Goal: Transaction & Acquisition: Purchase product/service

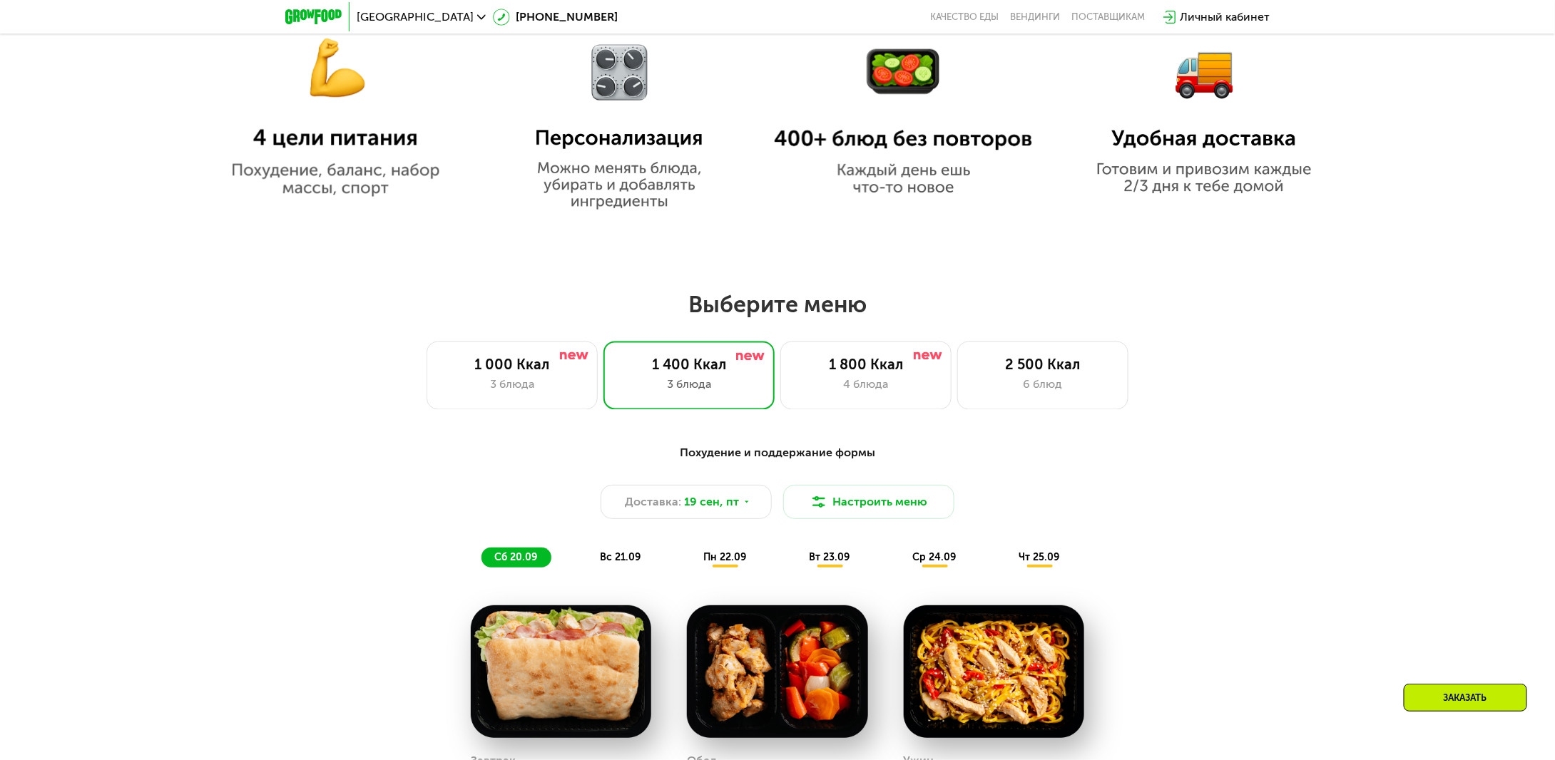
scroll to position [1070, 0]
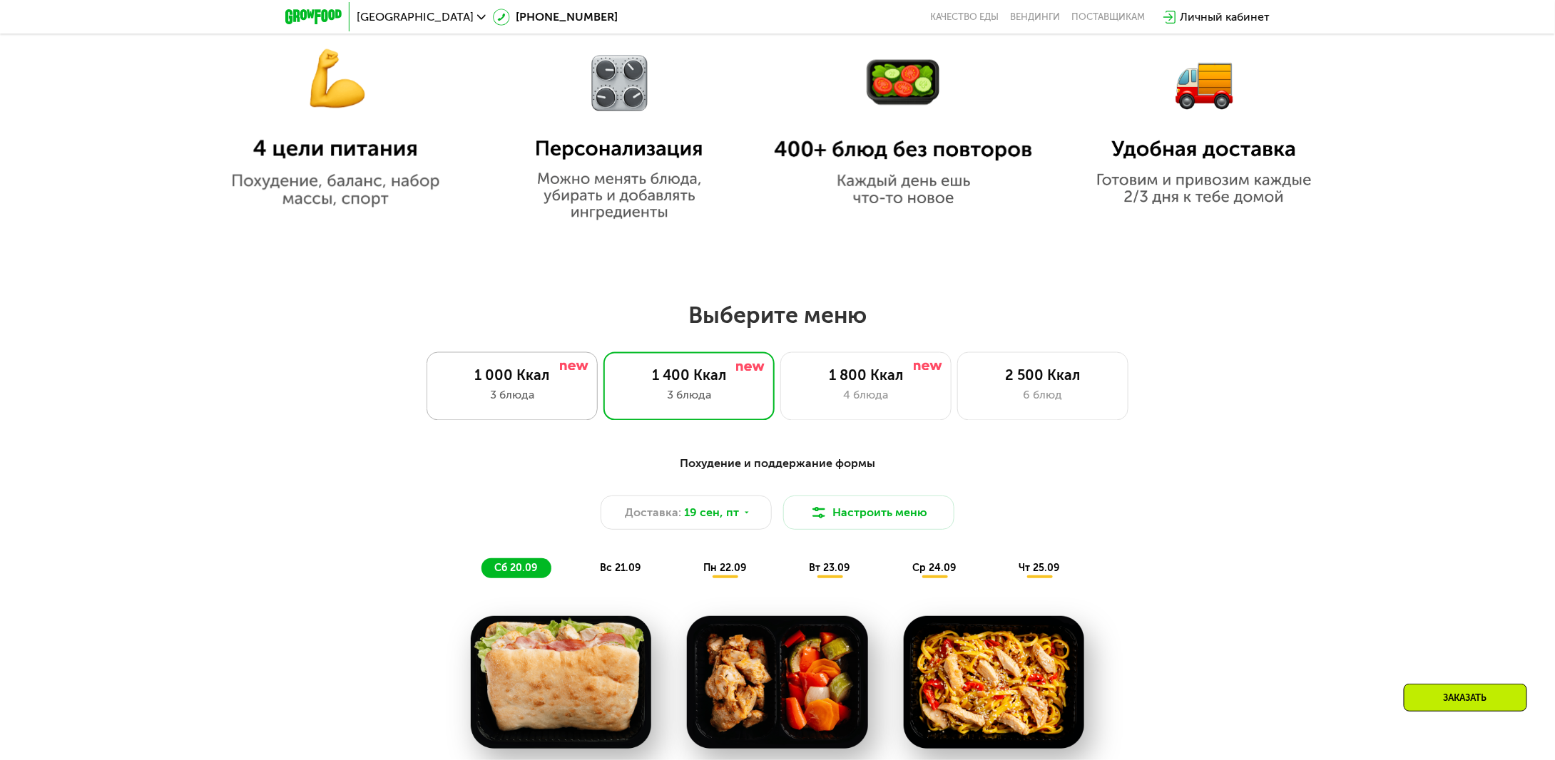
click at [514, 383] on div "1 000 Ккал" at bounding box center [512, 375] width 141 height 17
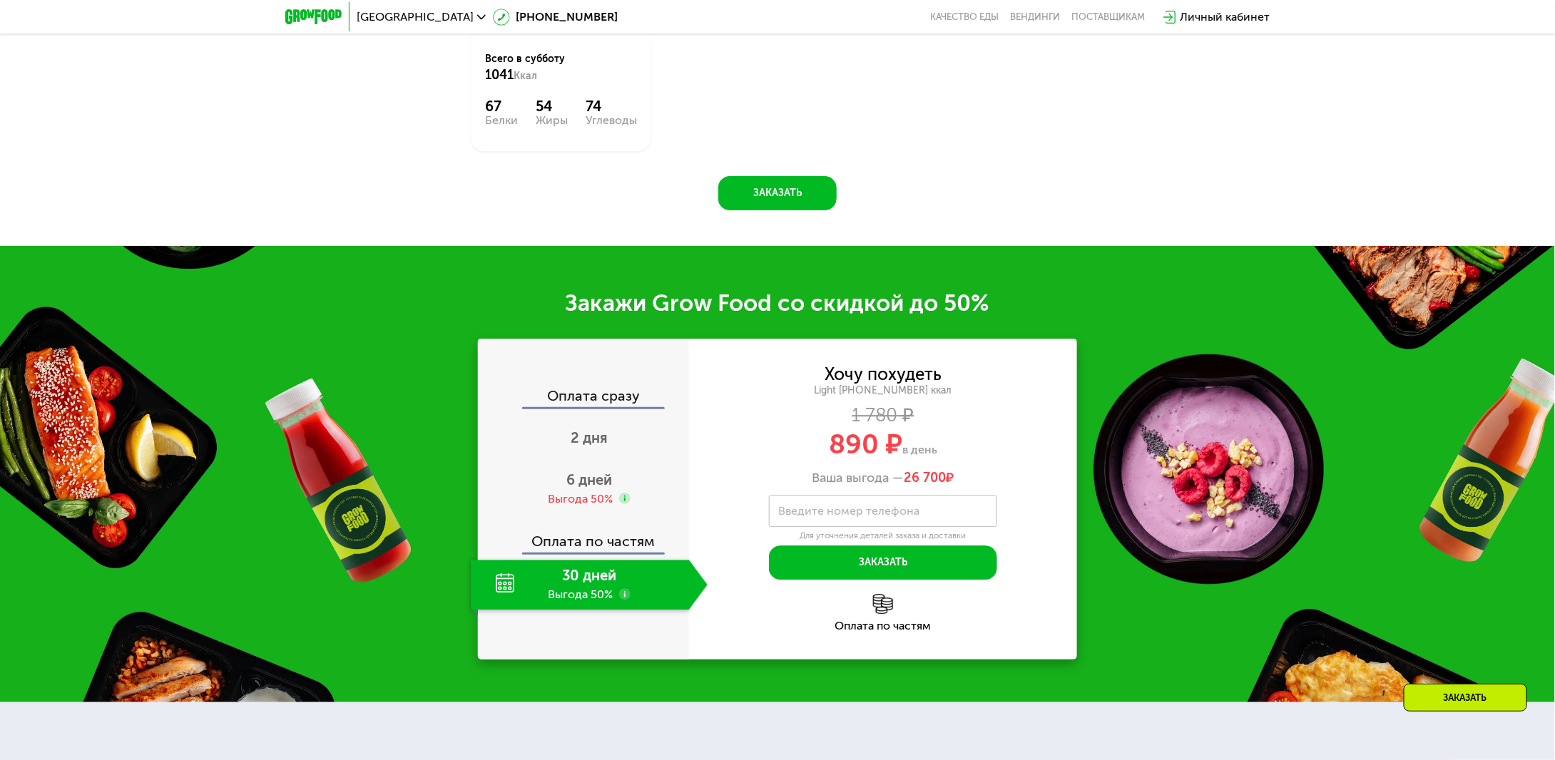
scroll to position [1926, 0]
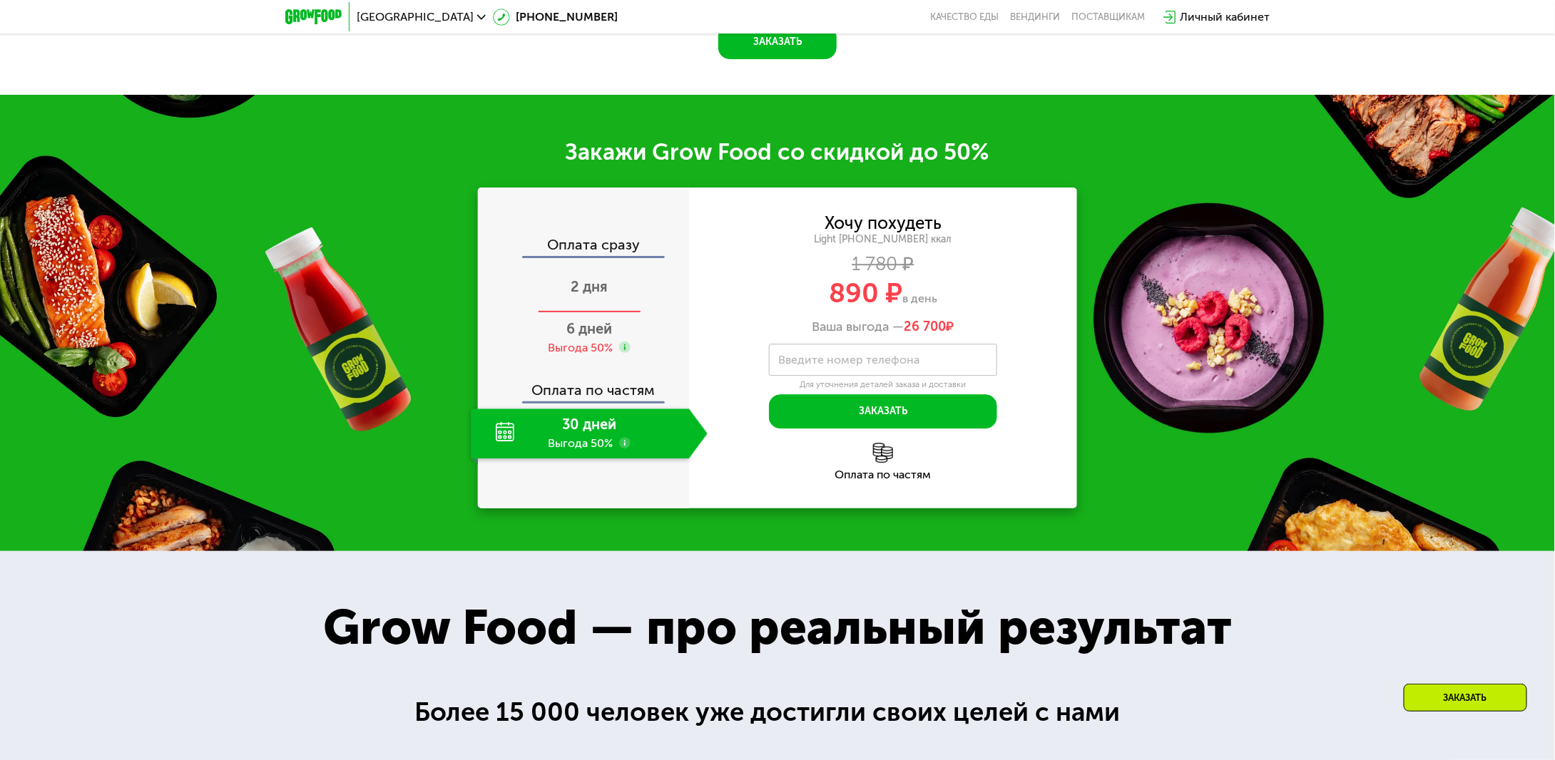
click at [606, 295] on span "2 дня" at bounding box center [589, 286] width 37 height 17
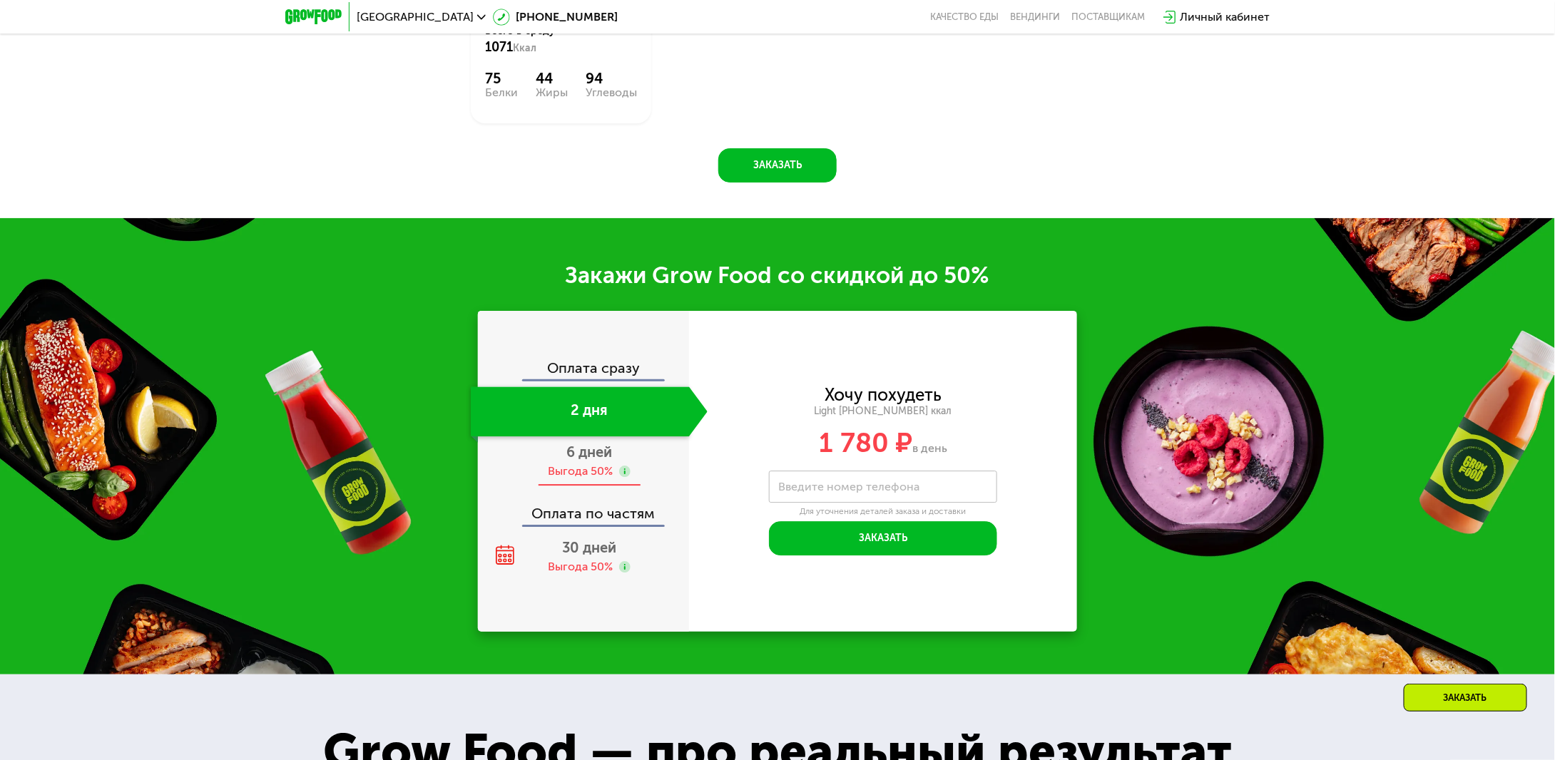
click at [591, 461] on span "6 дней" at bounding box center [589, 452] width 46 height 17
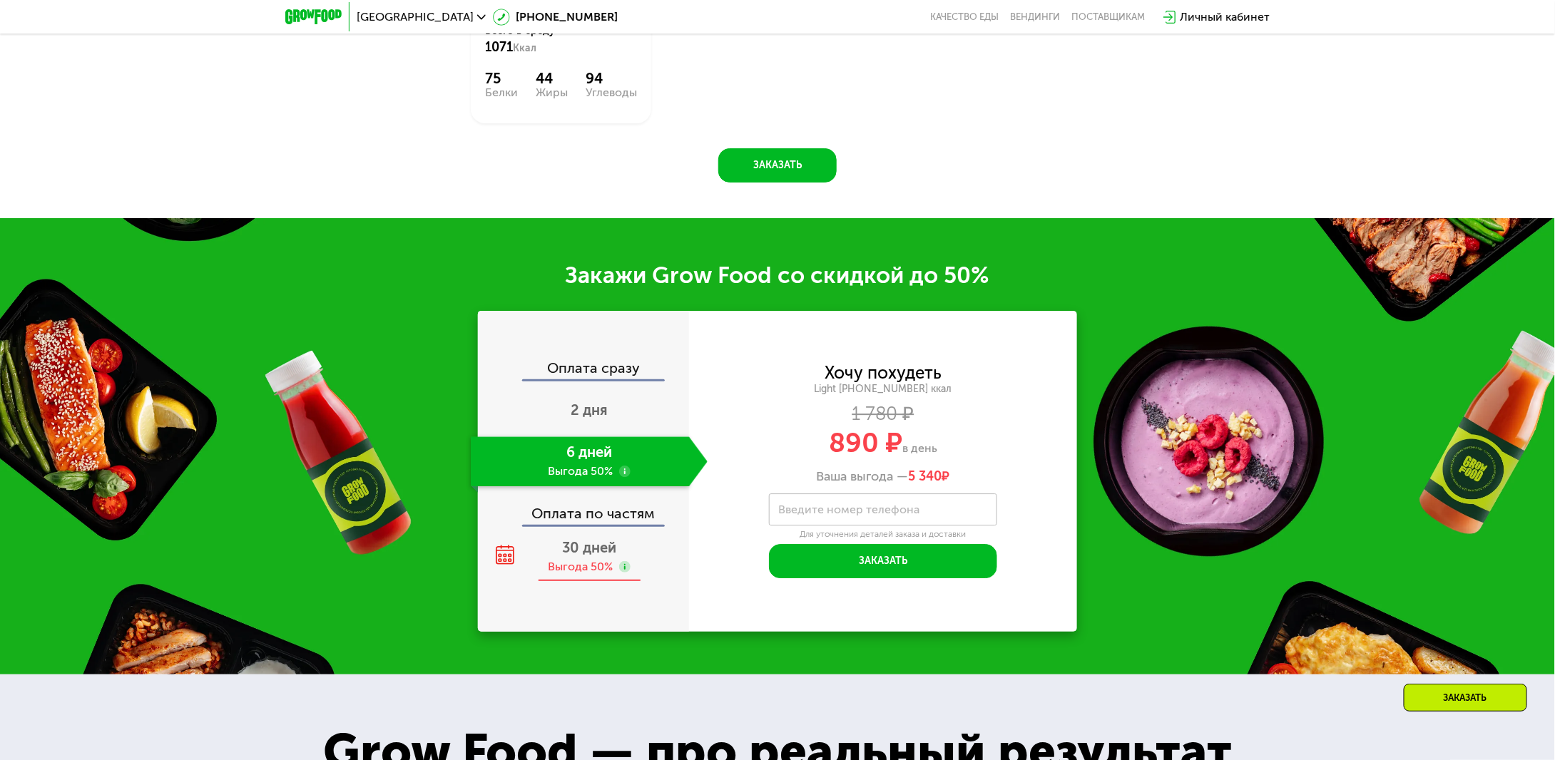
click at [606, 555] on span "30 дней" at bounding box center [589, 547] width 54 height 17
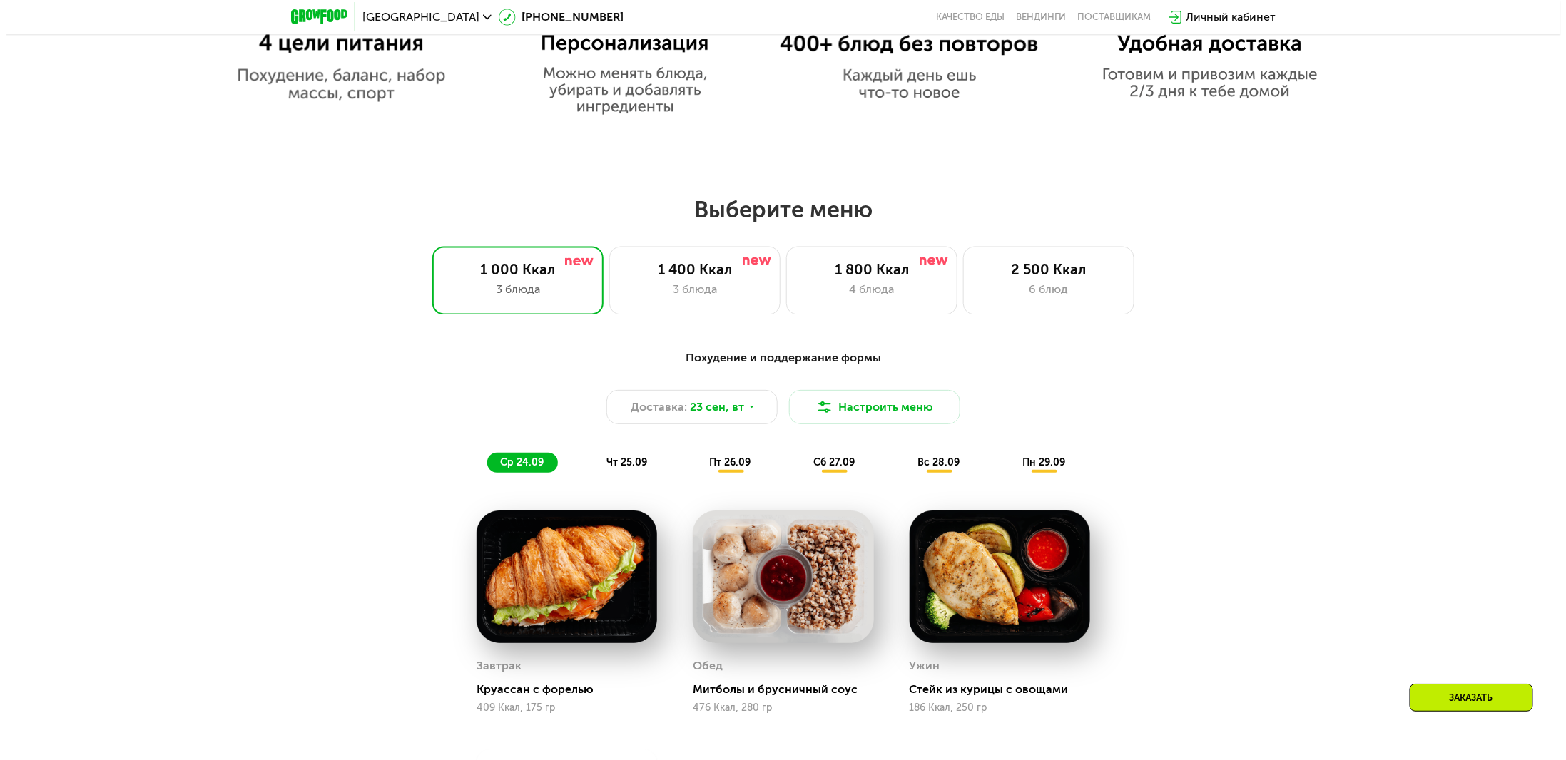
scroll to position [1213, 0]
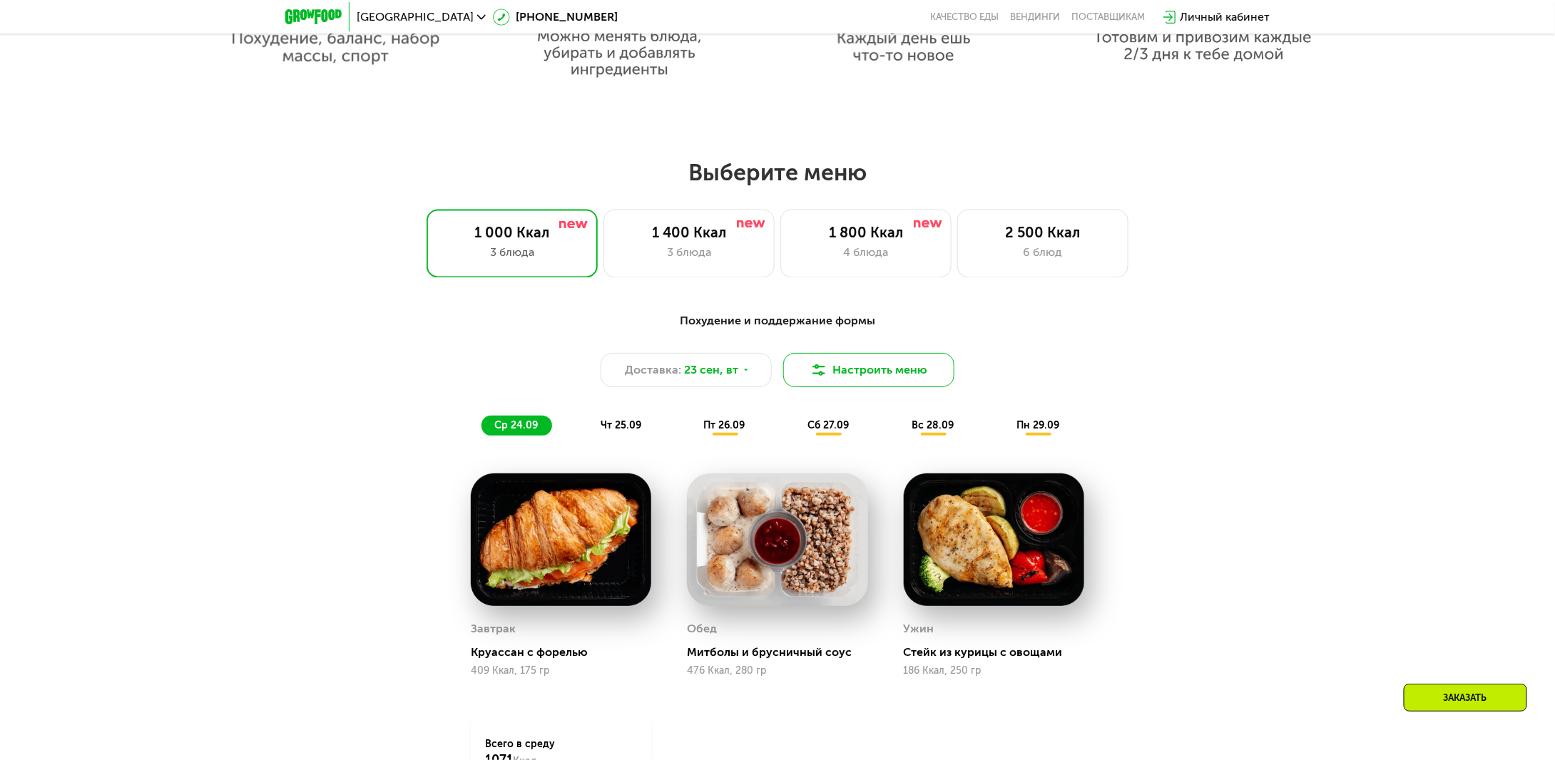
click at [920, 380] on button "Настроить меню" at bounding box center [868, 370] width 171 height 34
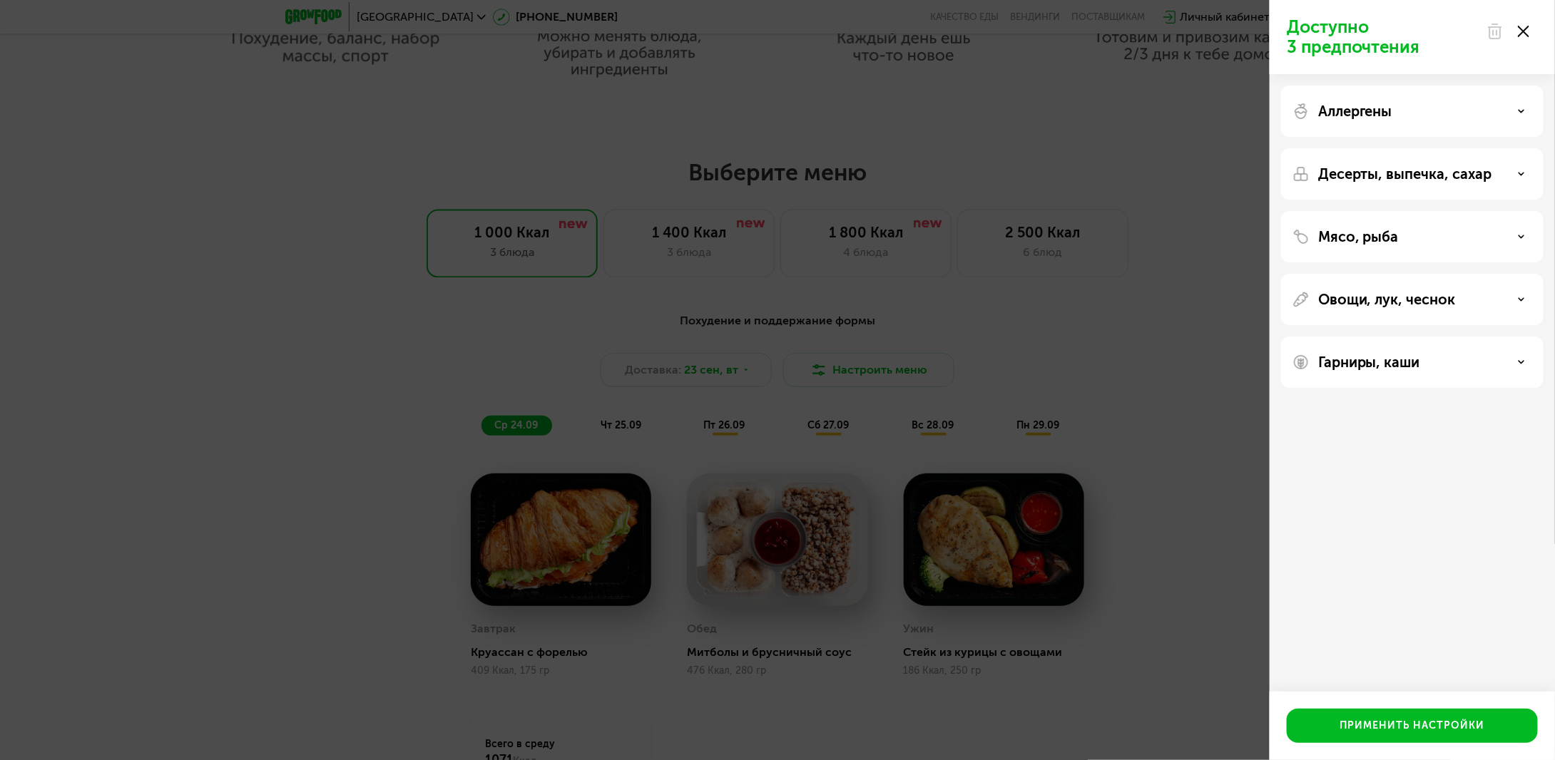
click at [1523, 31] on use at bounding box center [1523, 31] width 11 height 11
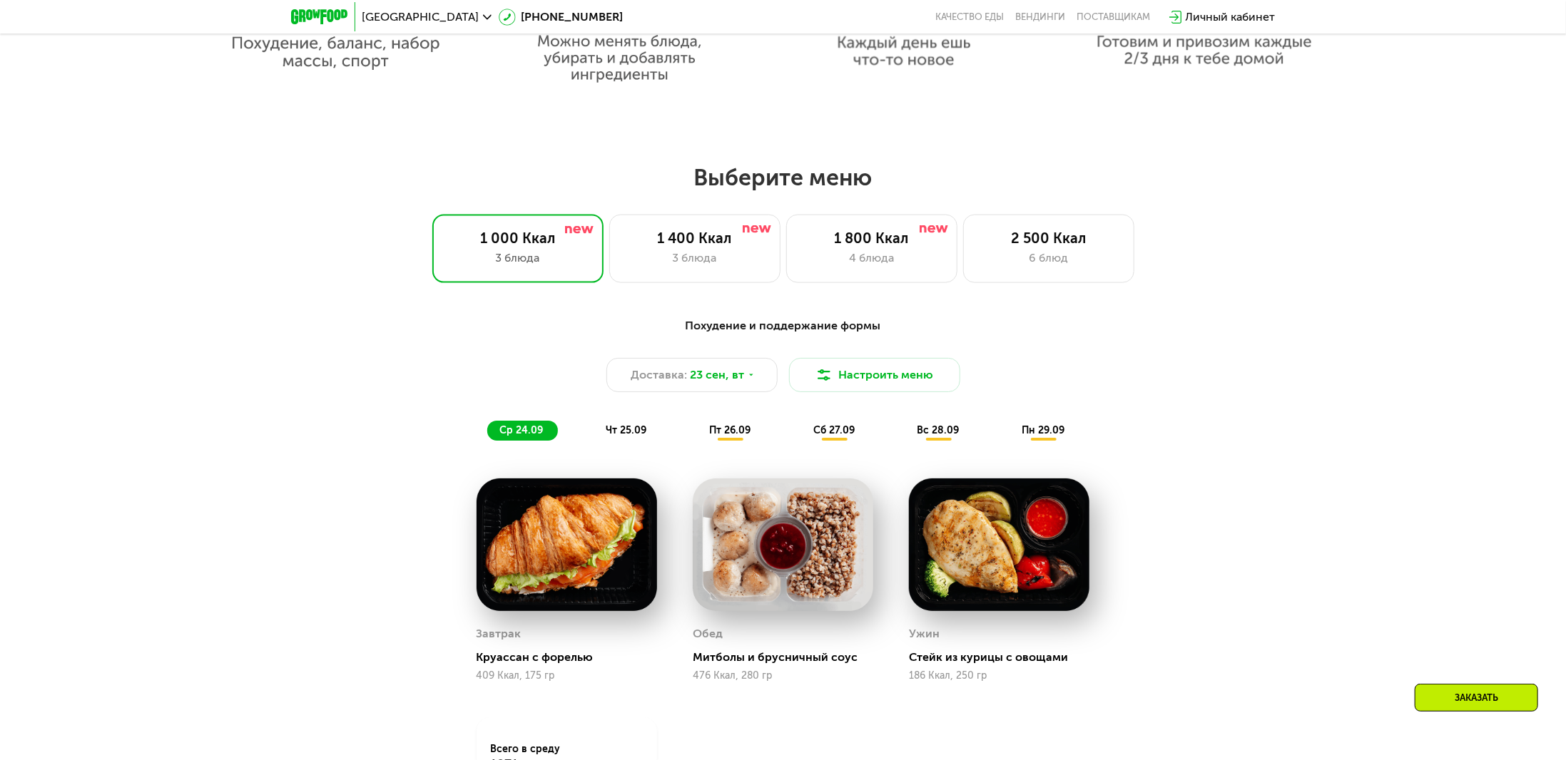
click at [1362, 354] on div "Похудение и поддержание формы Доставка: 23 сен, вт Настроить меню ср 24.09 чт 2…" at bounding box center [783, 616] width 1566 height 639
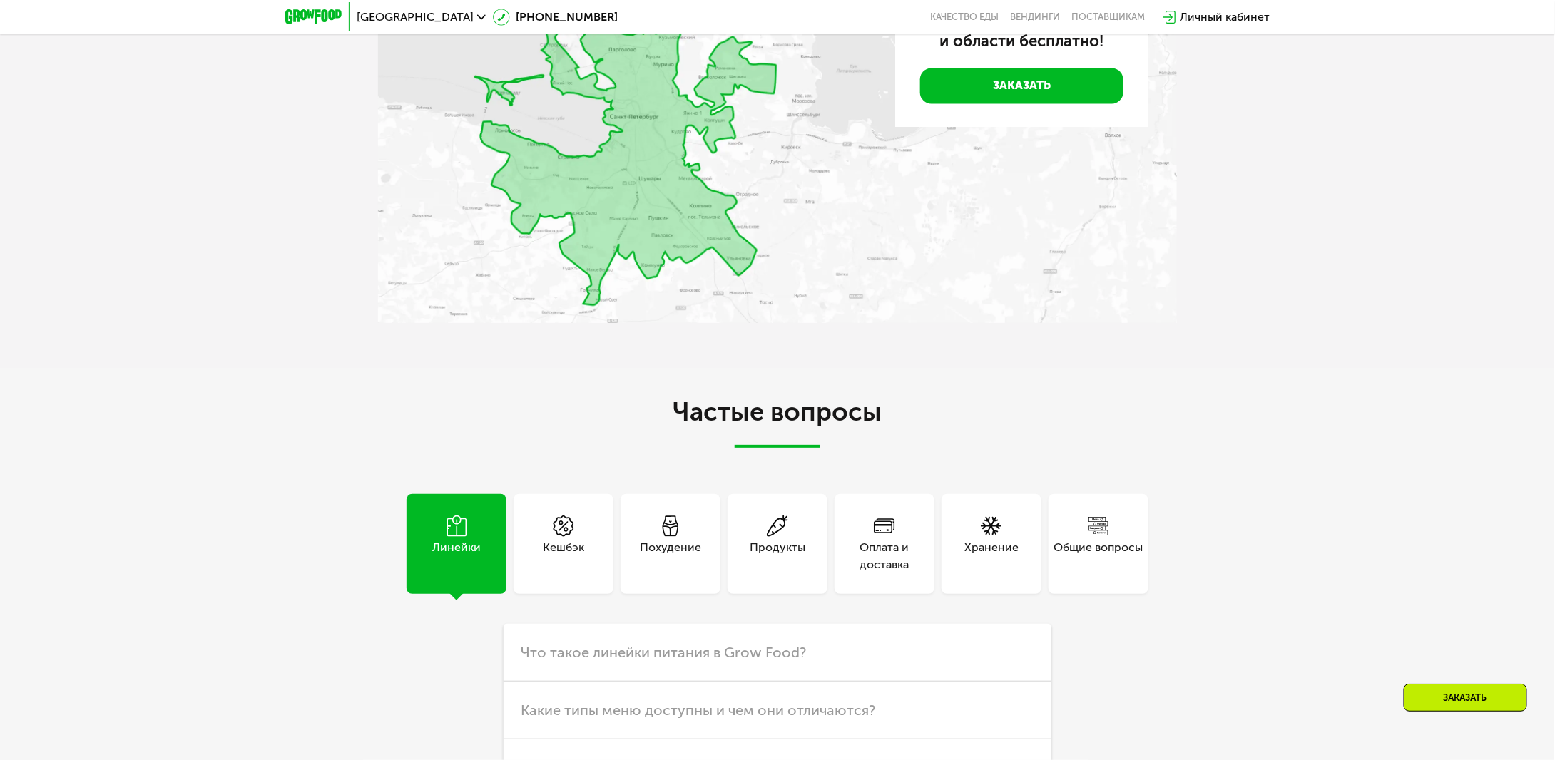
scroll to position [4351, 0]
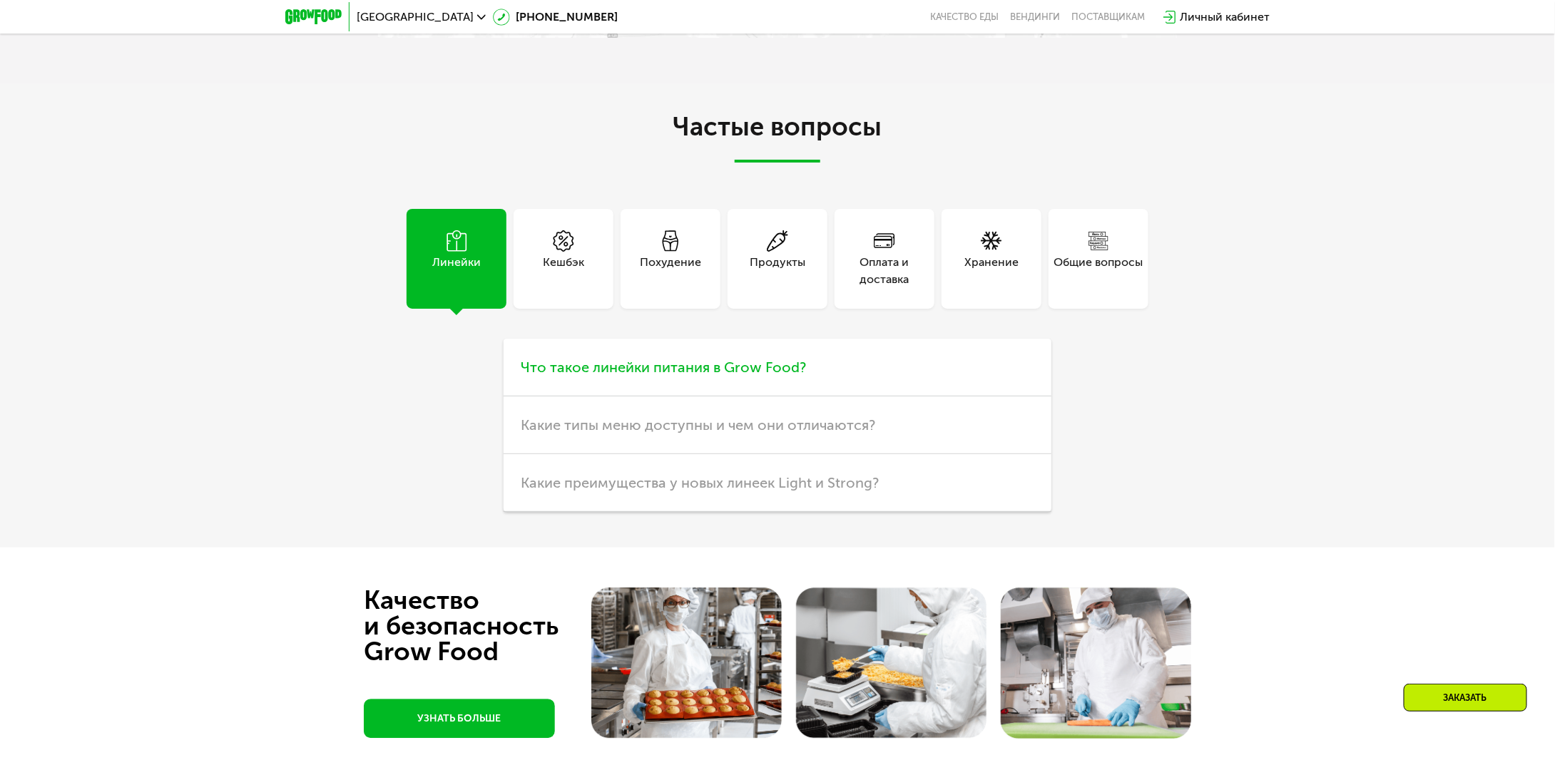
click at [678, 370] on span "Что такое линейки питания в Grow Food?" at bounding box center [663, 367] width 285 height 17
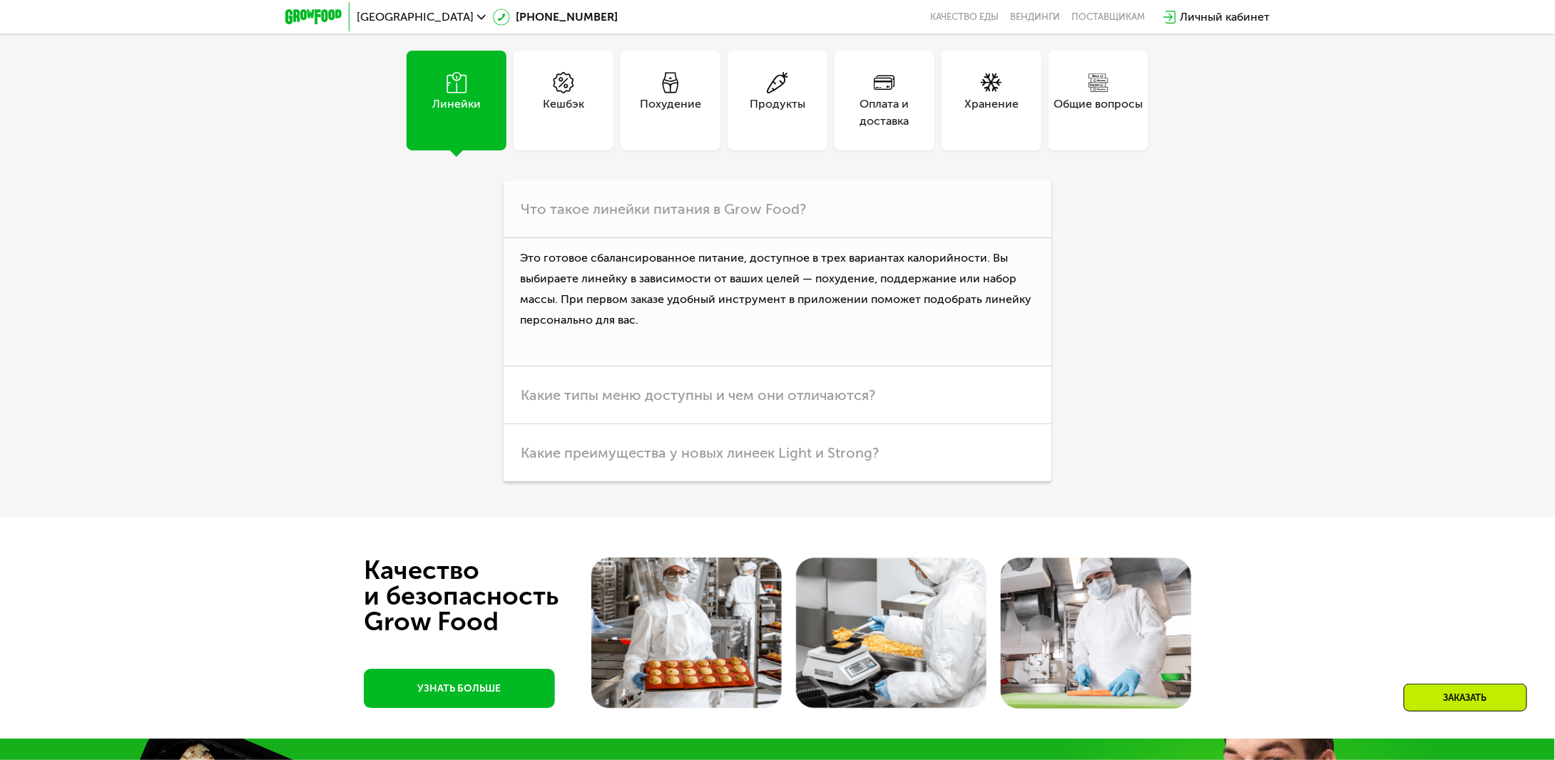
scroll to position [4565, 0]
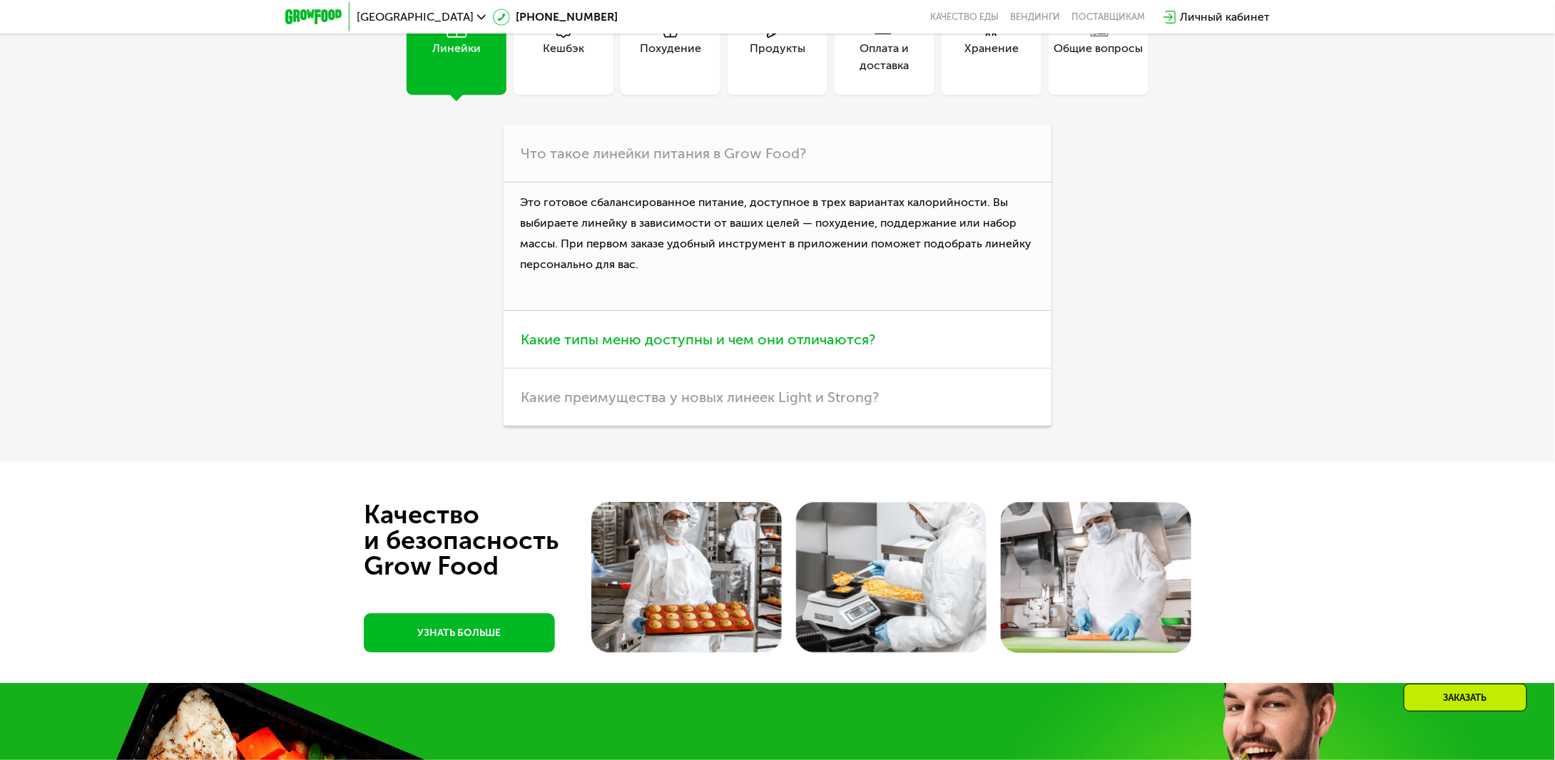
click at [792, 338] on span "Какие типы меню доступны и чем они отличаются?" at bounding box center [698, 339] width 355 height 17
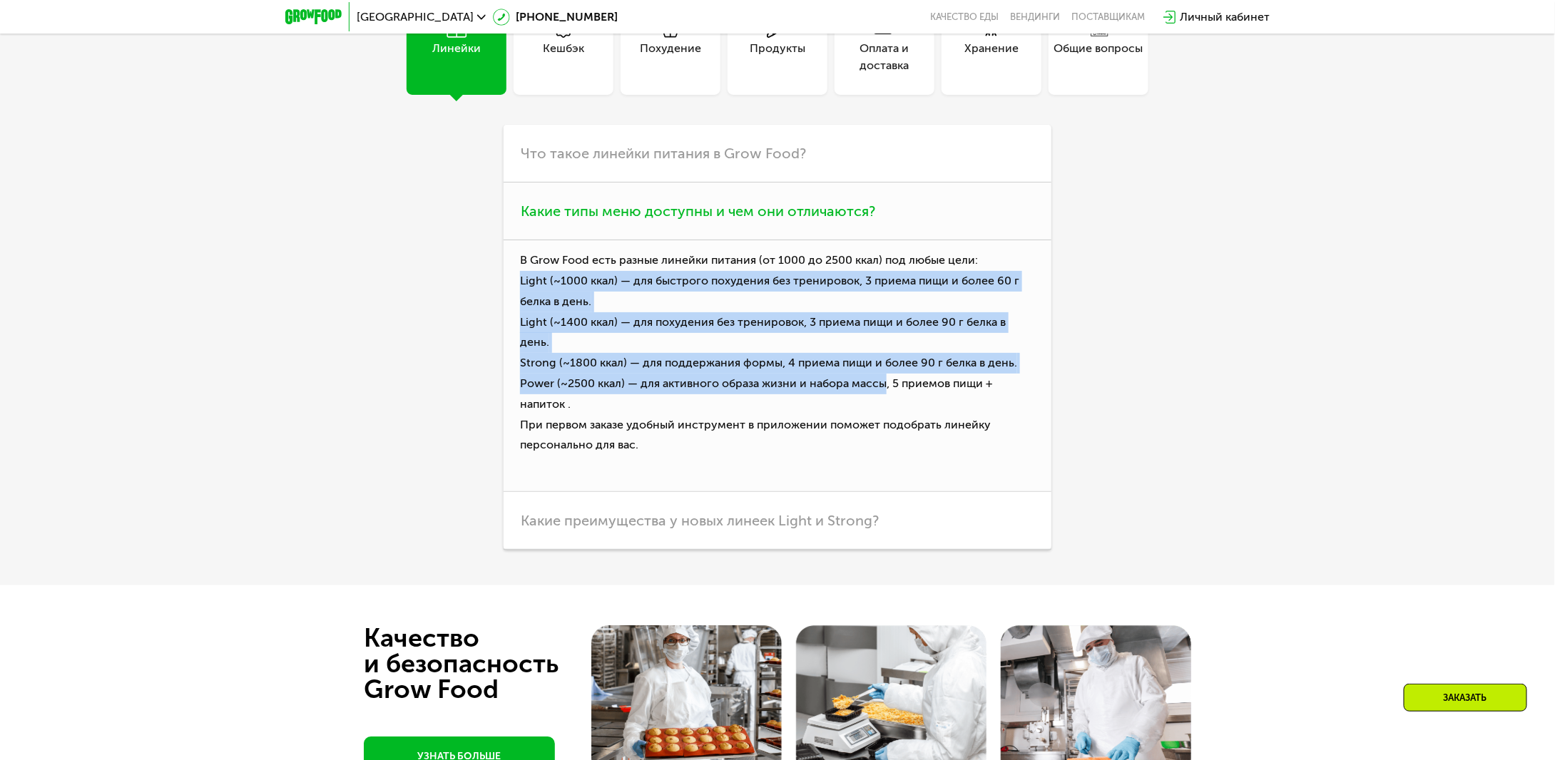
drag, startPoint x: 521, startPoint y: 287, endPoint x: 885, endPoint y: 367, distance: 373.2
click at [885, 367] on p "В Grow Food есть разные линейки питания (от [DATE] до 2500 ккал) под любые цели…" at bounding box center [778, 366] width 548 height 252
copy p "Light (~1000 ккал) — для быстрого похудения без тренировок, 3 приема пищи и бол…"
click at [1283, 345] on div "Частые вопросы Линейки Кешбэк Похудение Продукты Оплата и доставка Хранение Общ…" at bounding box center [777, 227] width 1555 height 716
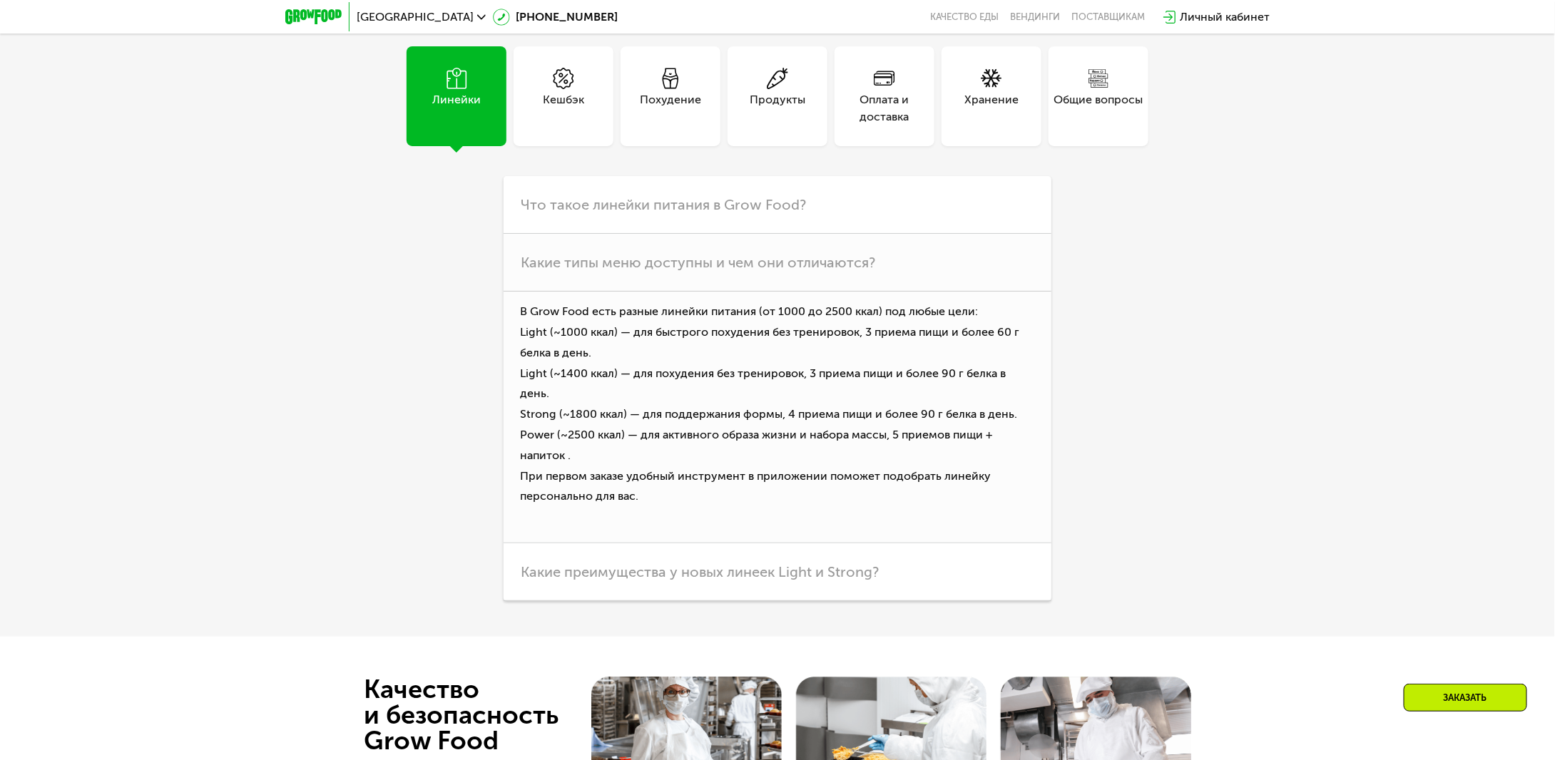
scroll to position [4494, 0]
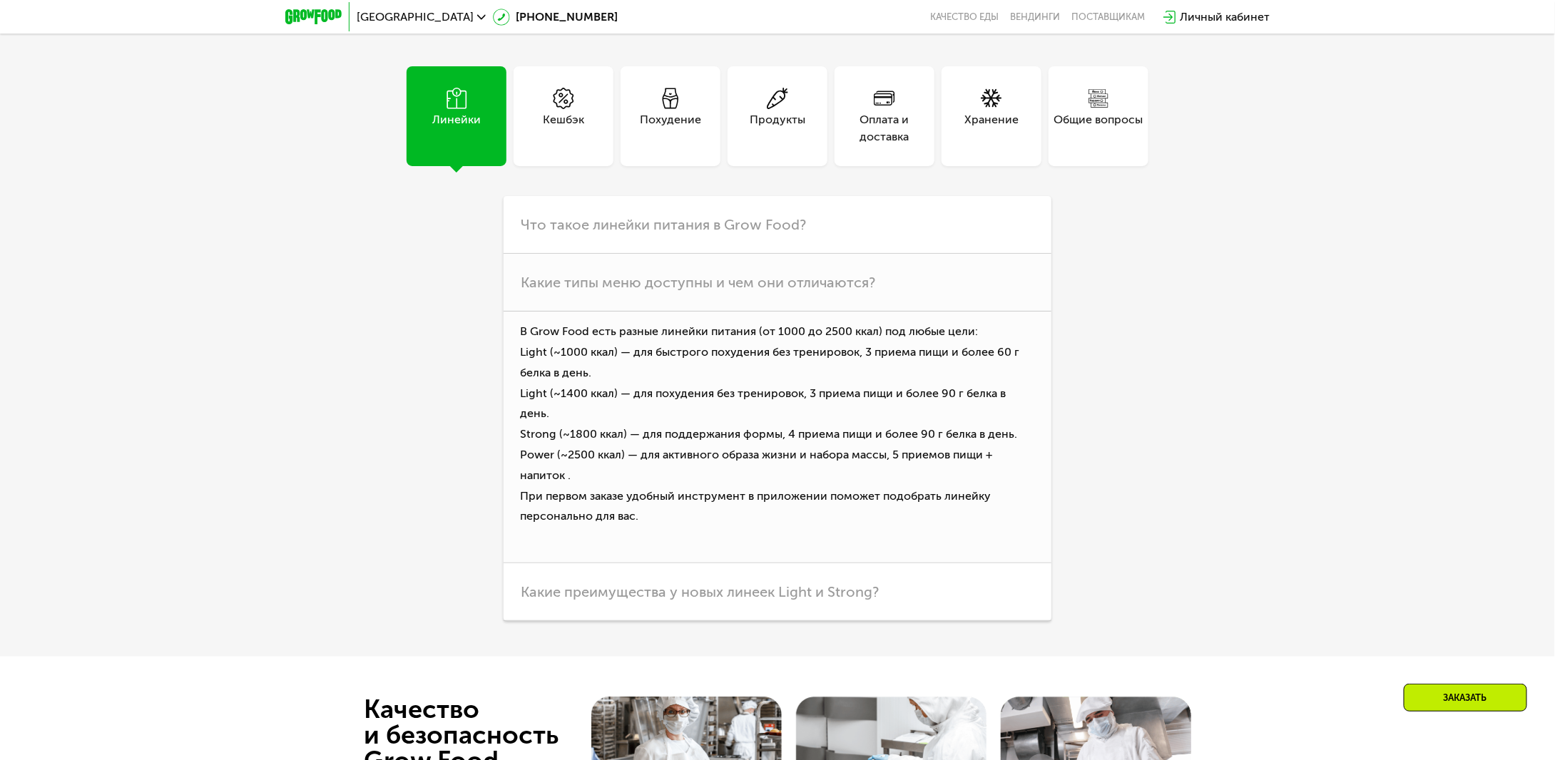
click at [586, 146] on div "Кешбэк" at bounding box center [564, 116] width 100 height 100
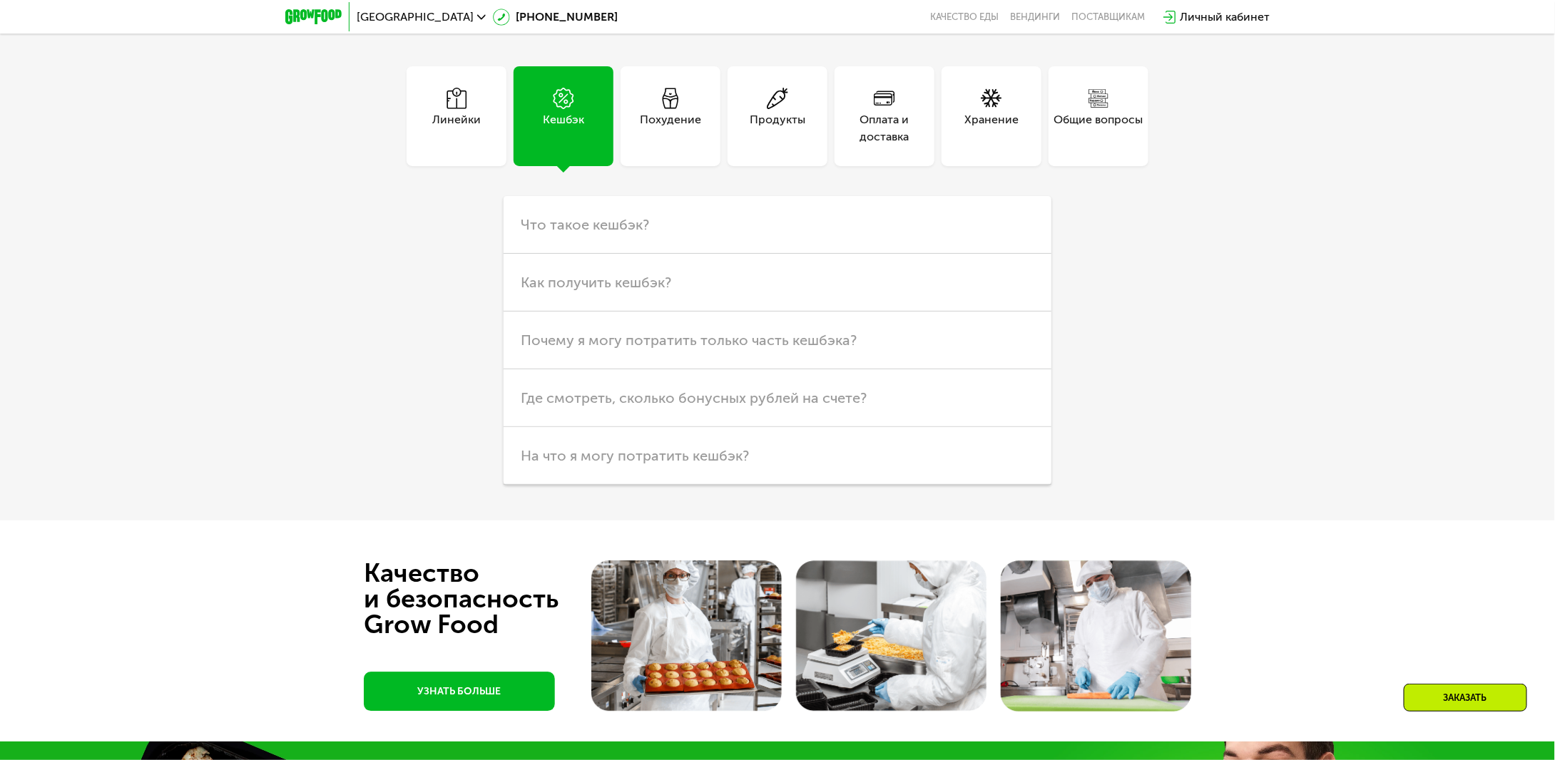
click at [686, 129] on div "Похудение" at bounding box center [670, 128] width 61 height 34
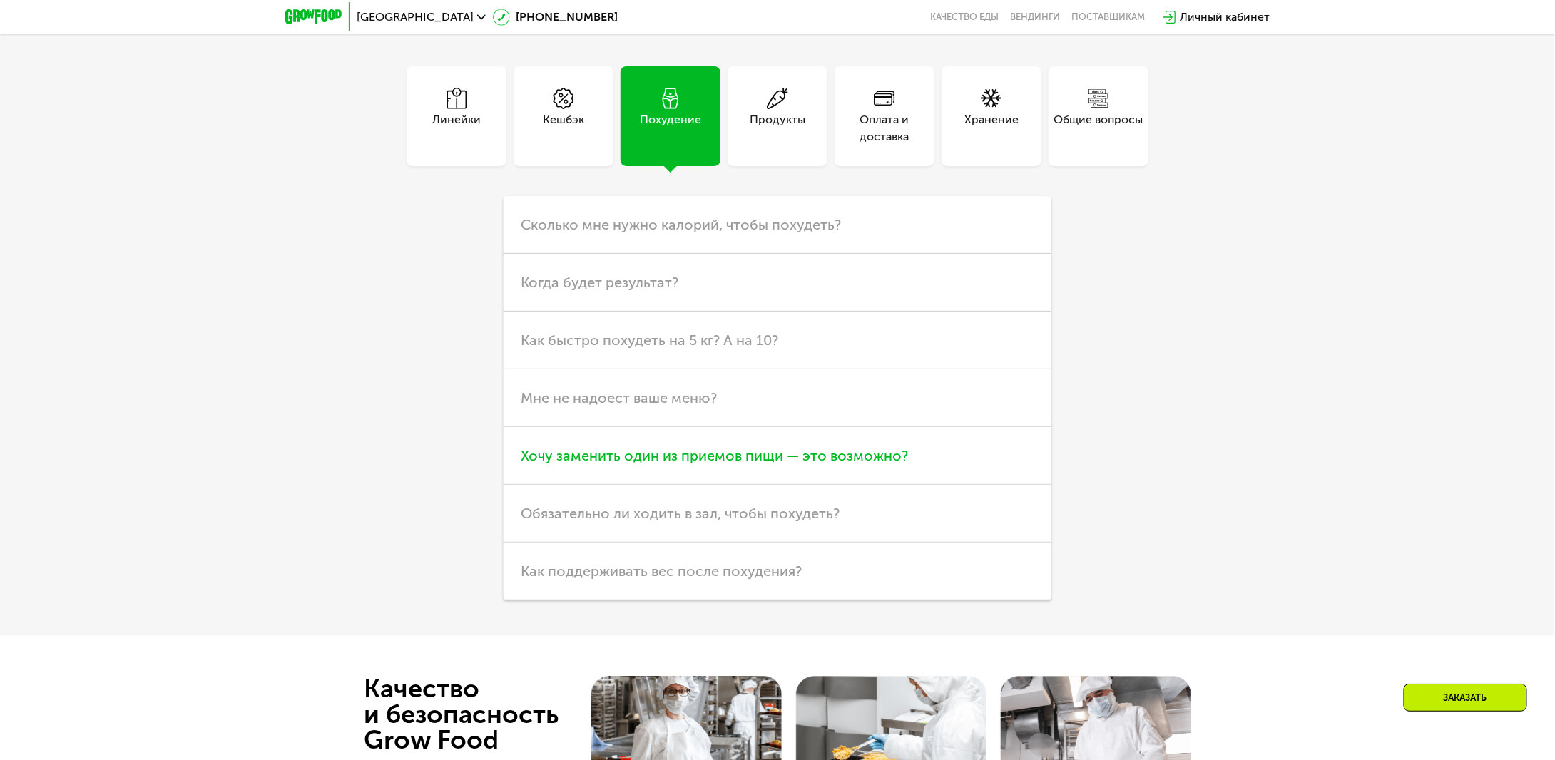
click at [916, 467] on h3 "Хочу заменить один из приемов пищи — это возможно?" at bounding box center [778, 456] width 548 height 58
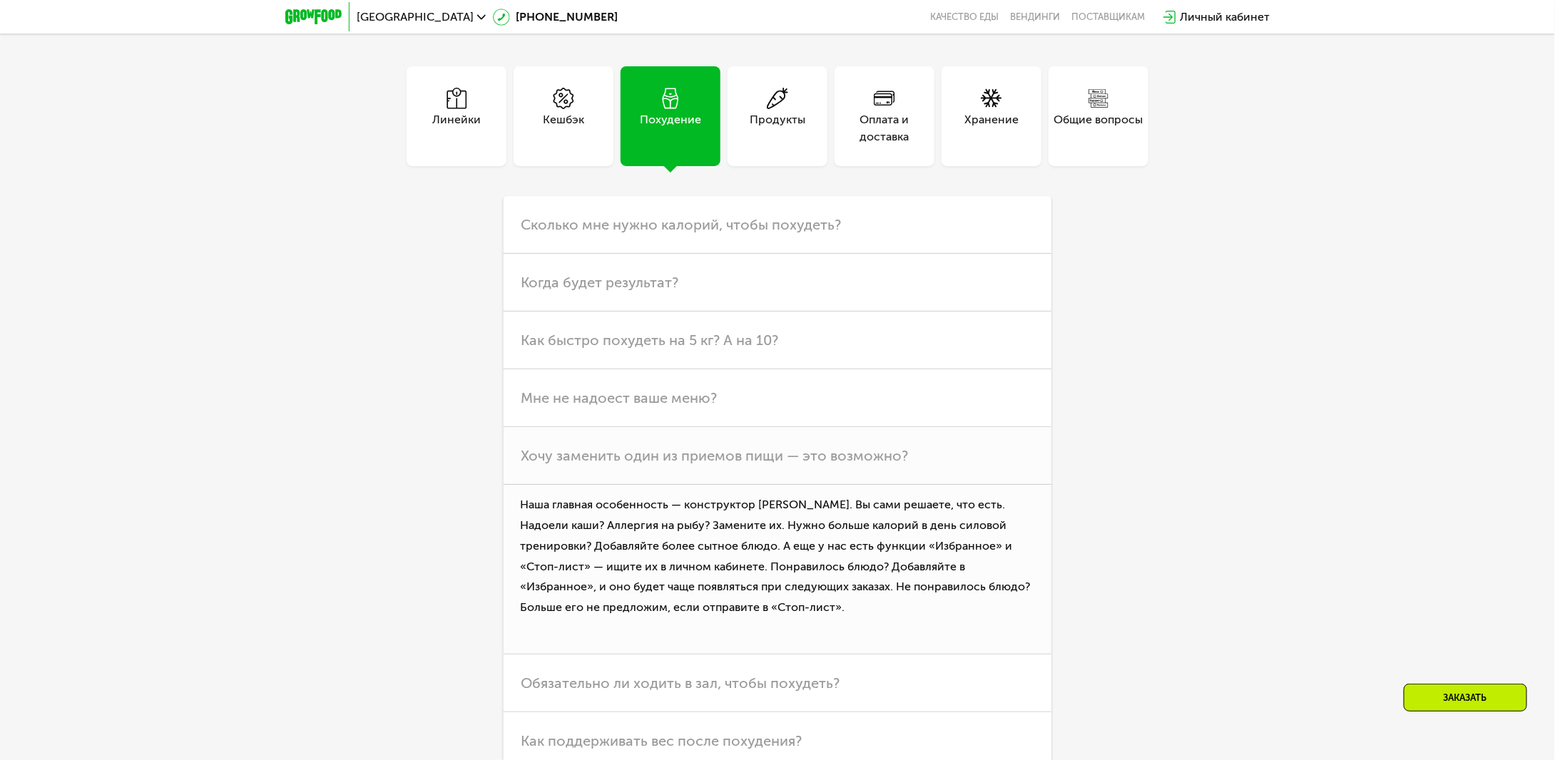
click at [799, 113] on div "Продукты" at bounding box center [778, 128] width 56 height 34
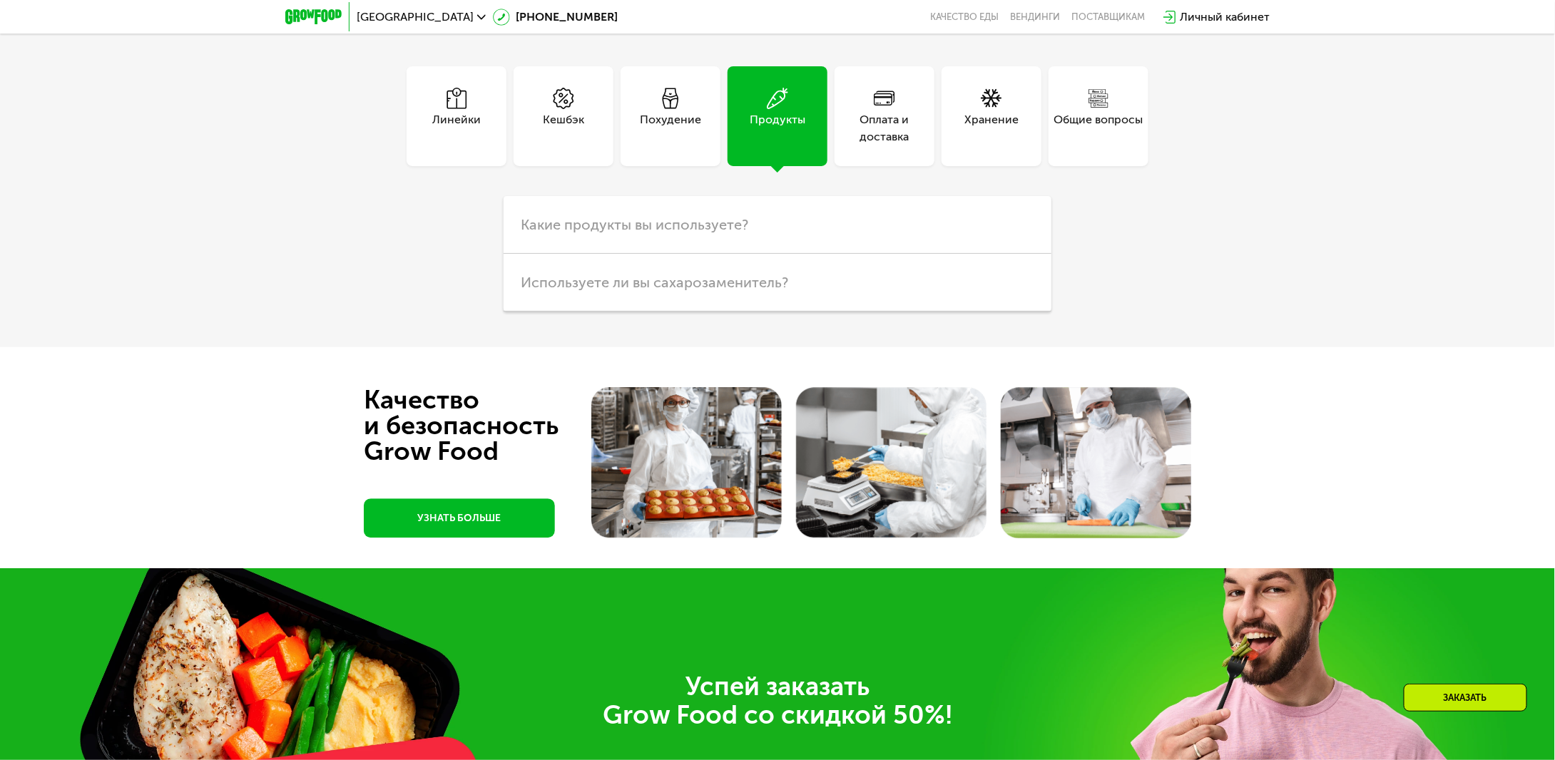
click at [873, 141] on div "Оплата и доставка" at bounding box center [885, 128] width 100 height 34
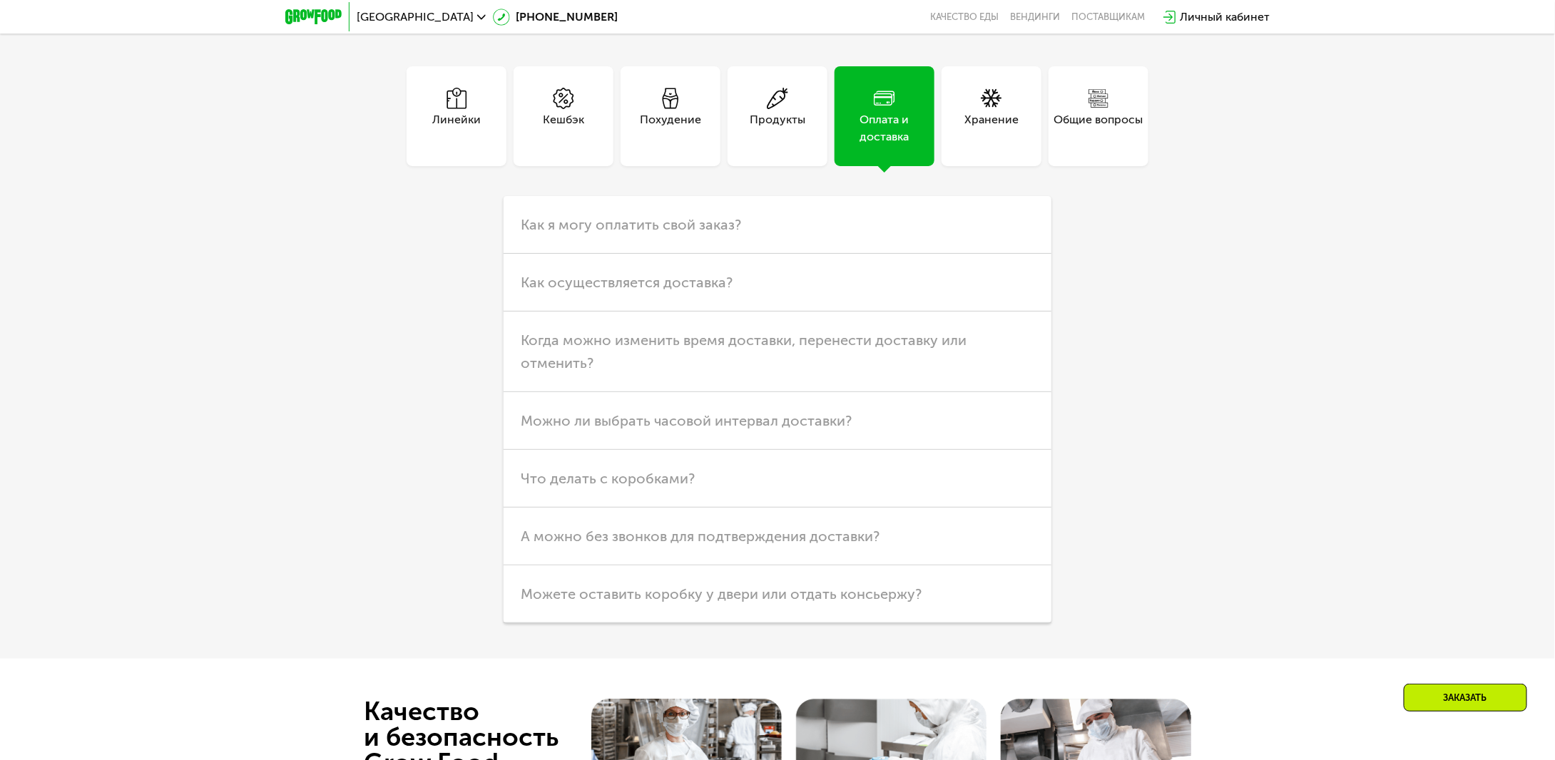
click at [1019, 133] on div "Хранение" at bounding box center [992, 116] width 100 height 100
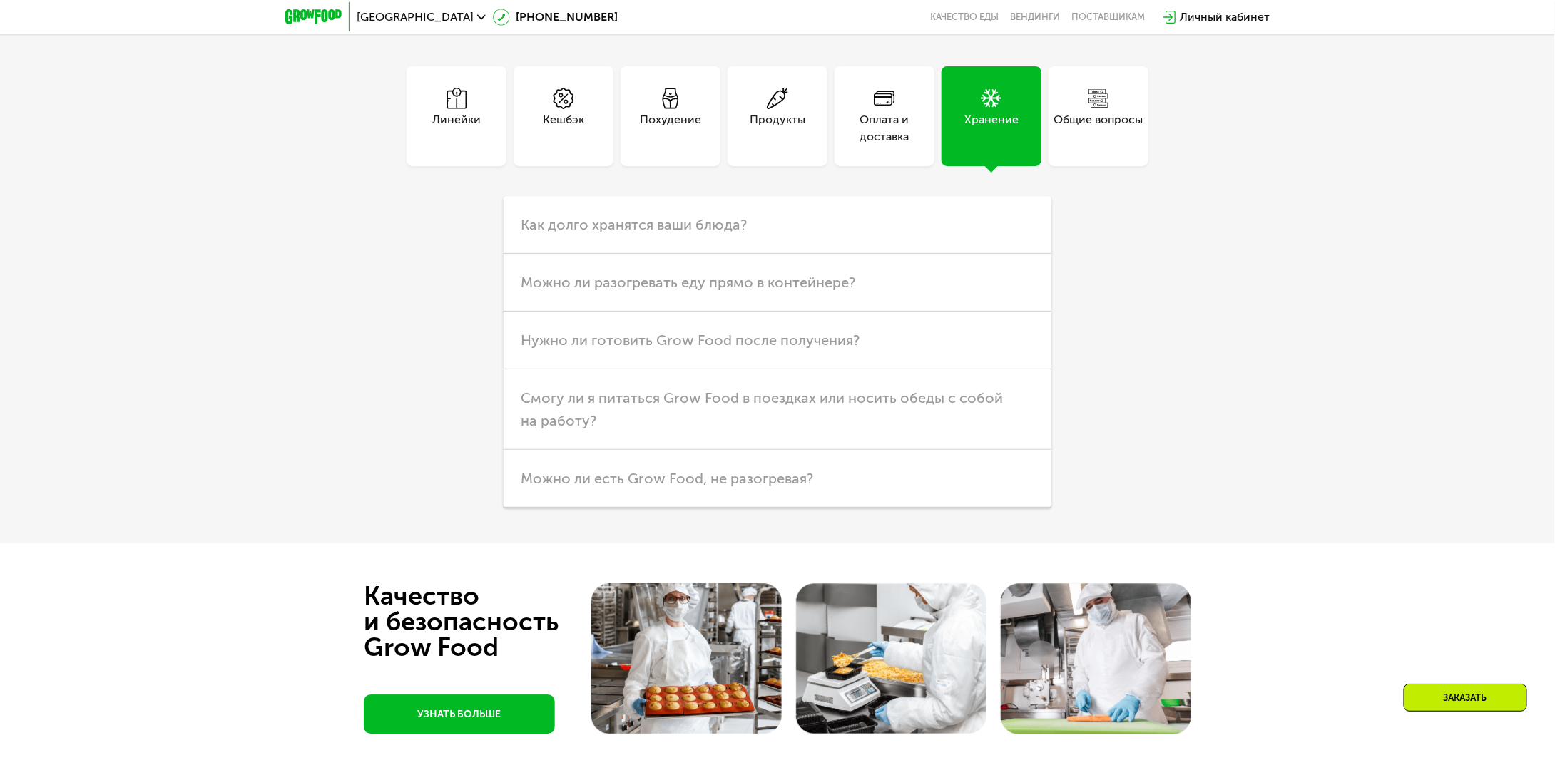
click at [1091, 134] on div "Общие вопросы" at bounding box center [1098, 128] width 89 height 34
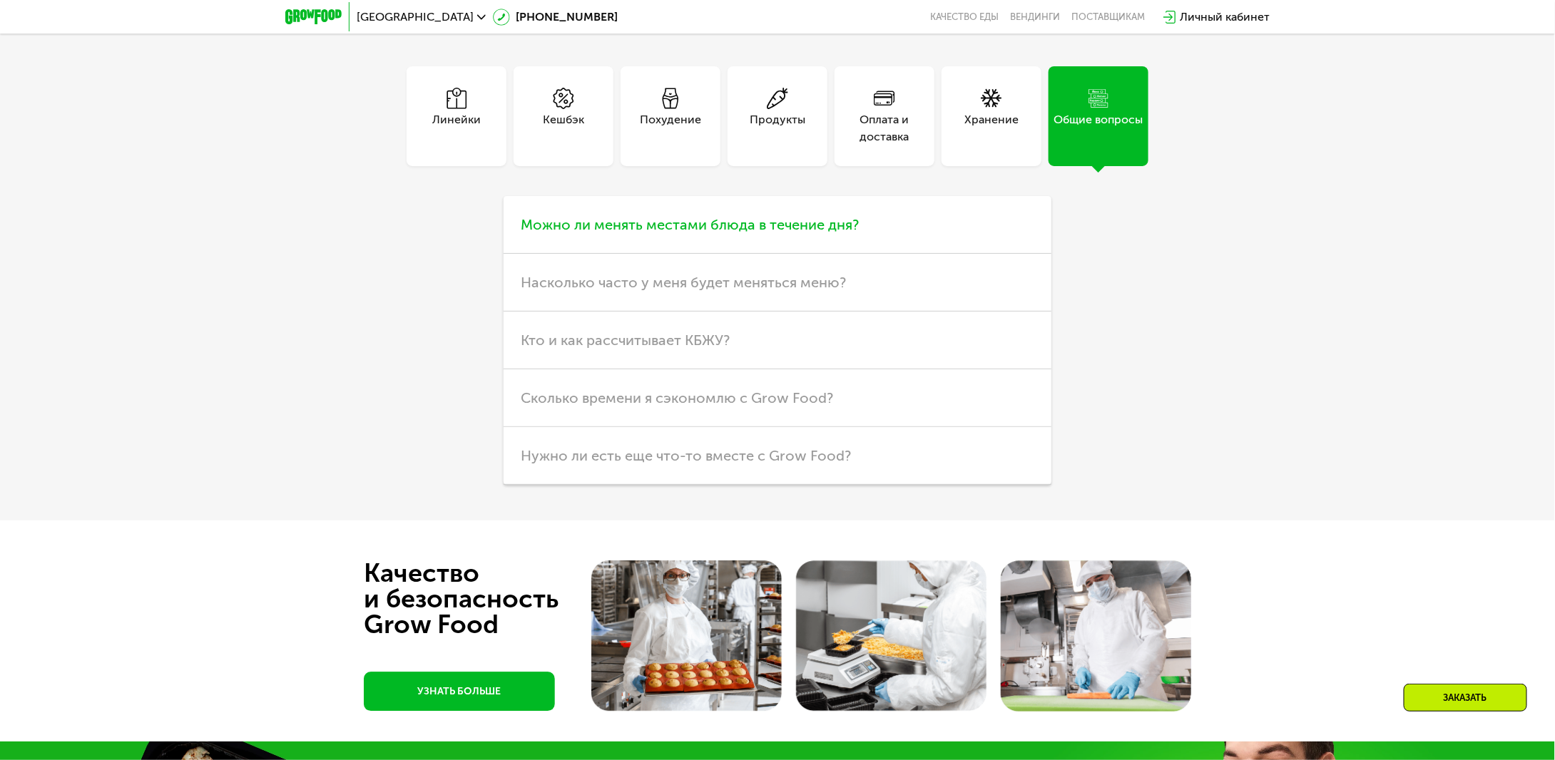
click at [773, 228] on span "Можно ли менять местами блюда в течение дня?" at bounding box center [690, 224] width 338 height 17
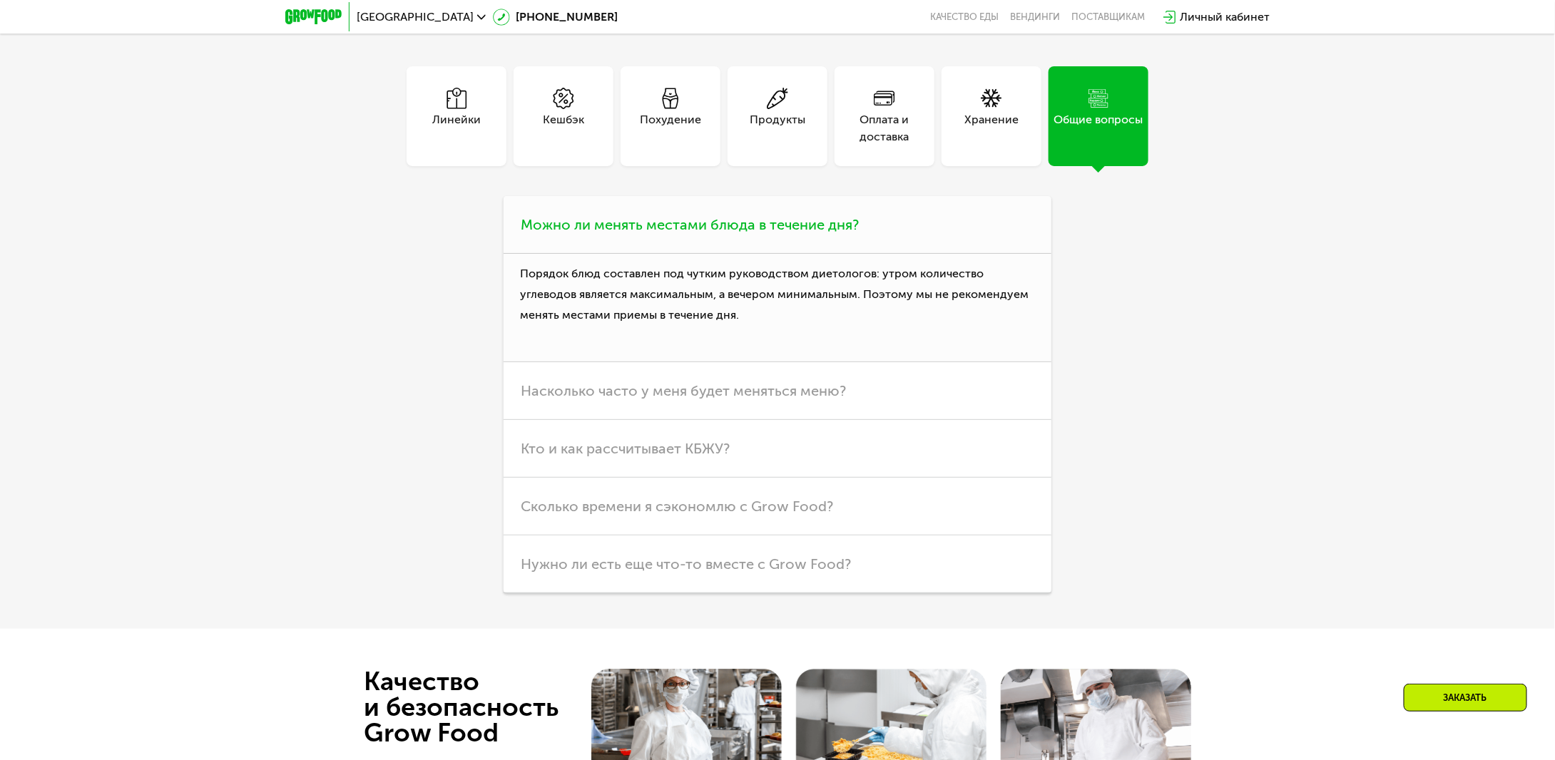
click at [778, 225] on span "Можно ли менять местами блюда в течение дня?" at bounding box center [690, 224] width 338 height 17
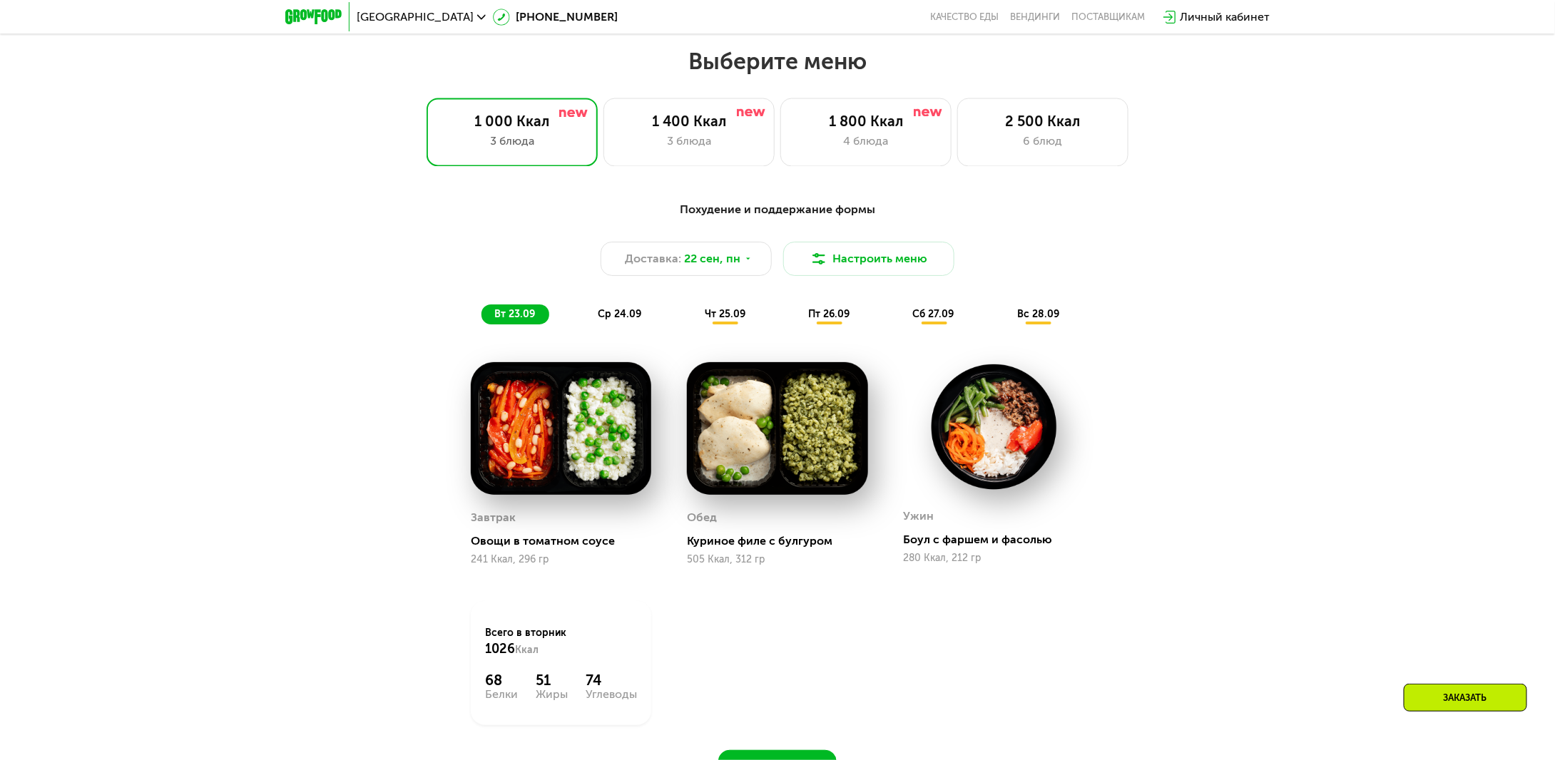
scroll to position [1284, 0]
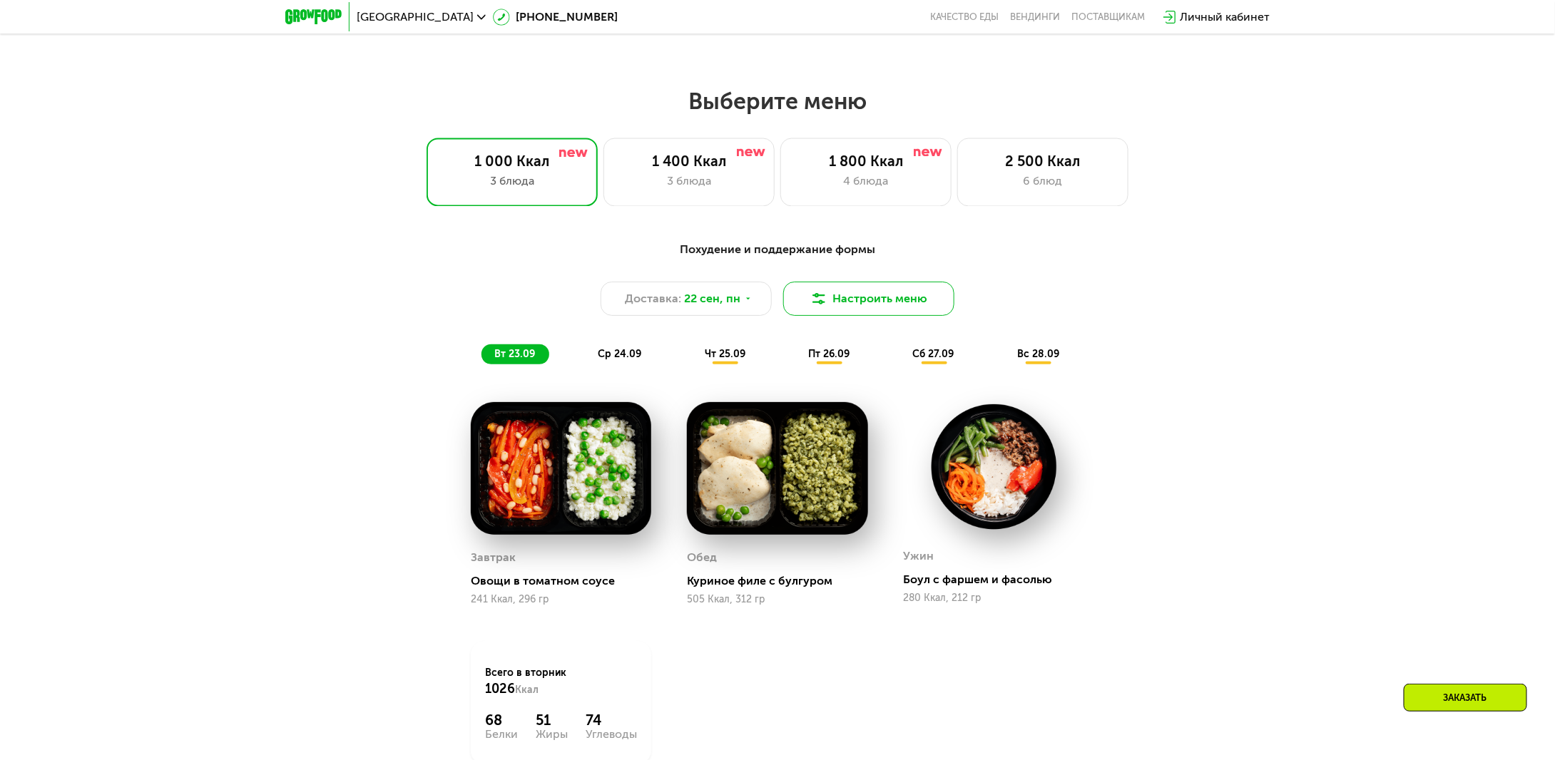
click at [931, 302] on button "Настроить меню" at bounding box center [868, 299] width 171 height 34
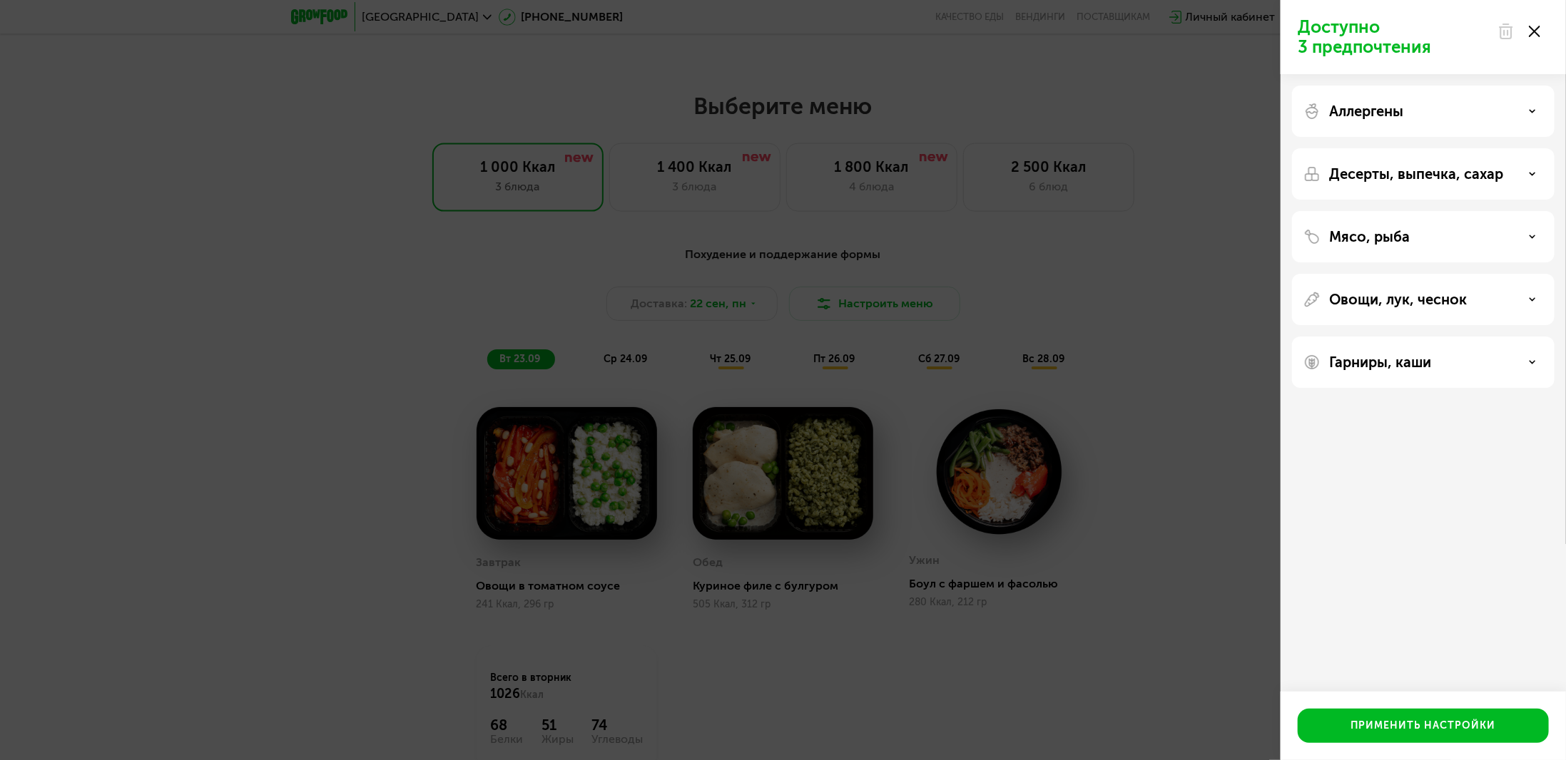
click at [1527, 111] on div "Аллергены" at bounding box center [1423, 111] width 240 height 17
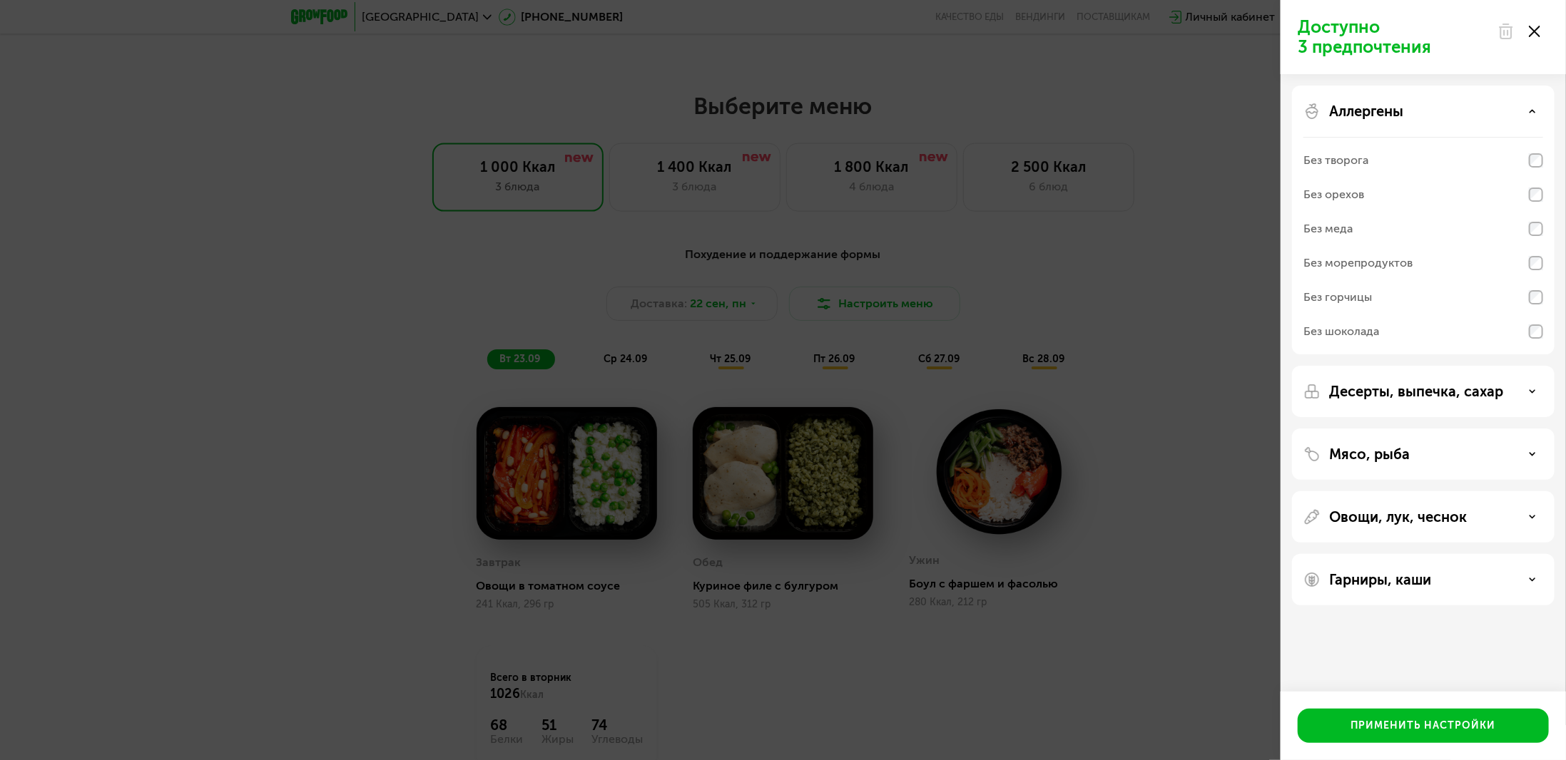
click at [1527, 111] on div "Аллергены" at bounding box center [1423, 111] width 240 height 17
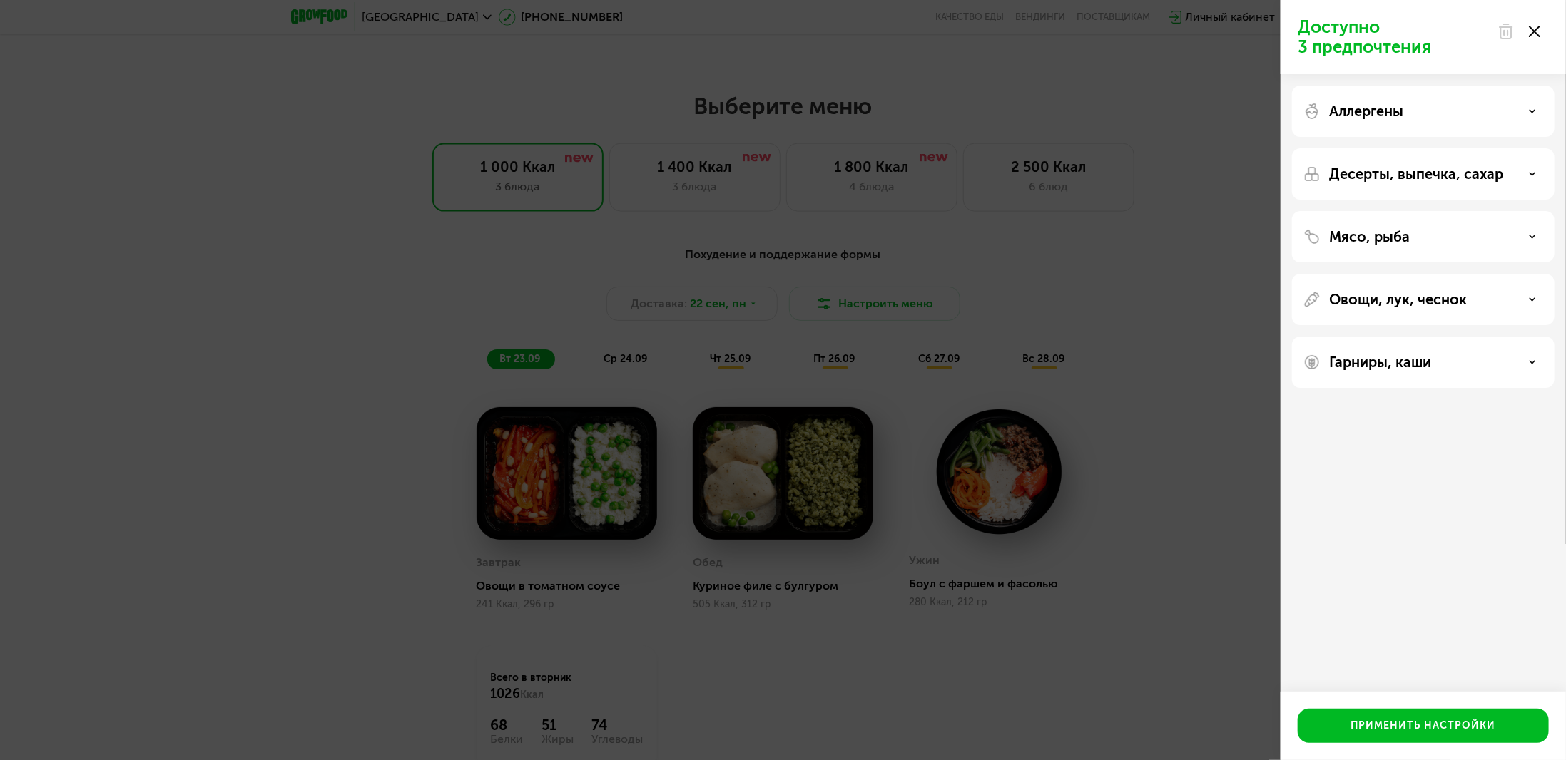
click at [1524, 174] on div "Десерты, выпечка, сахар" at bounding box center [1423, 173] width 240 height 17
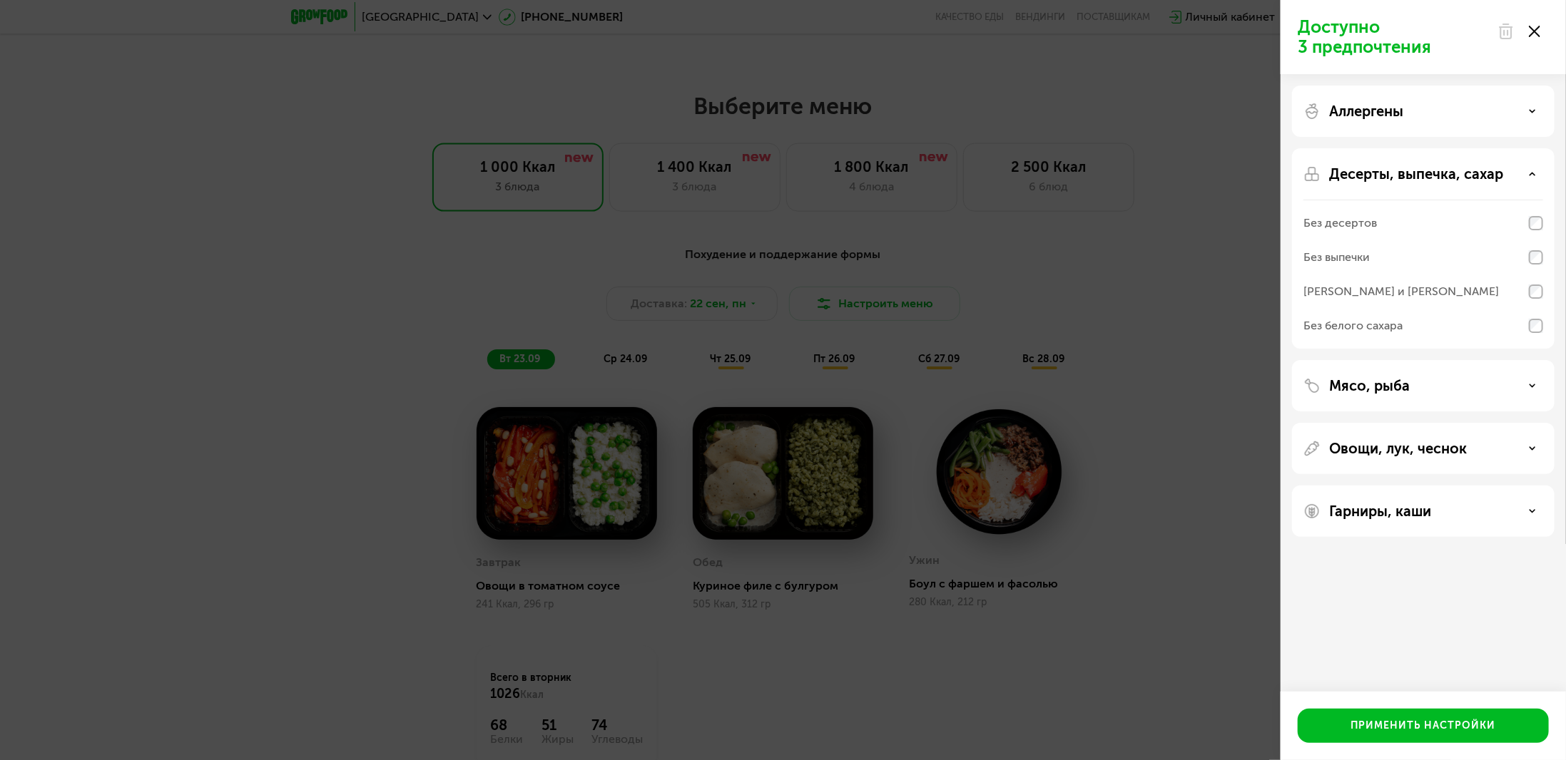
click at [1524, 174] on div "Десерты, выпечка, сахар" at bounding box center [1423, 173] width 240 height 17
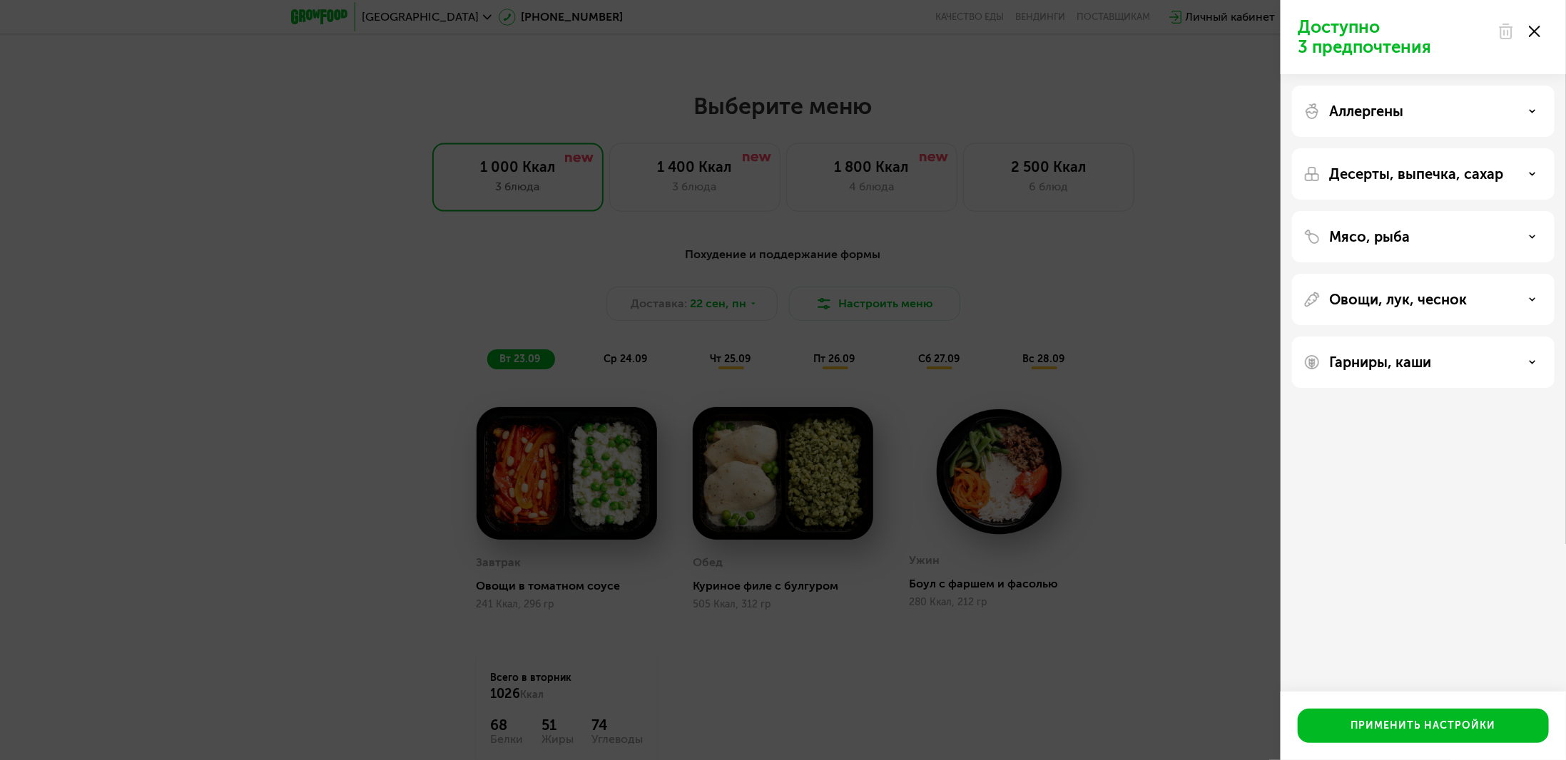
click at [1530, 236] on use at bounding box center [1532, 236] width 5 height 2
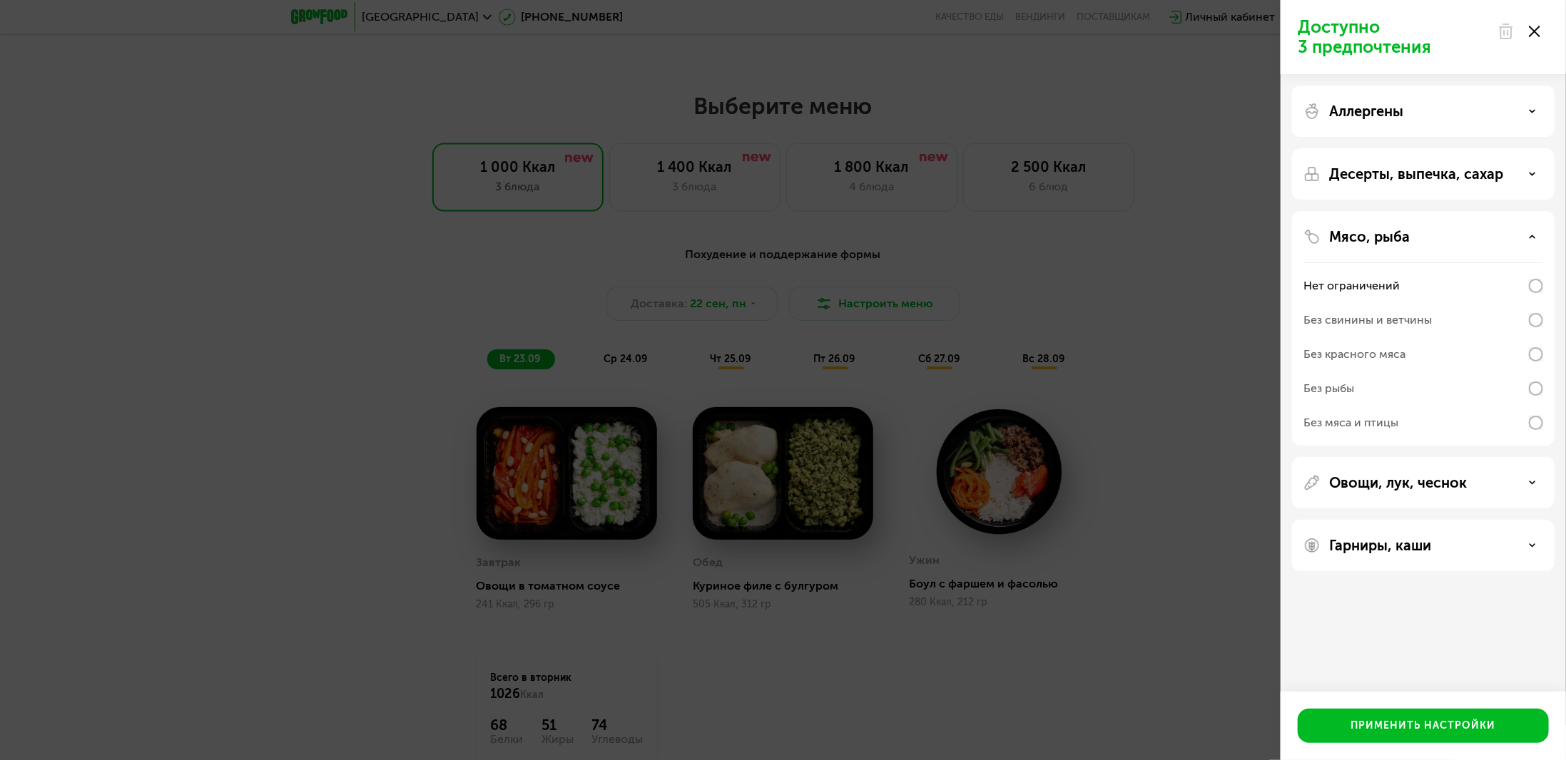
click at [1528, 235] on div "Мясо, рыба" at bounding box center [1423, 236] width 240 height 17
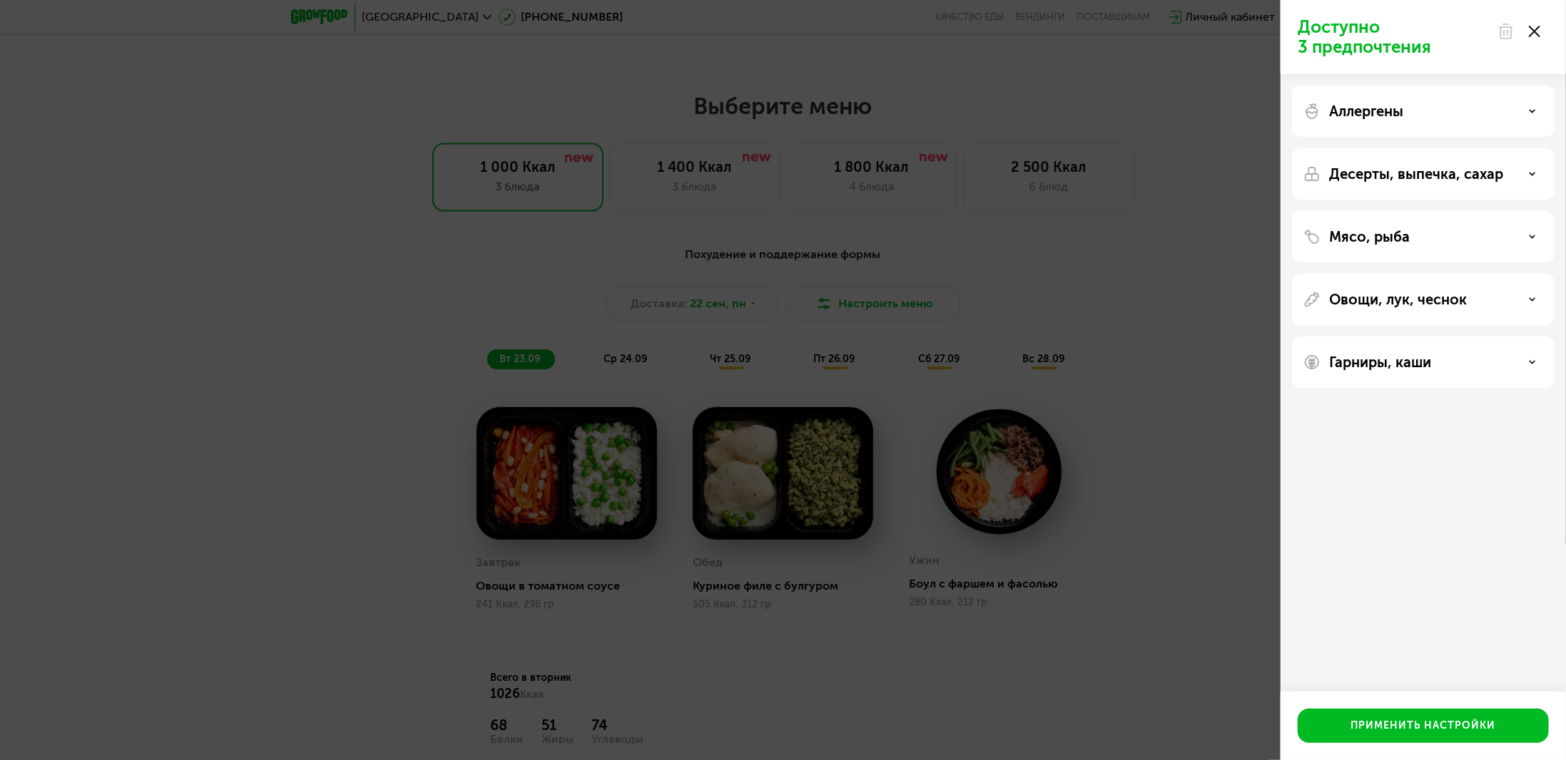
click at [1524, 297] on div "Овощи, лук, чеснок" at bounding box center [1423, 299] width 240 height 17
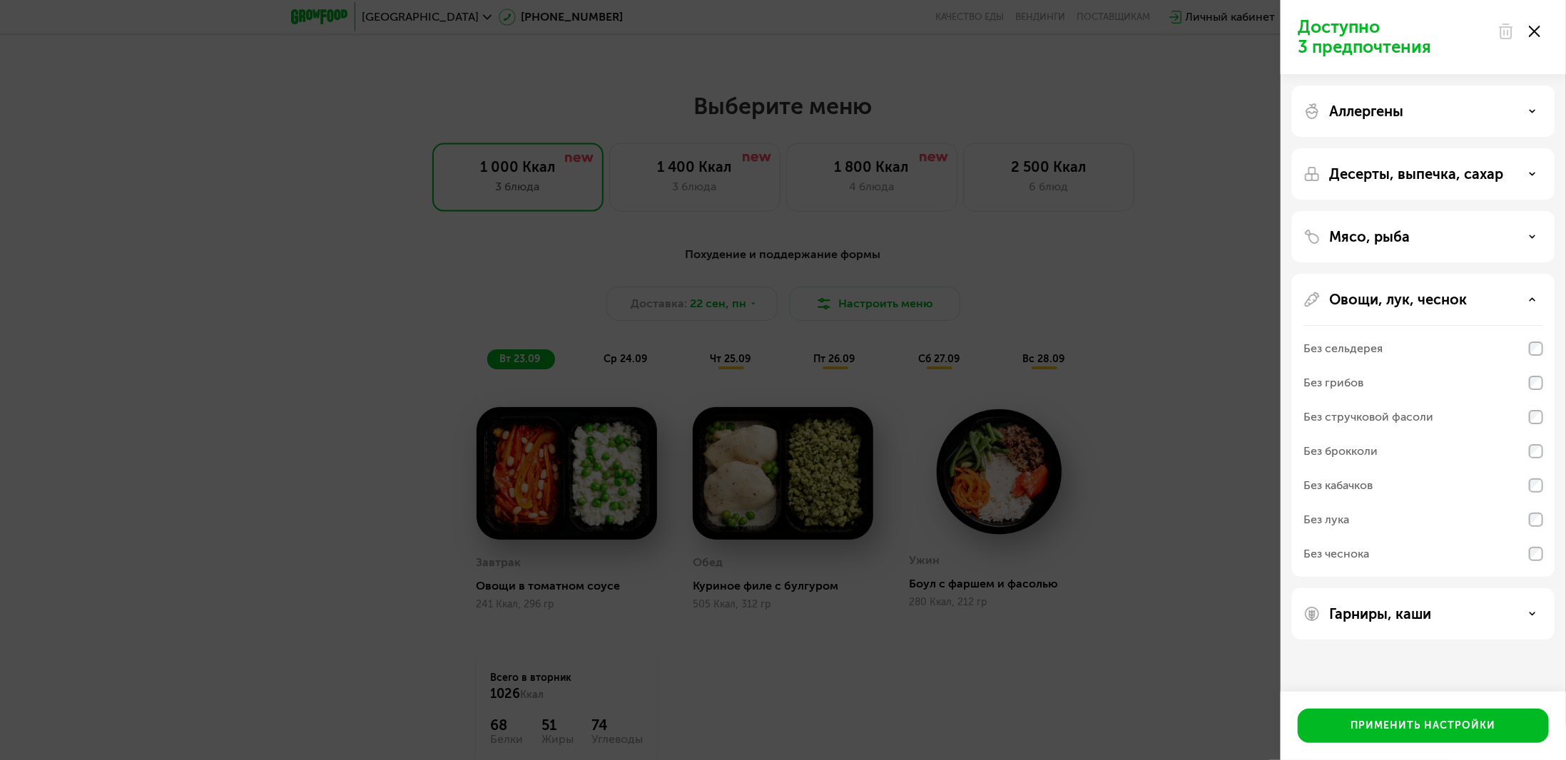
click at [1524, 297] on div "Овощи, лук, чеснок" at bounding box center [1423, 299] width 240 height 17
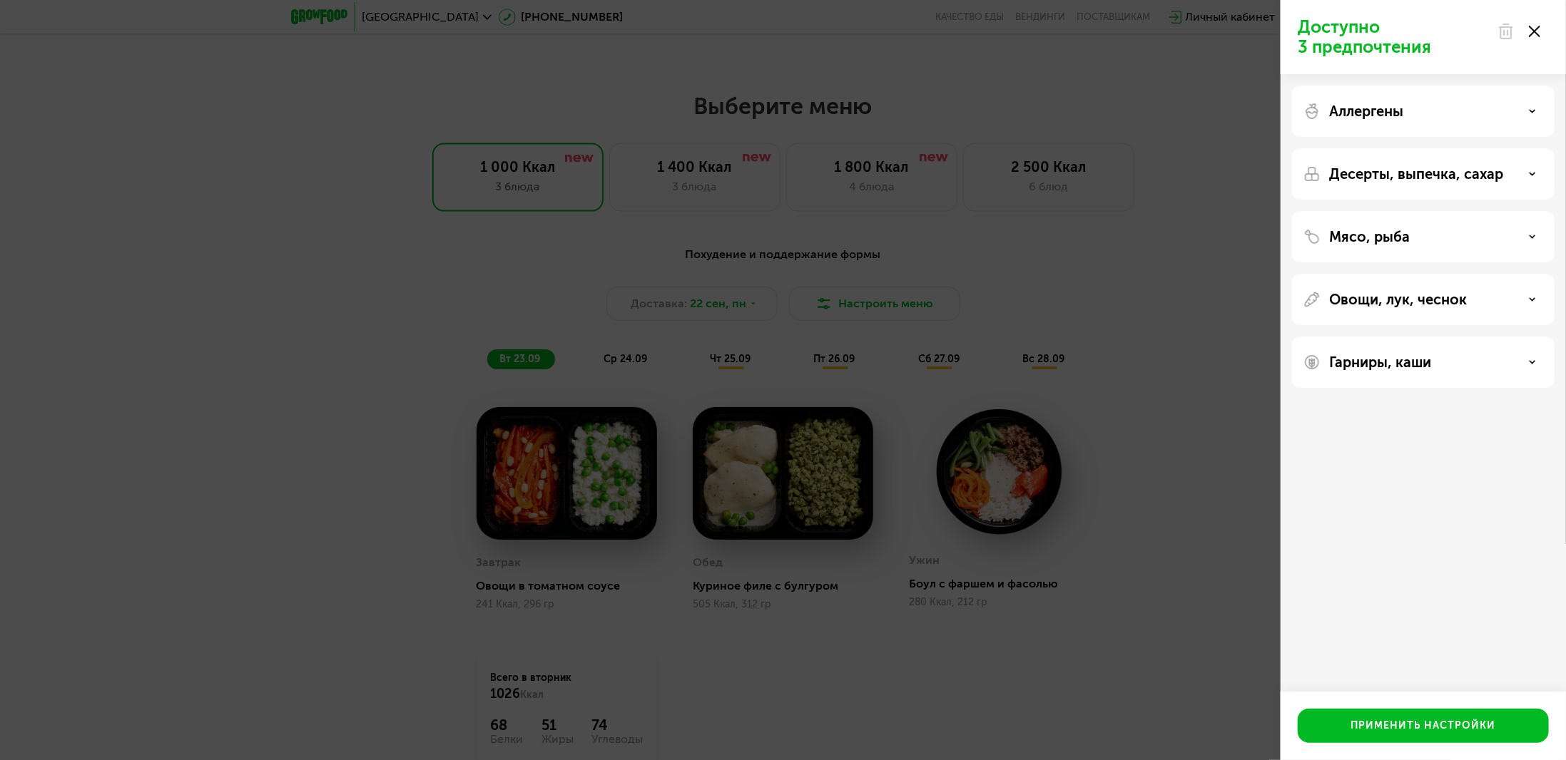
click at [1532, 33] on use at bounding box center [1534, 31] width 11 height 11
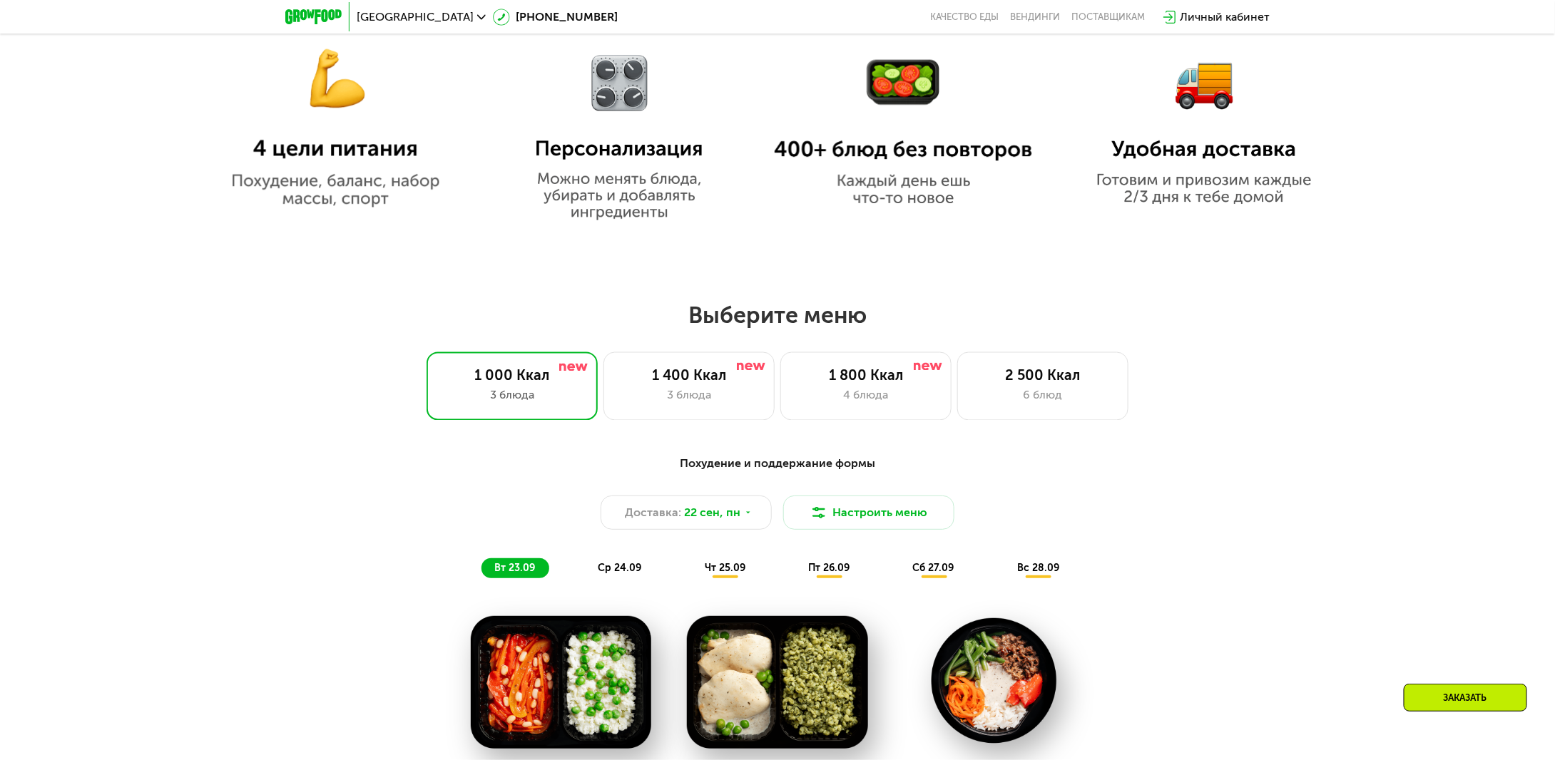
scroll to position [1213, 0]
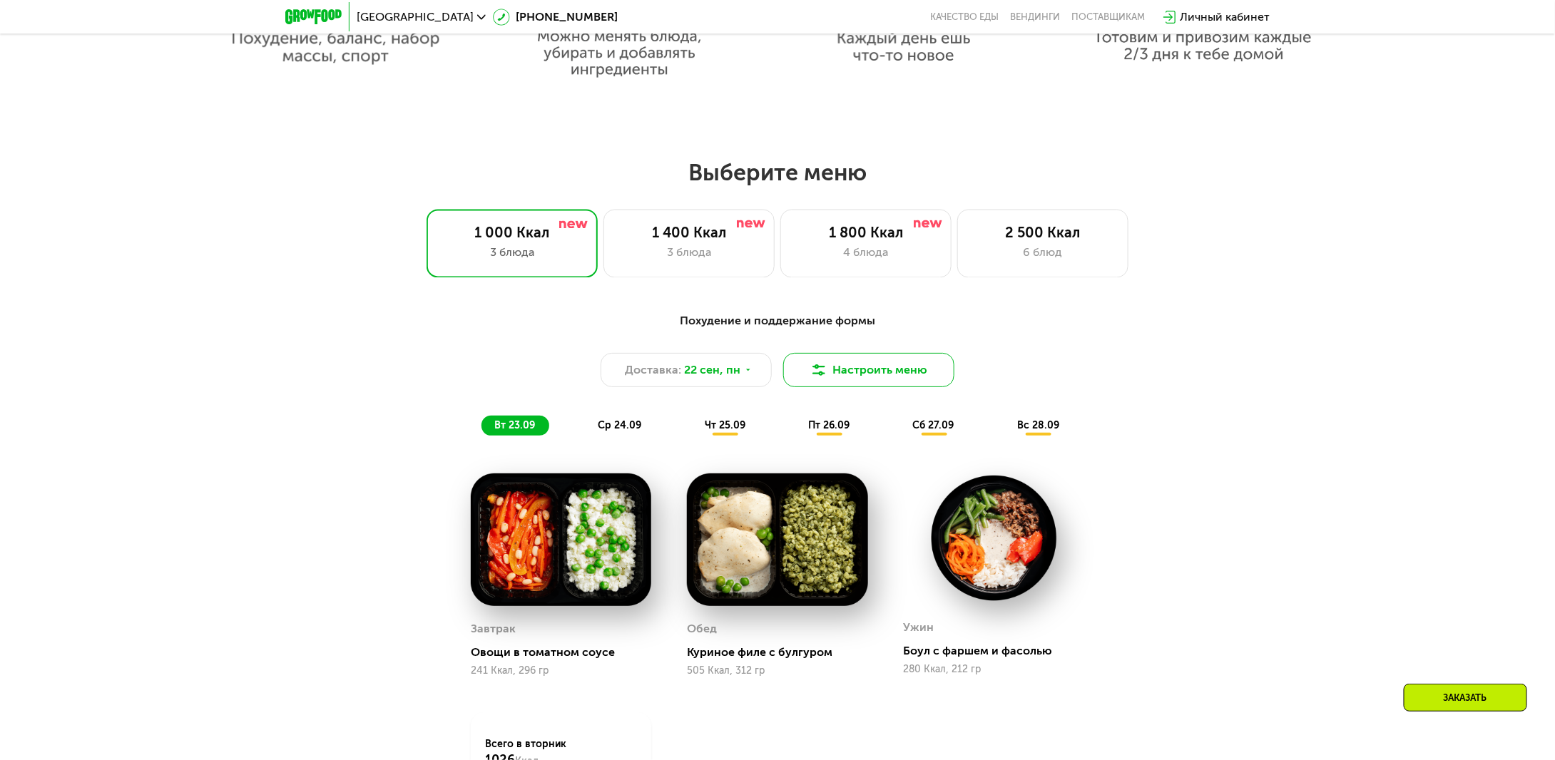
click at [867, 377] on button "Настроить меню" at bounding box center [868, 370] width 171 height 34
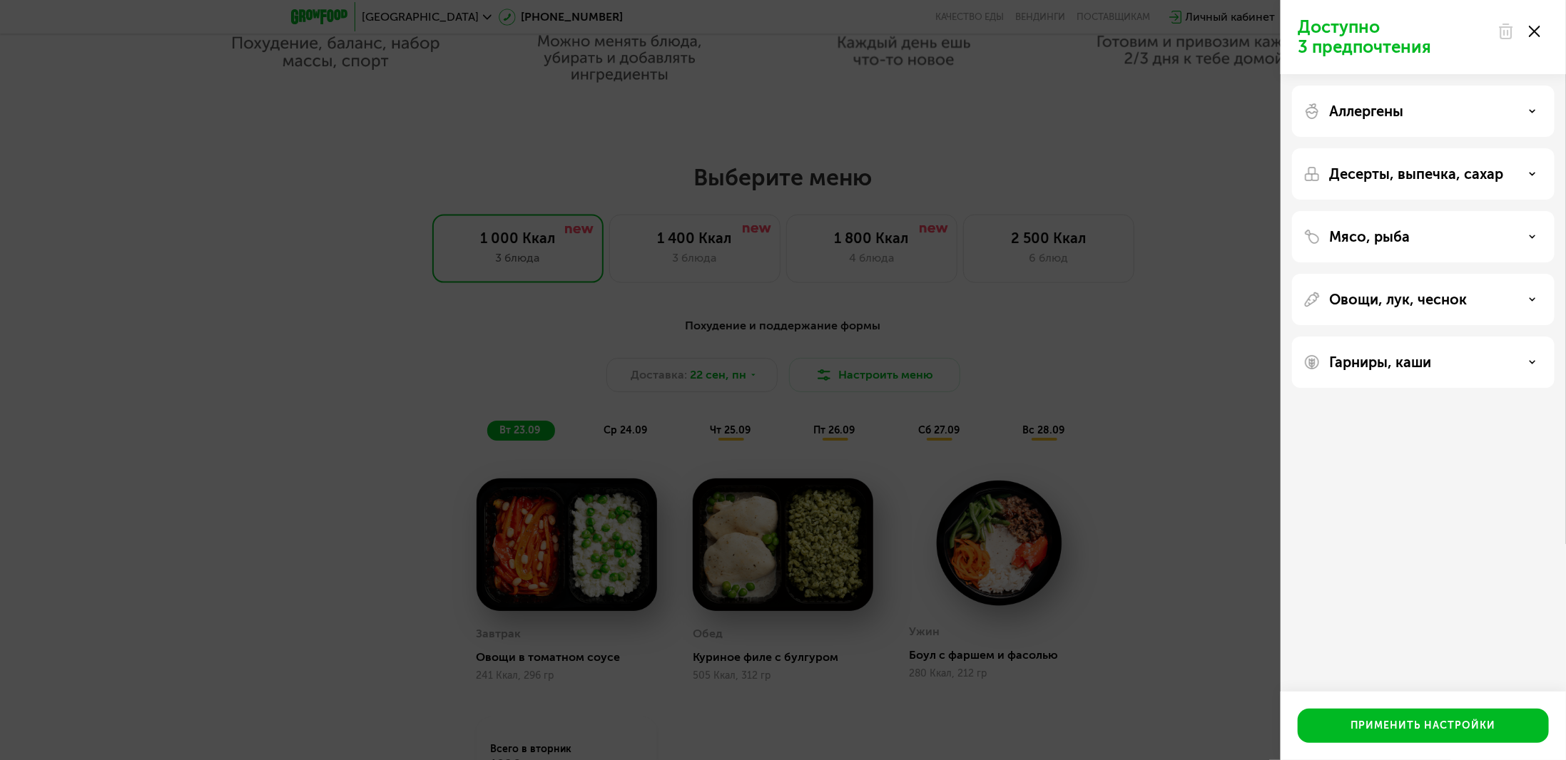
click at [1541, 31] on div at bounding box center [1519, 31] width 60 height 29
click at [1534, 32] on use at bounding box center [1534, 31] width 11 height 11
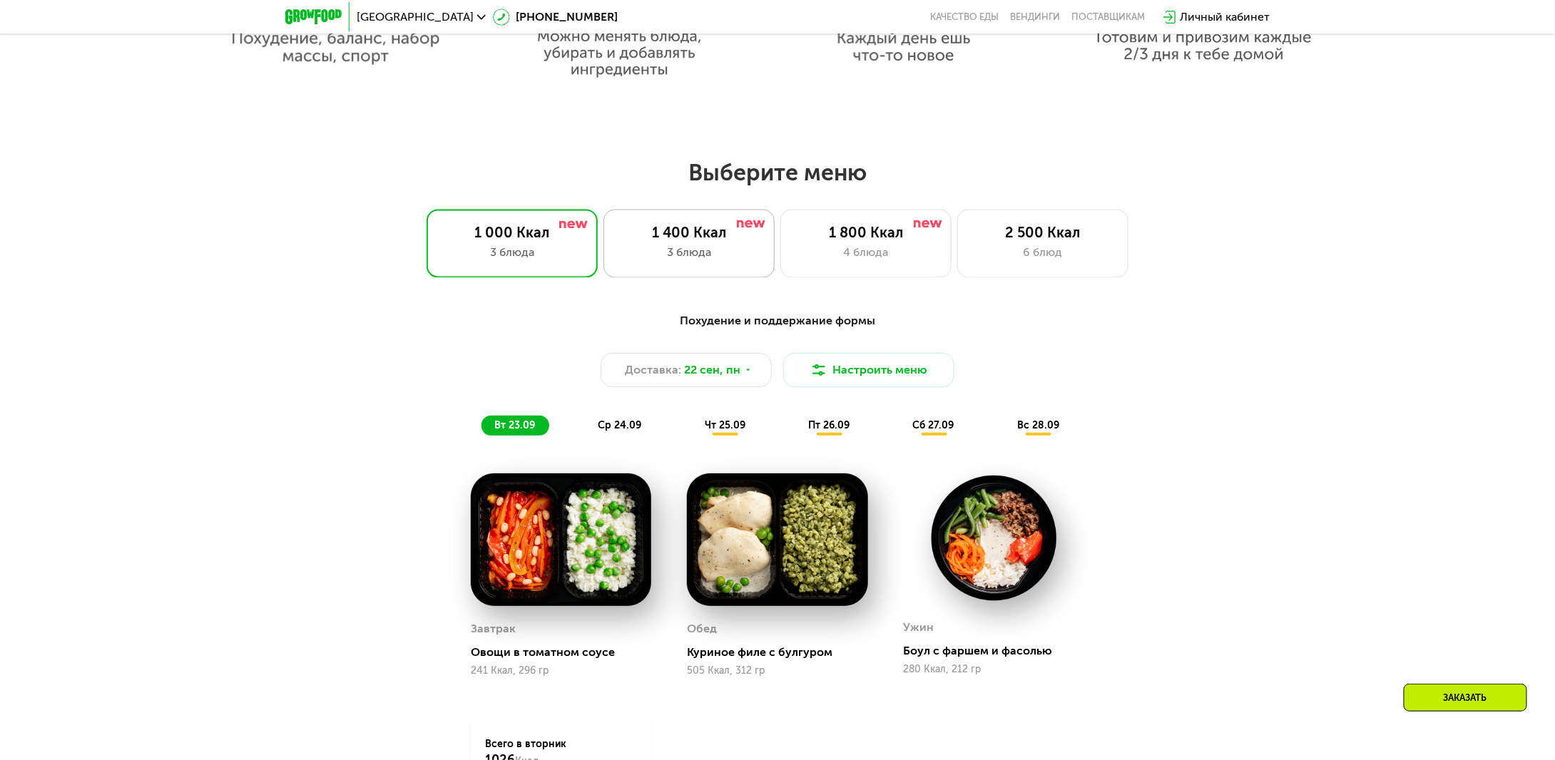
click at [735, 253] on div "3 блюда" at bounding box center [688, 253] width 141 height 17
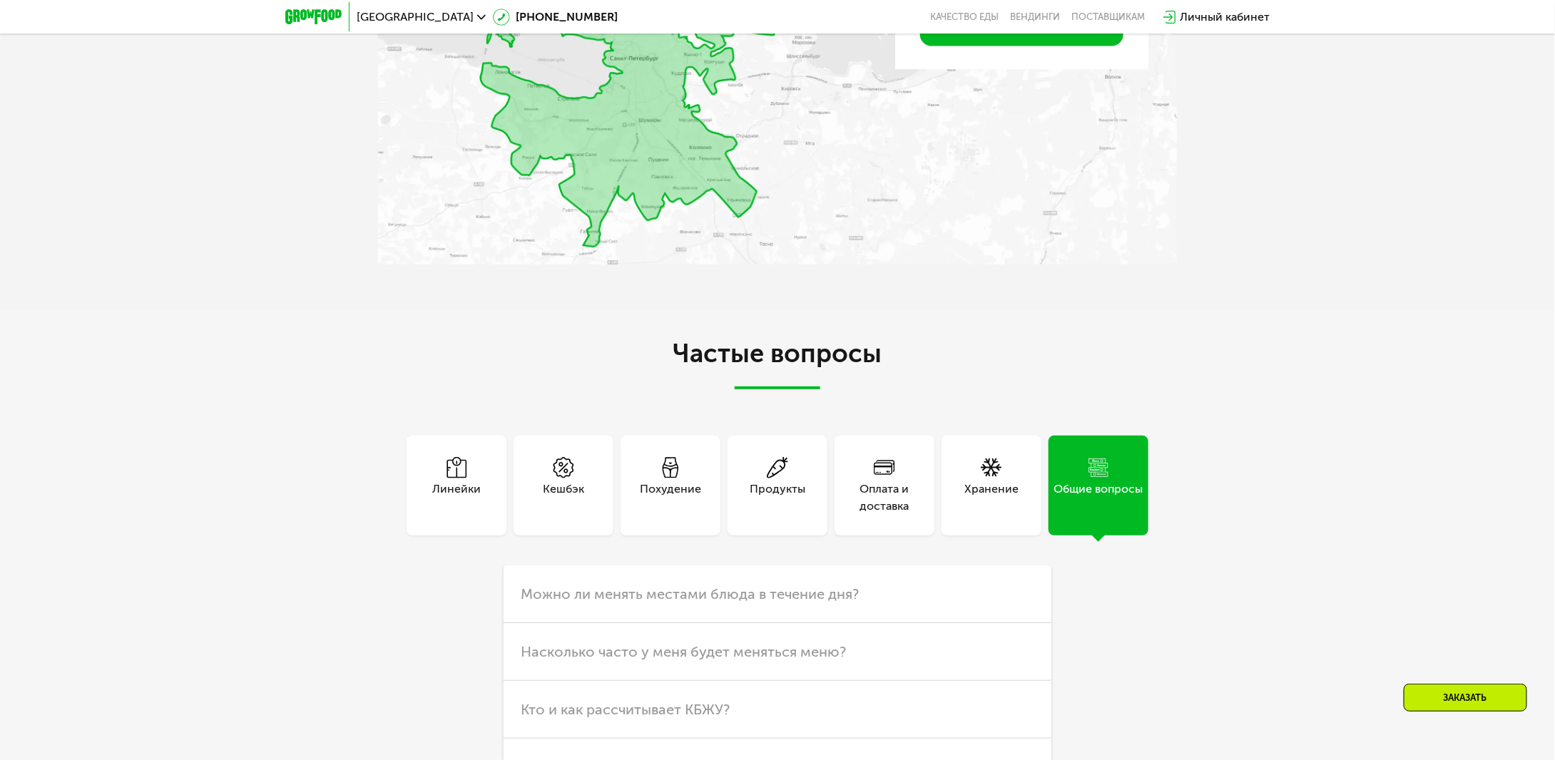
scroll to position [4137, 0]
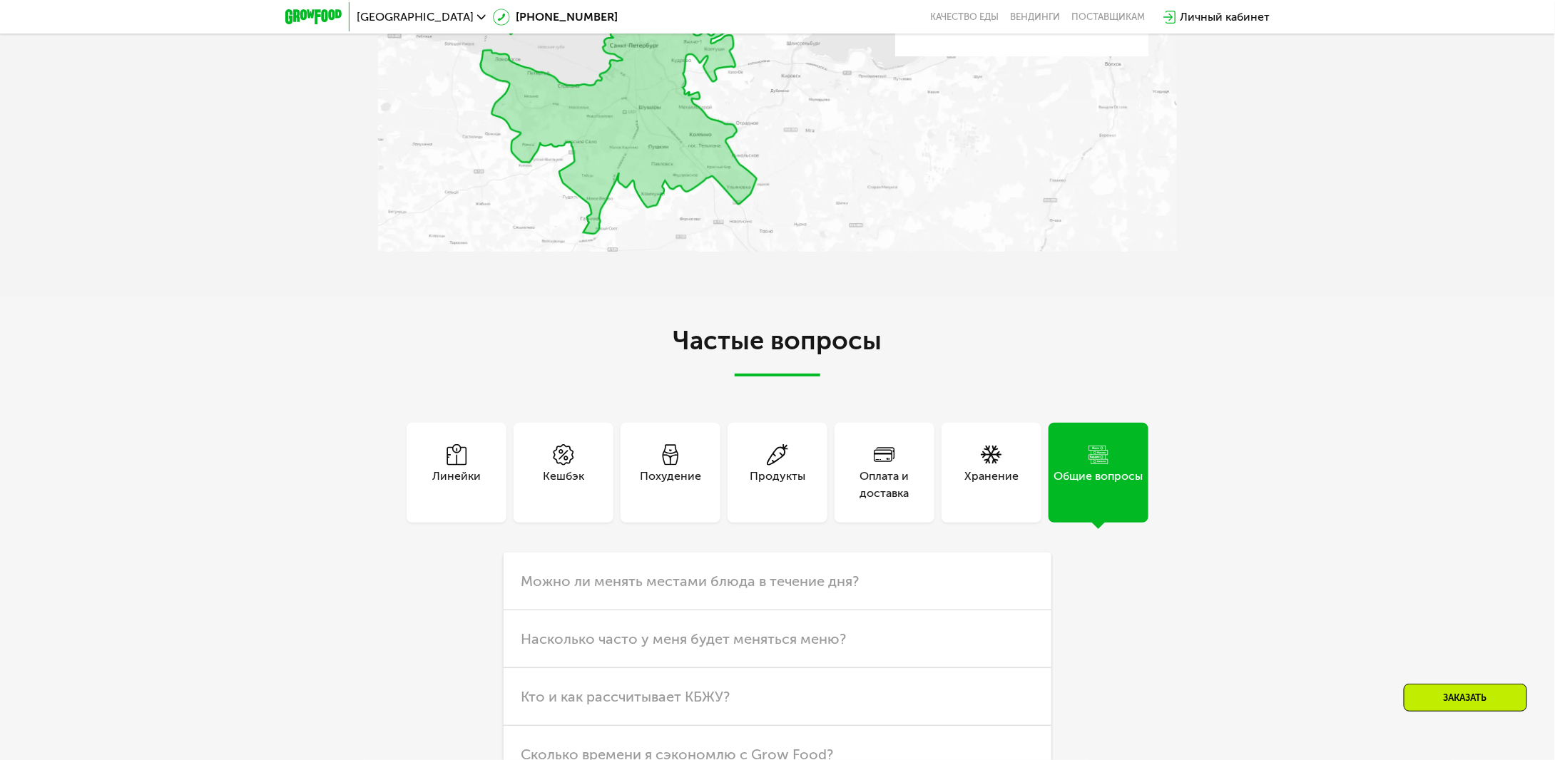
click at [893, 485] on div "Оплата и доставка" at bounding box center [885, 485] width 100 height 34
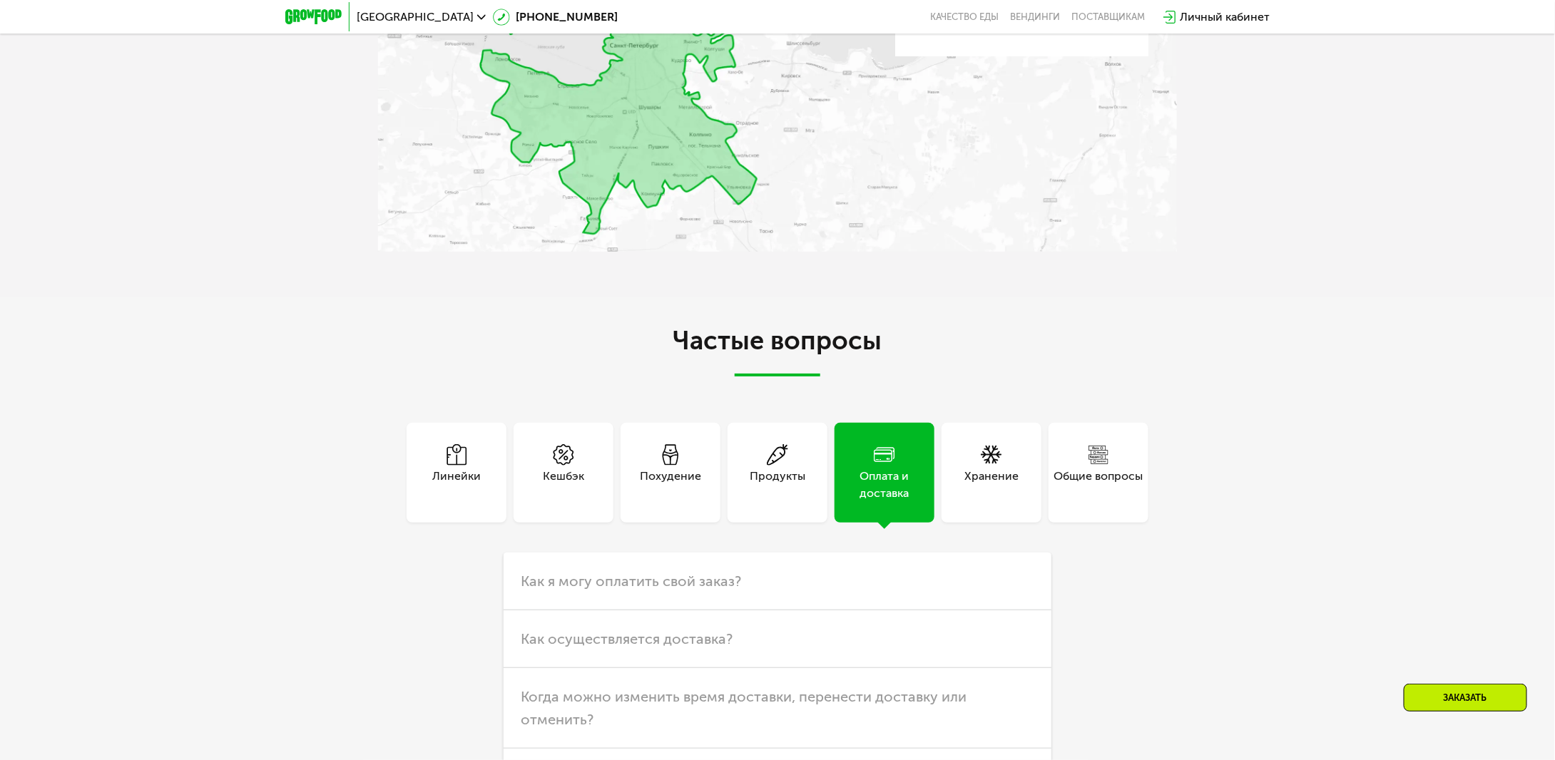
scroll to position [4423, 0]
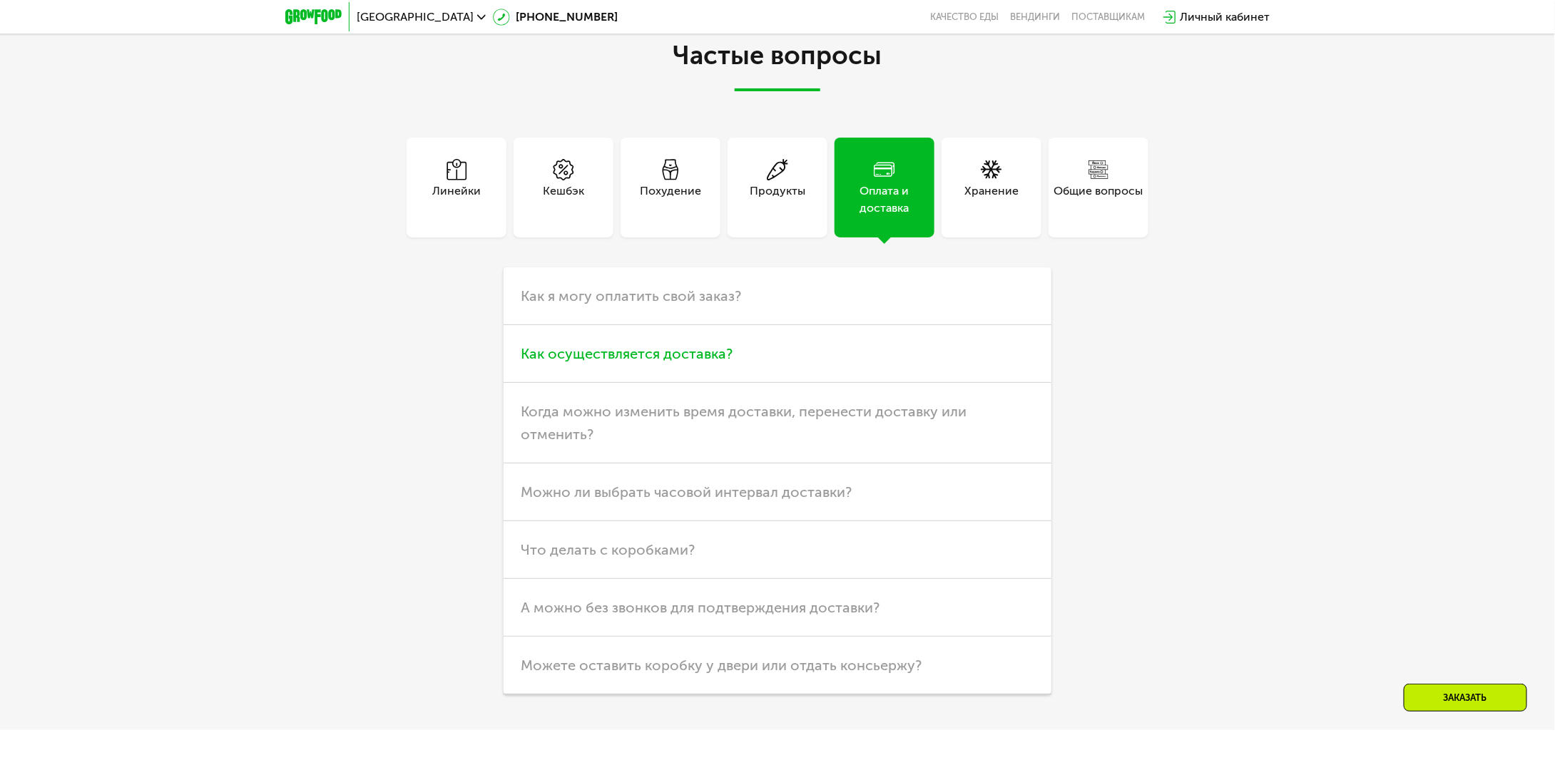
click at [969, 363] on h3 "Как осуществляется доставка?" at bounding box center [778, 354] width 548 height 58
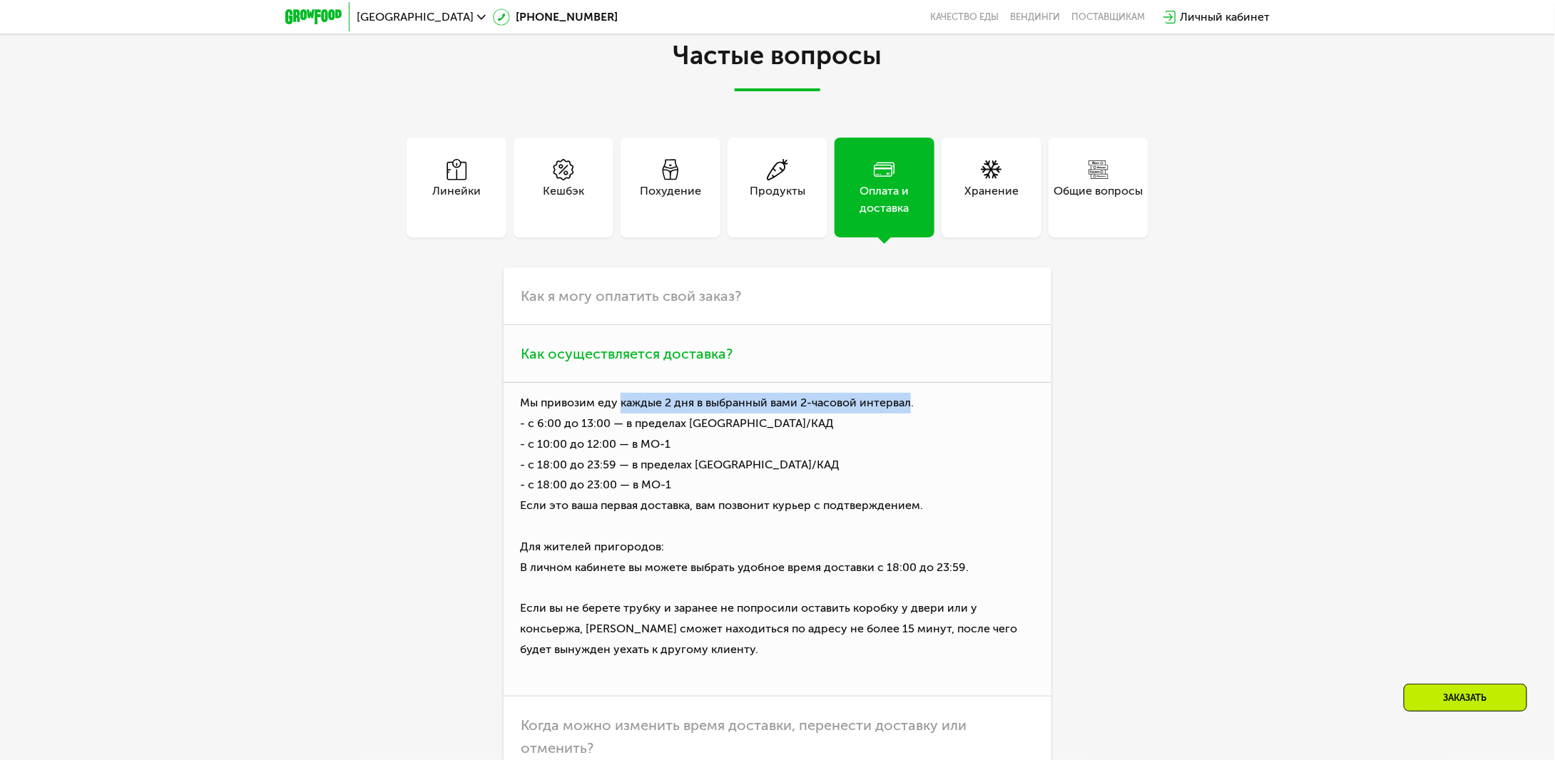
drag, startPoint x: 619, startPoint y: 409, endPoint x: 909, endPoint y: 407, distance: 289.6
click at [909, 408] on p "Мы привозим еду каждые 2 дня в выбранный вами 2-часовой интервал. - с 6:00 до 1…" at bounding box center [778, 539] width 548 height 313
copy p "каждые 2 дня в выбранный вами 2-часовой интервал"
click at [1171, 355] on div "Линейки Кешбэк Похудение Продукты Оплата и доставка Хранение Общие вопросы Что …" at bounding box center [777, 573] width 799 height 870
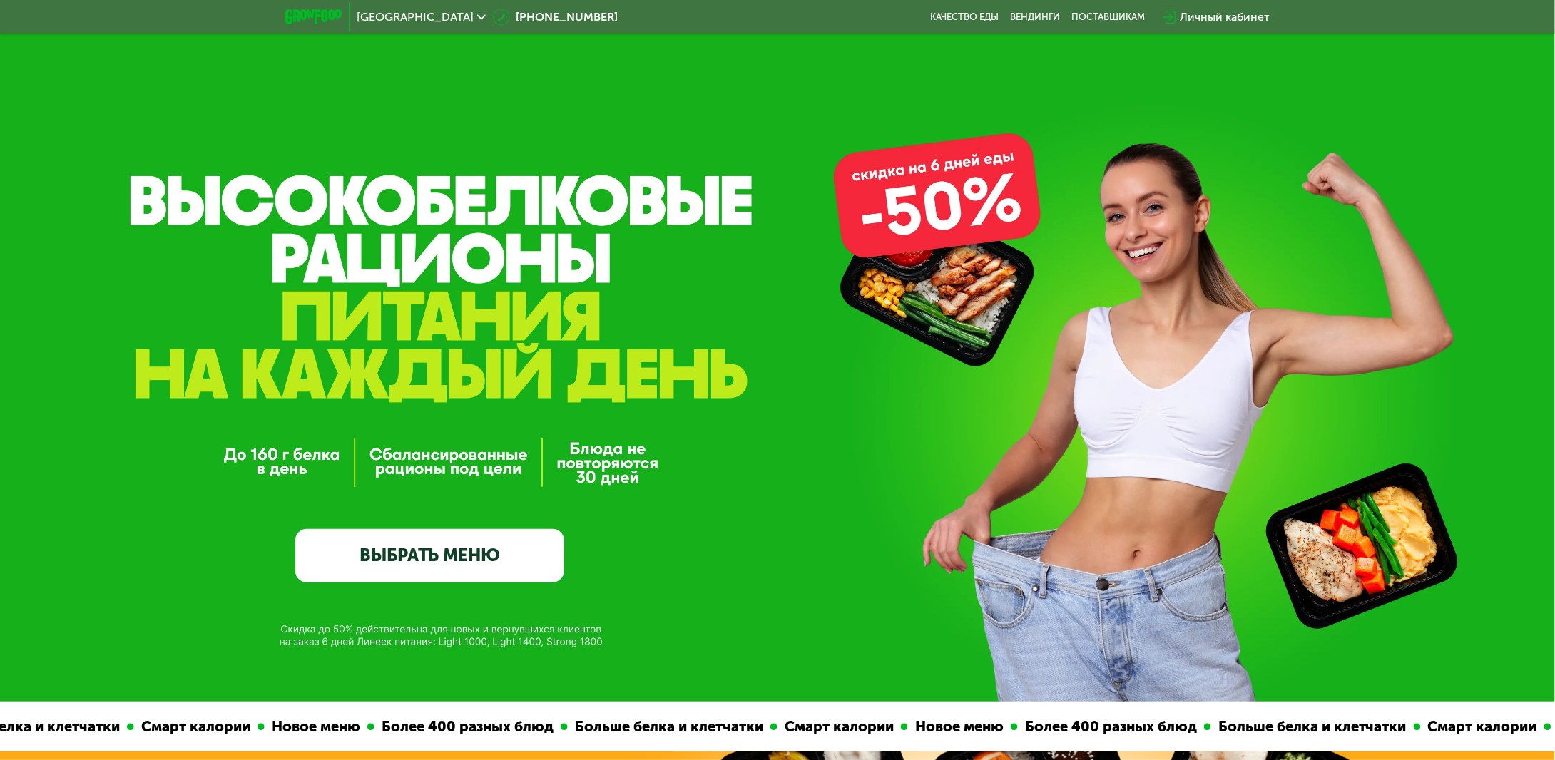
scroll to position [285, 0]
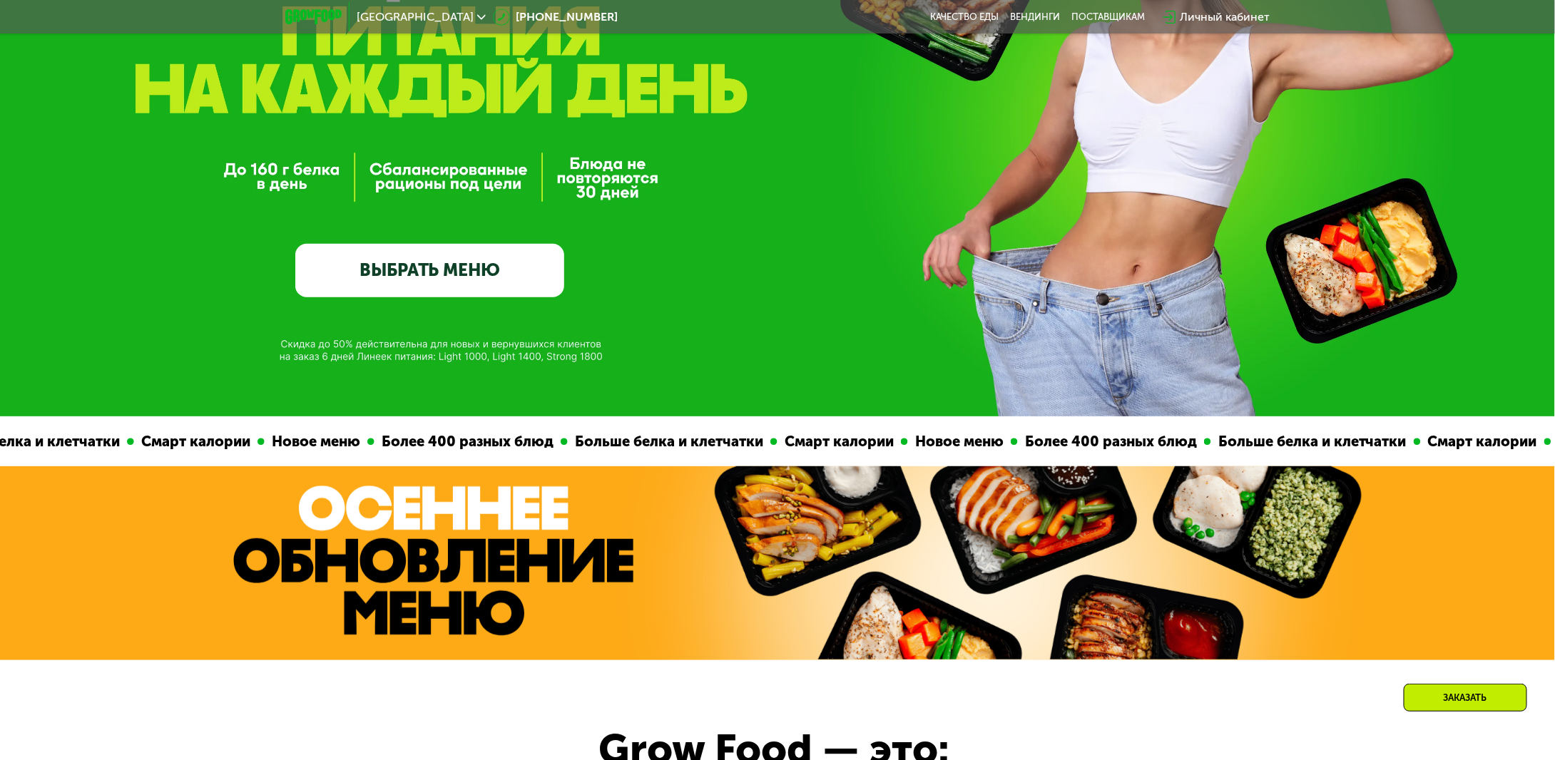
click at [1507, 703] on div "Заказать" at bounding box center [1465, 698] width 123 height 28
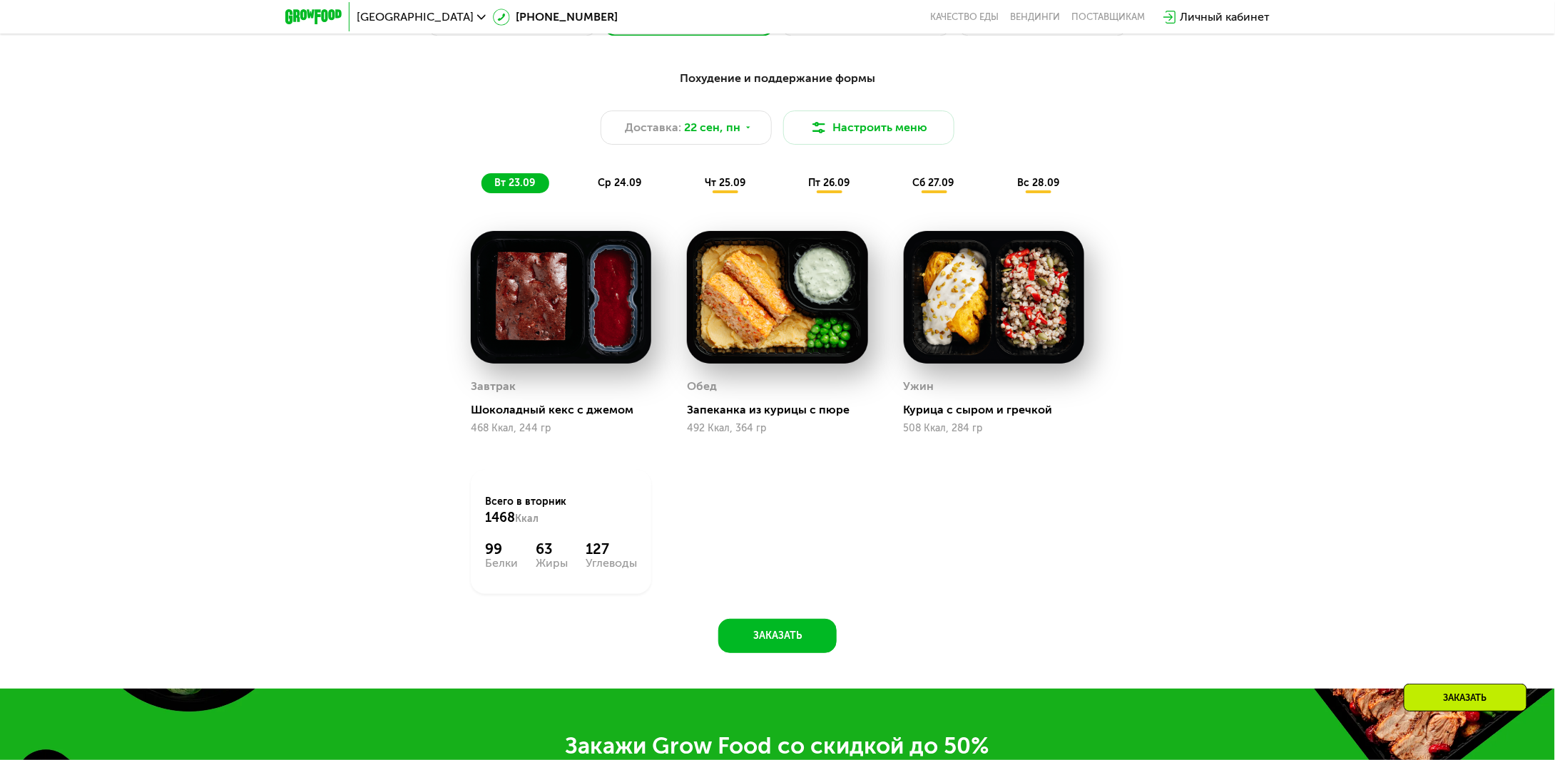
scroll to position [1436, 0]
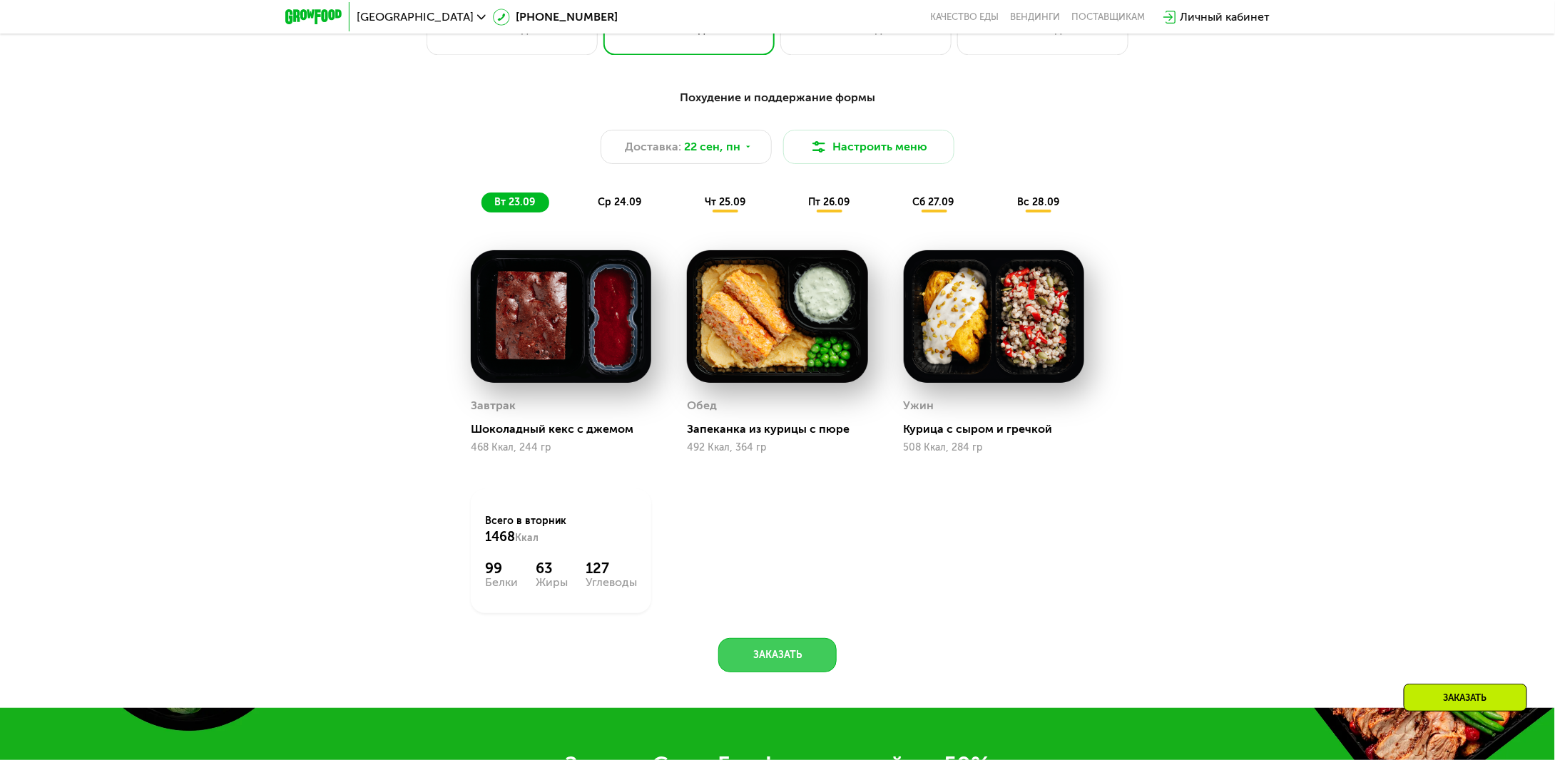
click at [815, 659] on button "Заказать" at bounding box center [777, 655] width 118 height 34
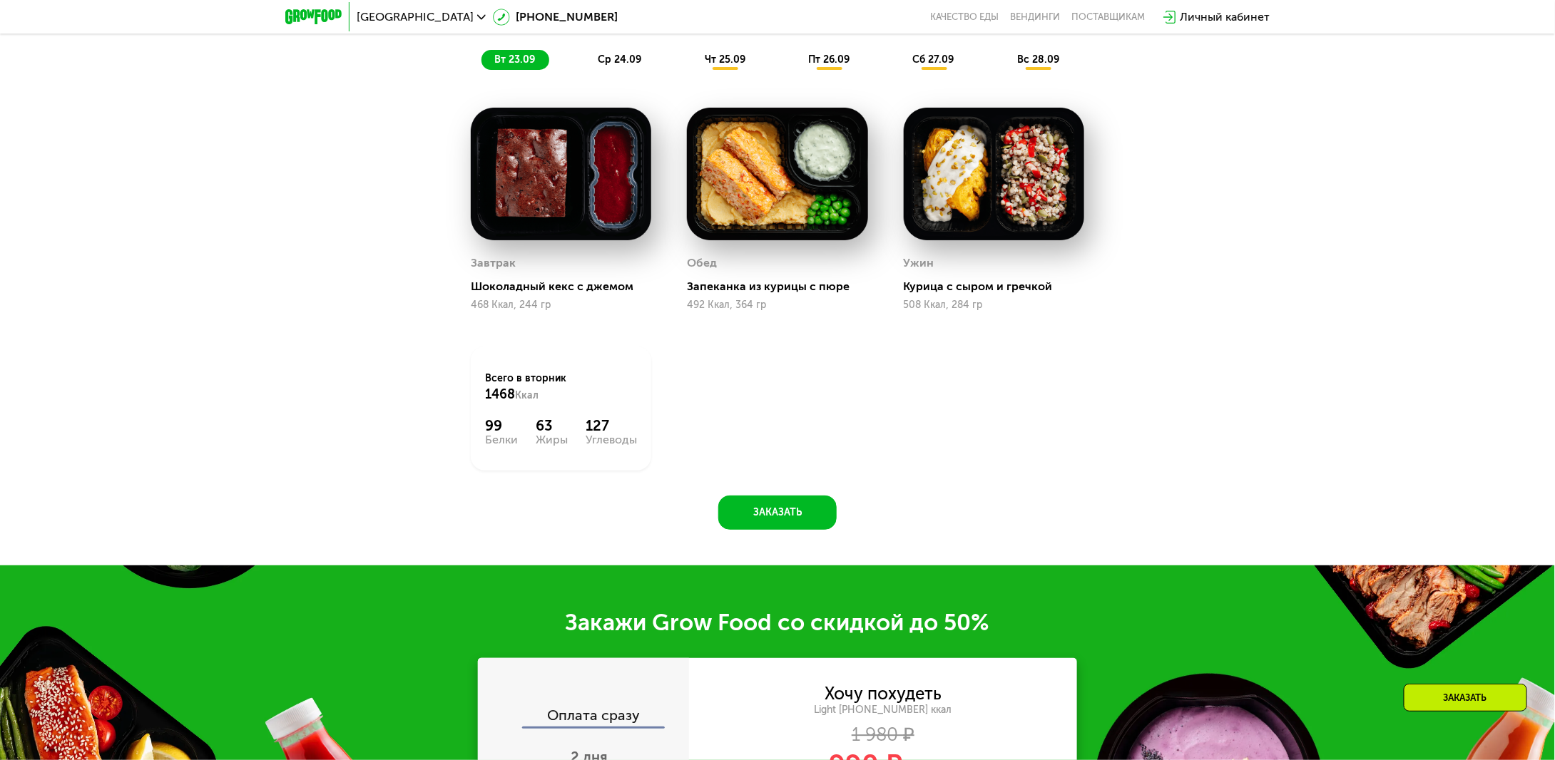
scroll to position [1293, 0]
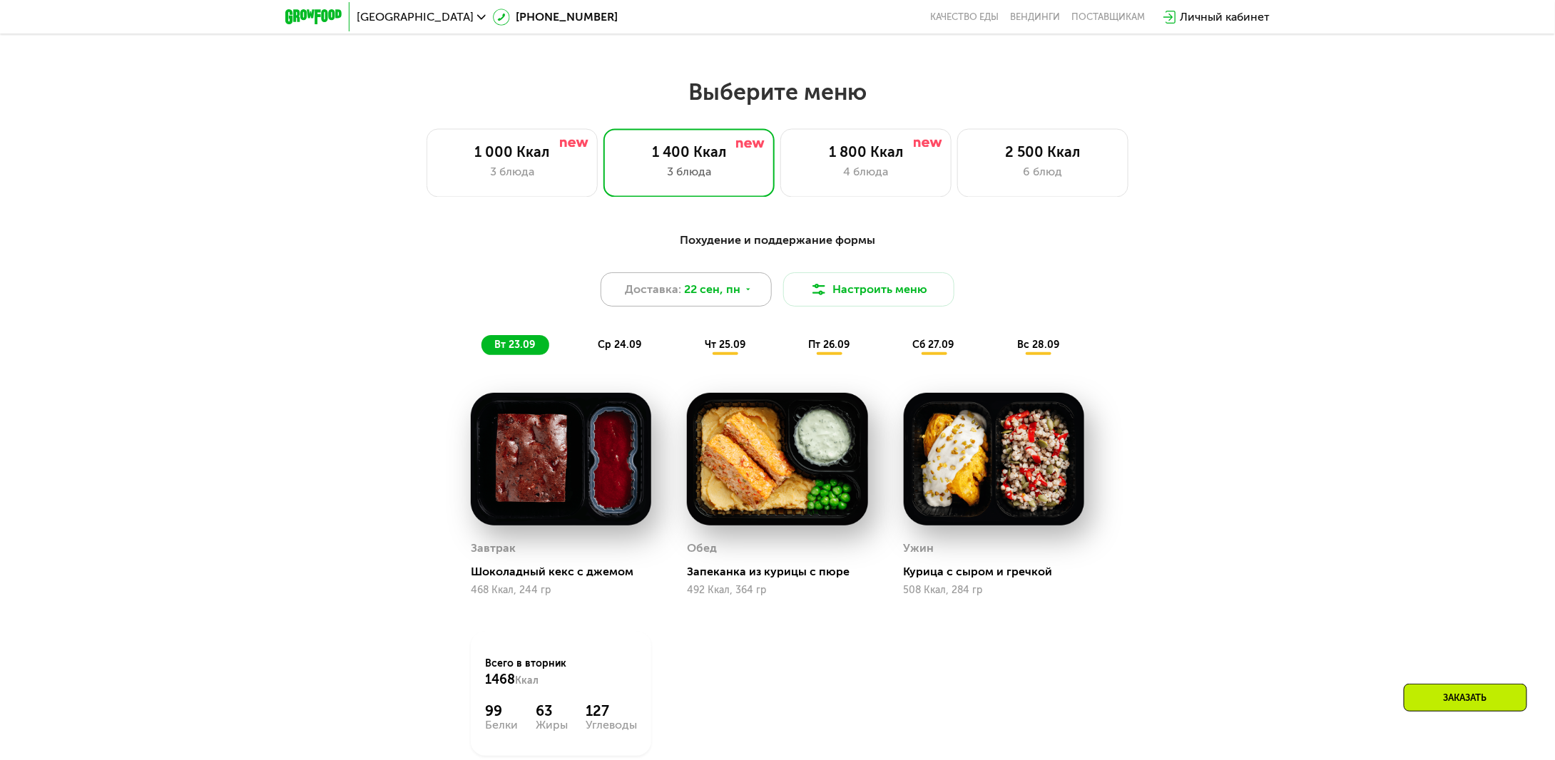
click at [744, 290] on icon at bounding box center [748, 289] width 9 height 9
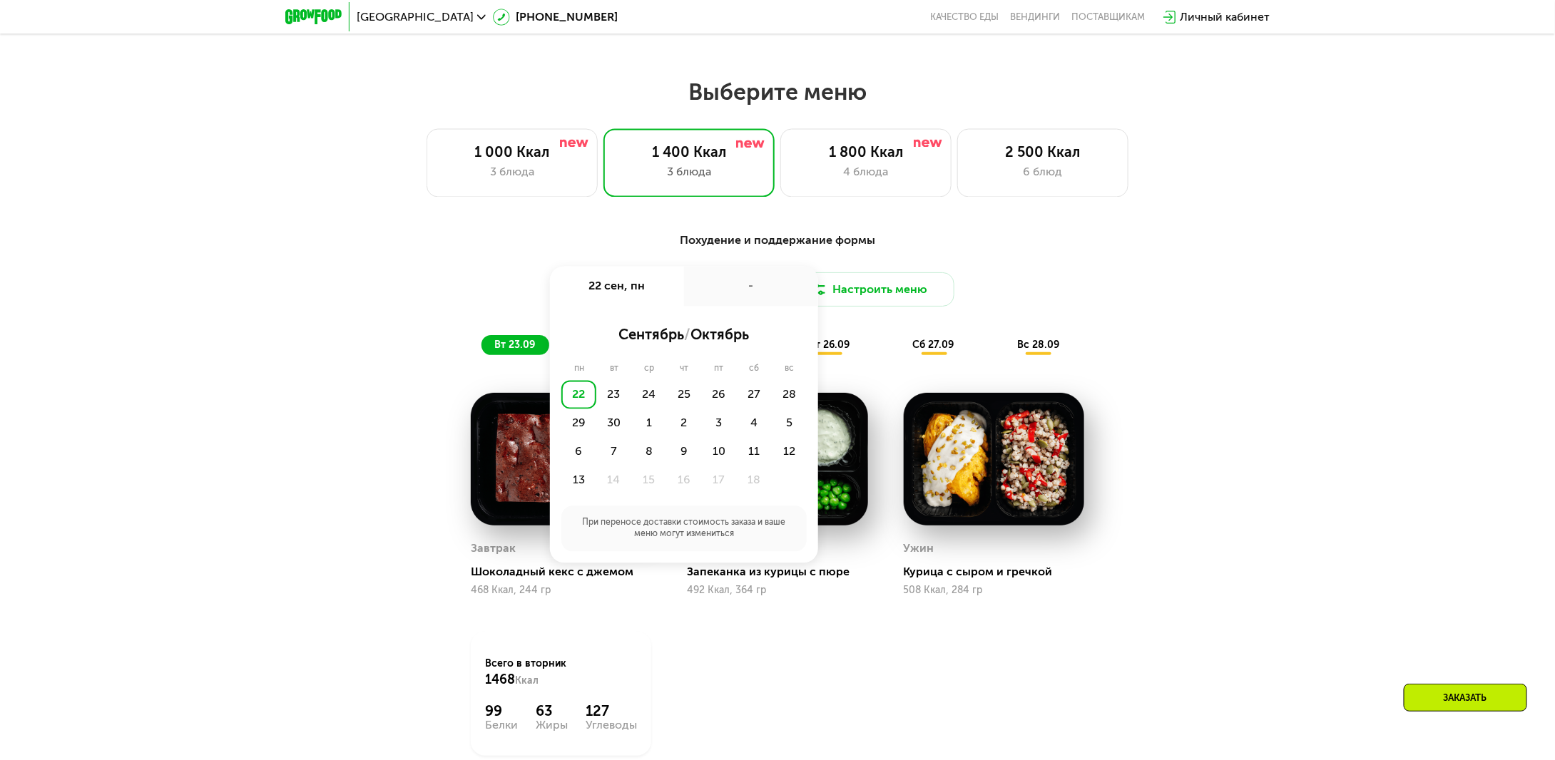
click at [1148, 333] on div "Похудение и поддержание формы Доставка: [DATE] сен, пн - сентябрь / октябрь пн …" at bounding box center [777, 293] width 845 height 123
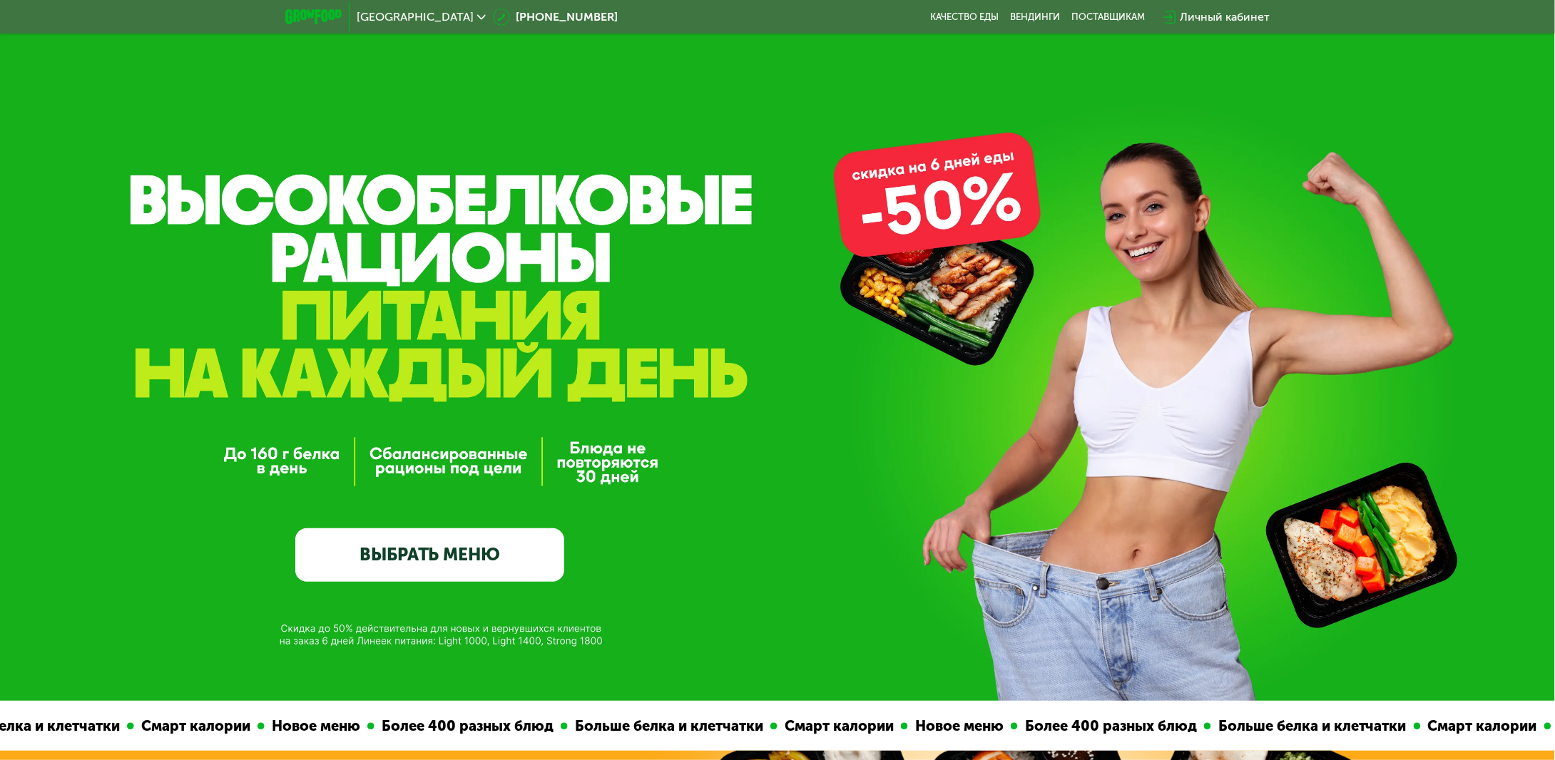
scroll to position [0, 0]
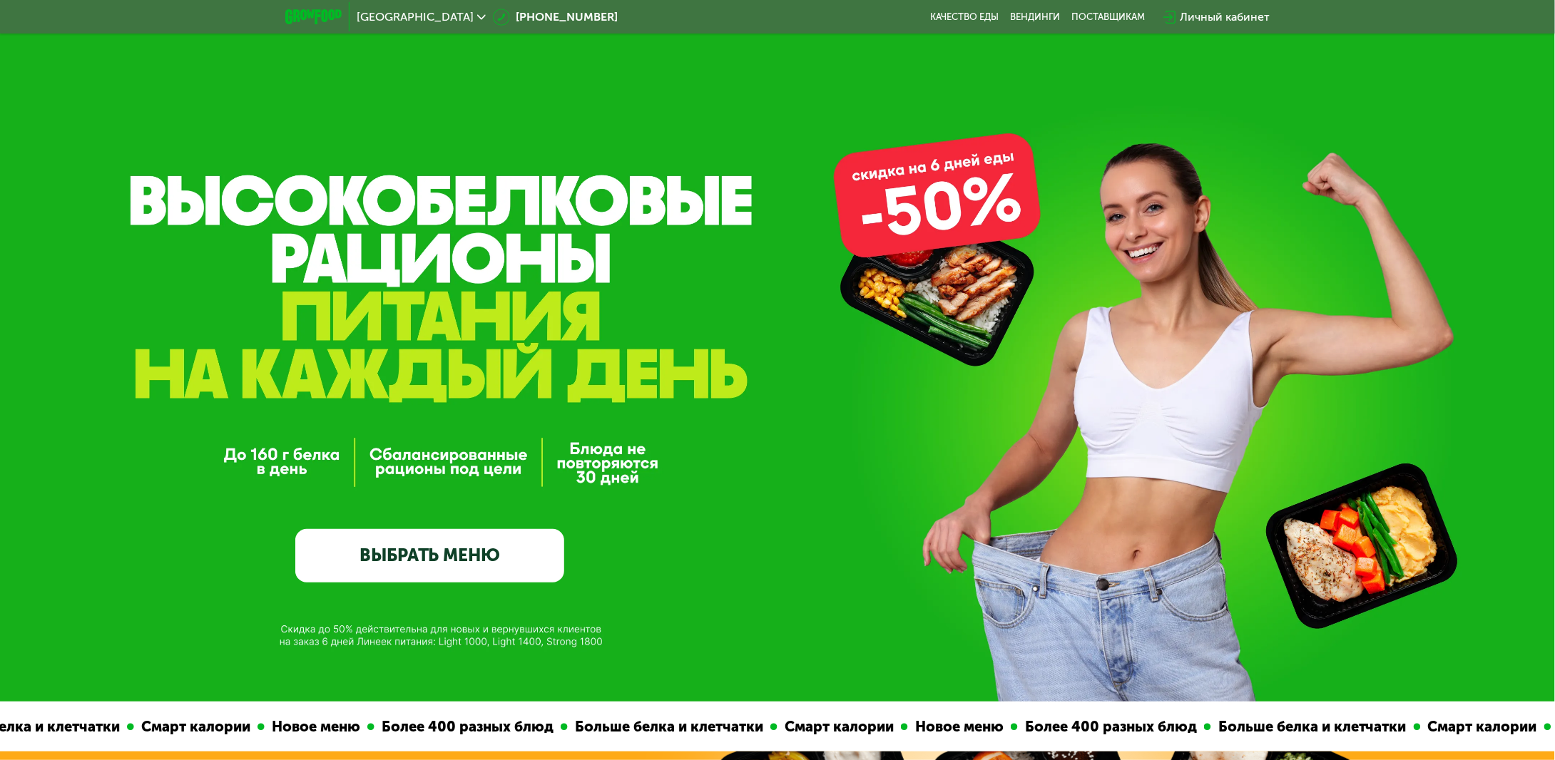
click at [442, 569] on link "ВЫБРАТЬ МЕНЮ" at bounding box center [429, 556] width 269 height 54
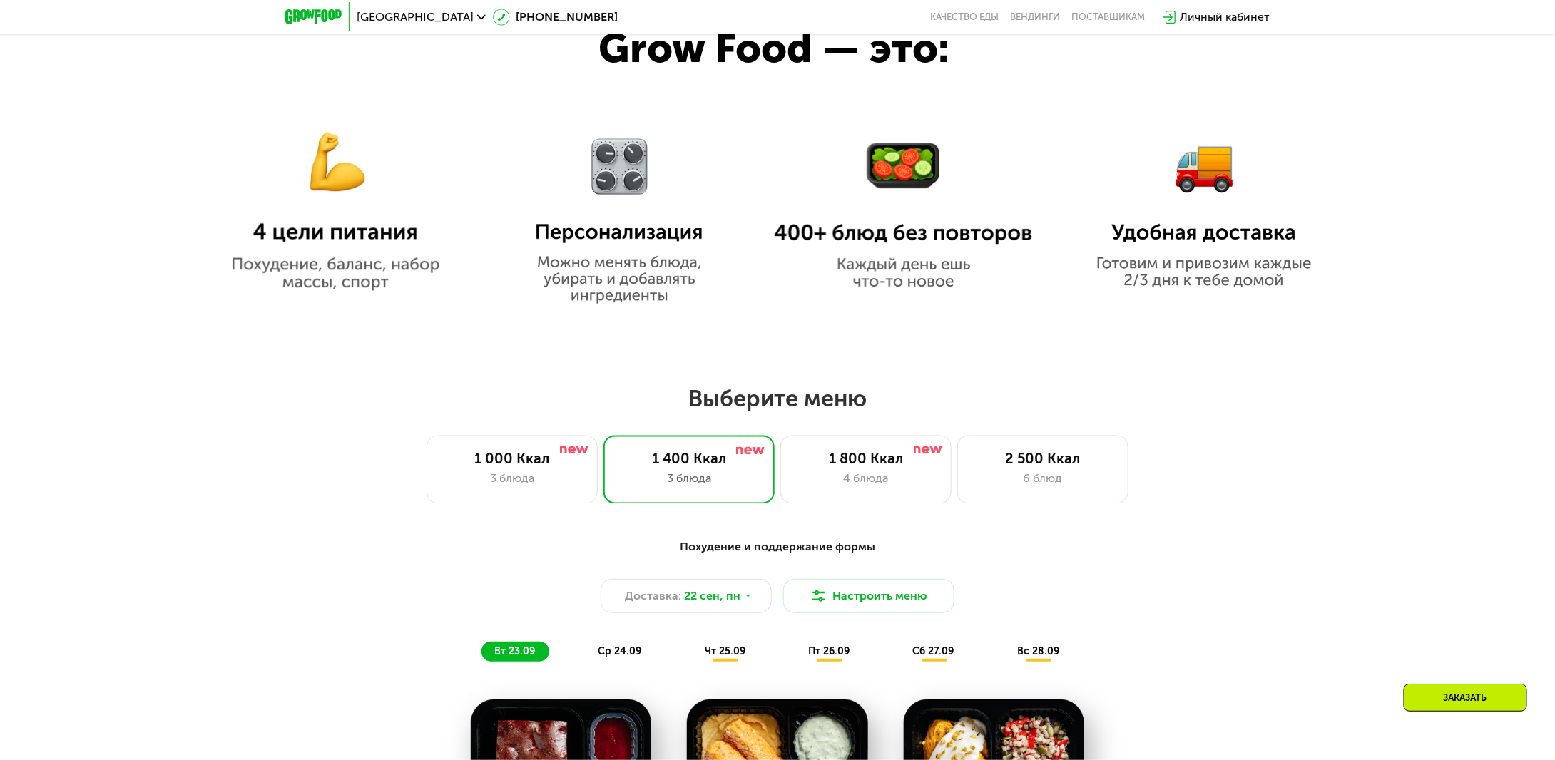
scroll to position [1342, 0]
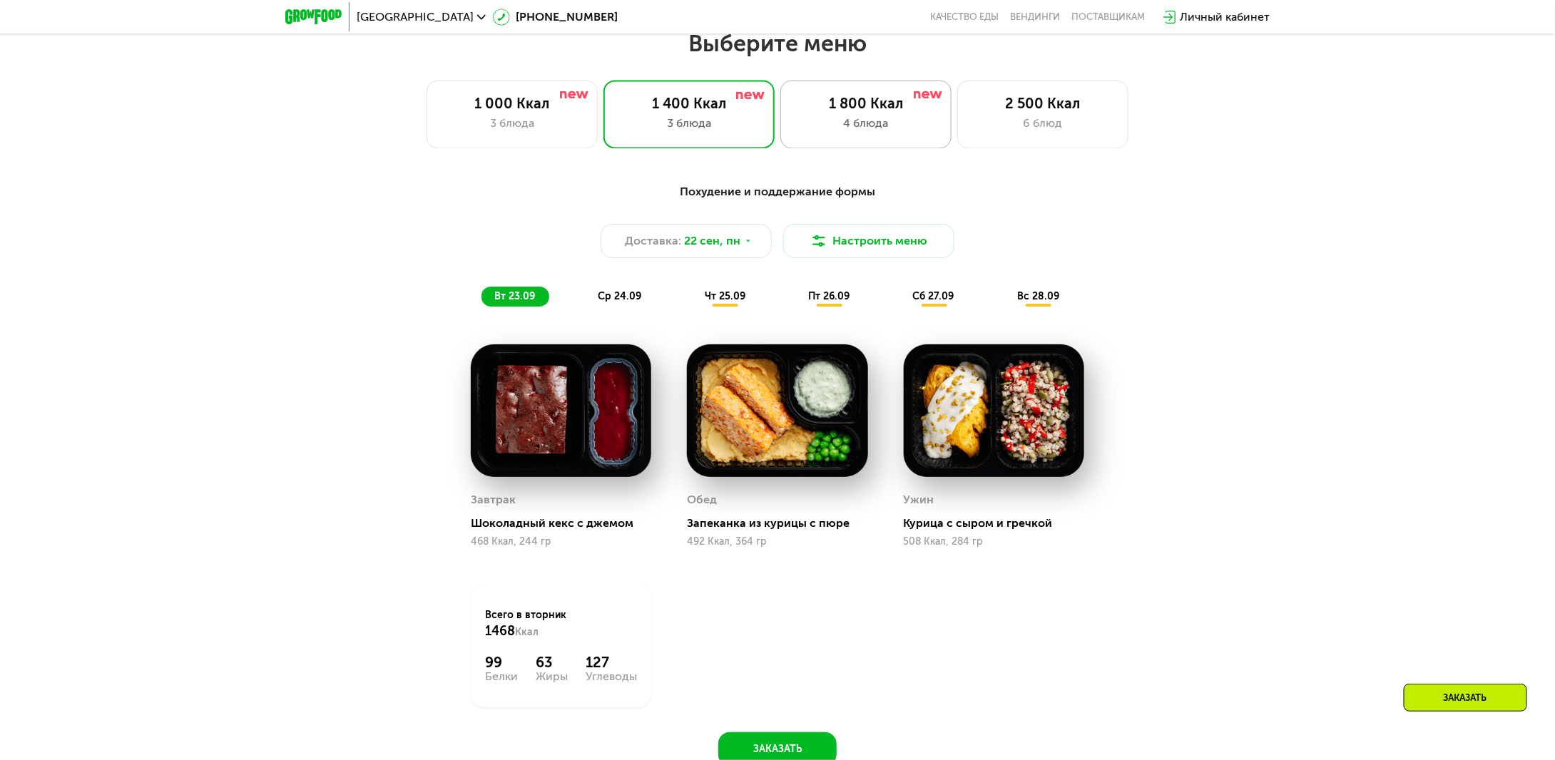
click at [881, 117] on div "1 800 Ккал 4 блюда" at bounding box center [865, 115] width 171 height 68
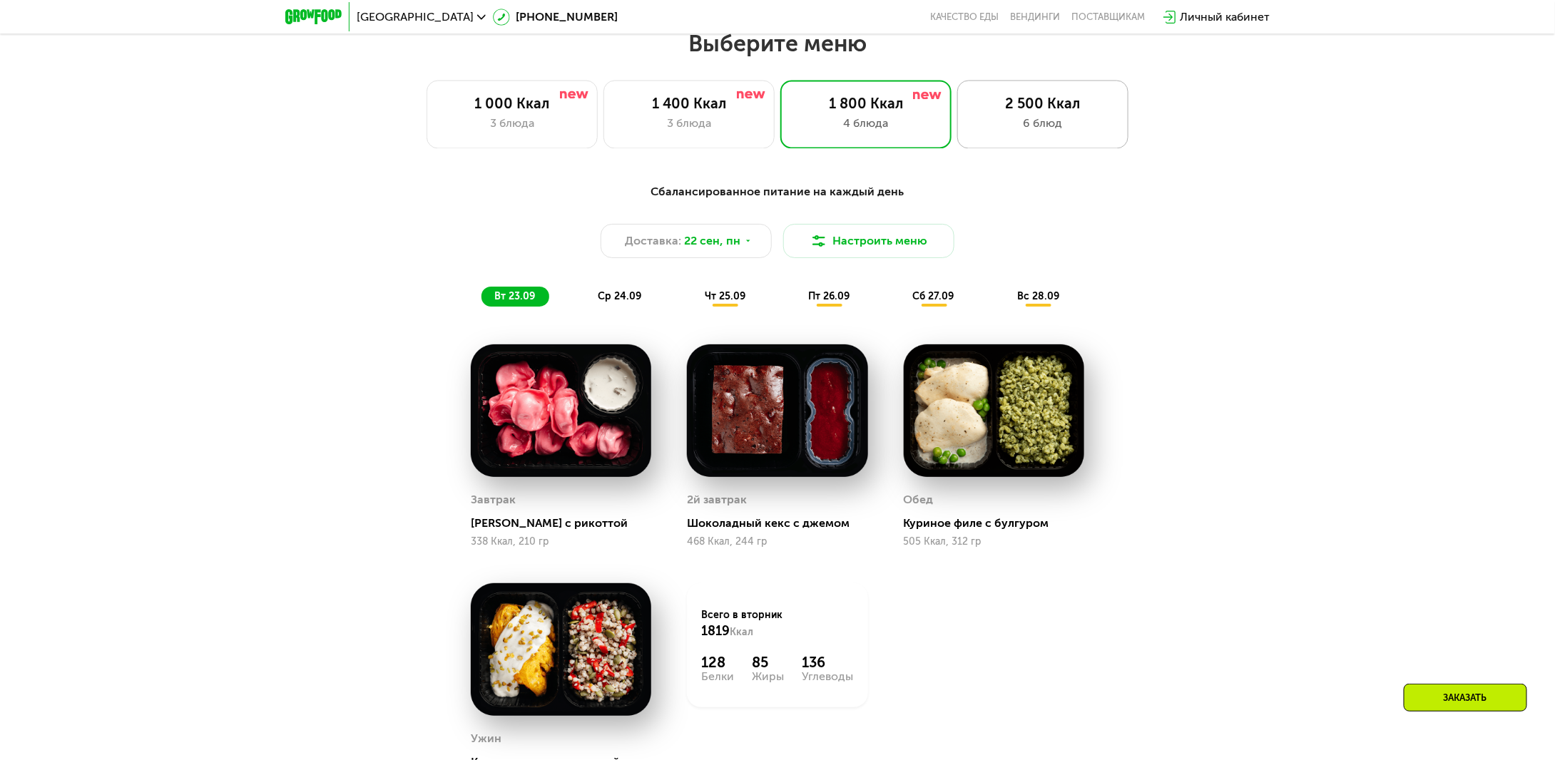
click at [1017, 111] on div "2 500 Ккал" at bounding box center [1042, 104] width 141 height 17
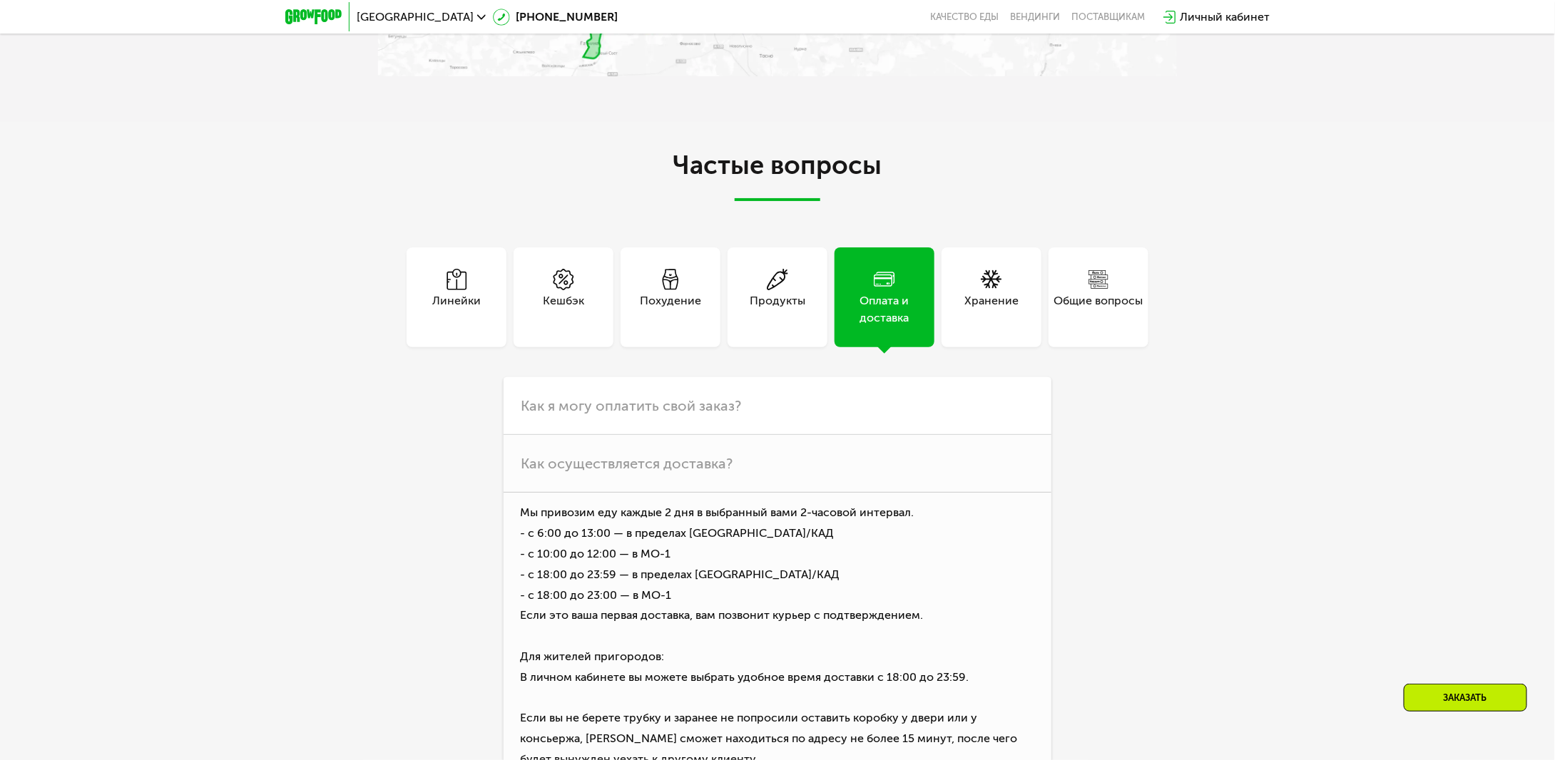
scroll to position [4694, 0]
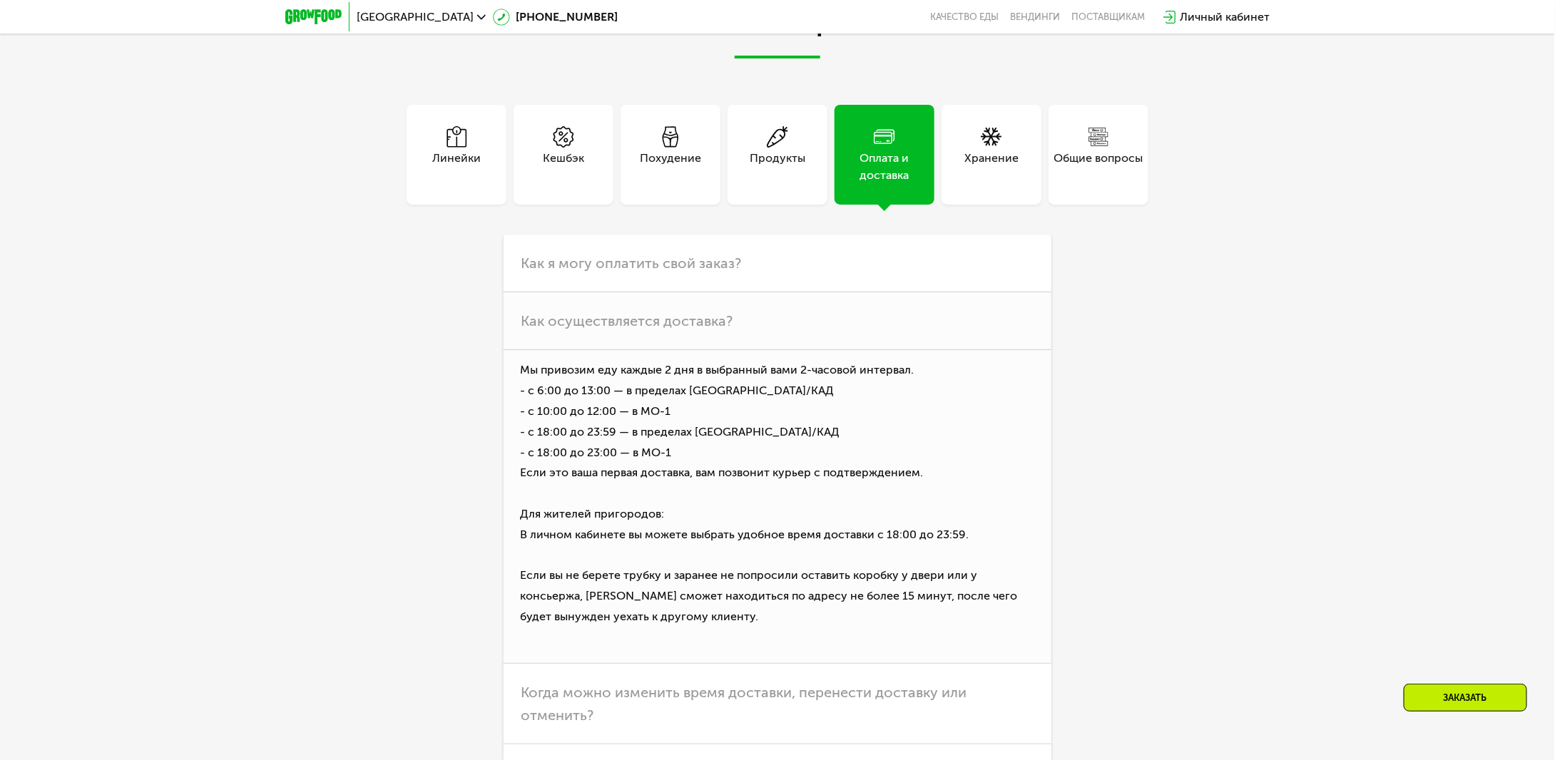
click at [471, 172] on div "Линейки" at bounding box center [456, 167] width 49 height 34
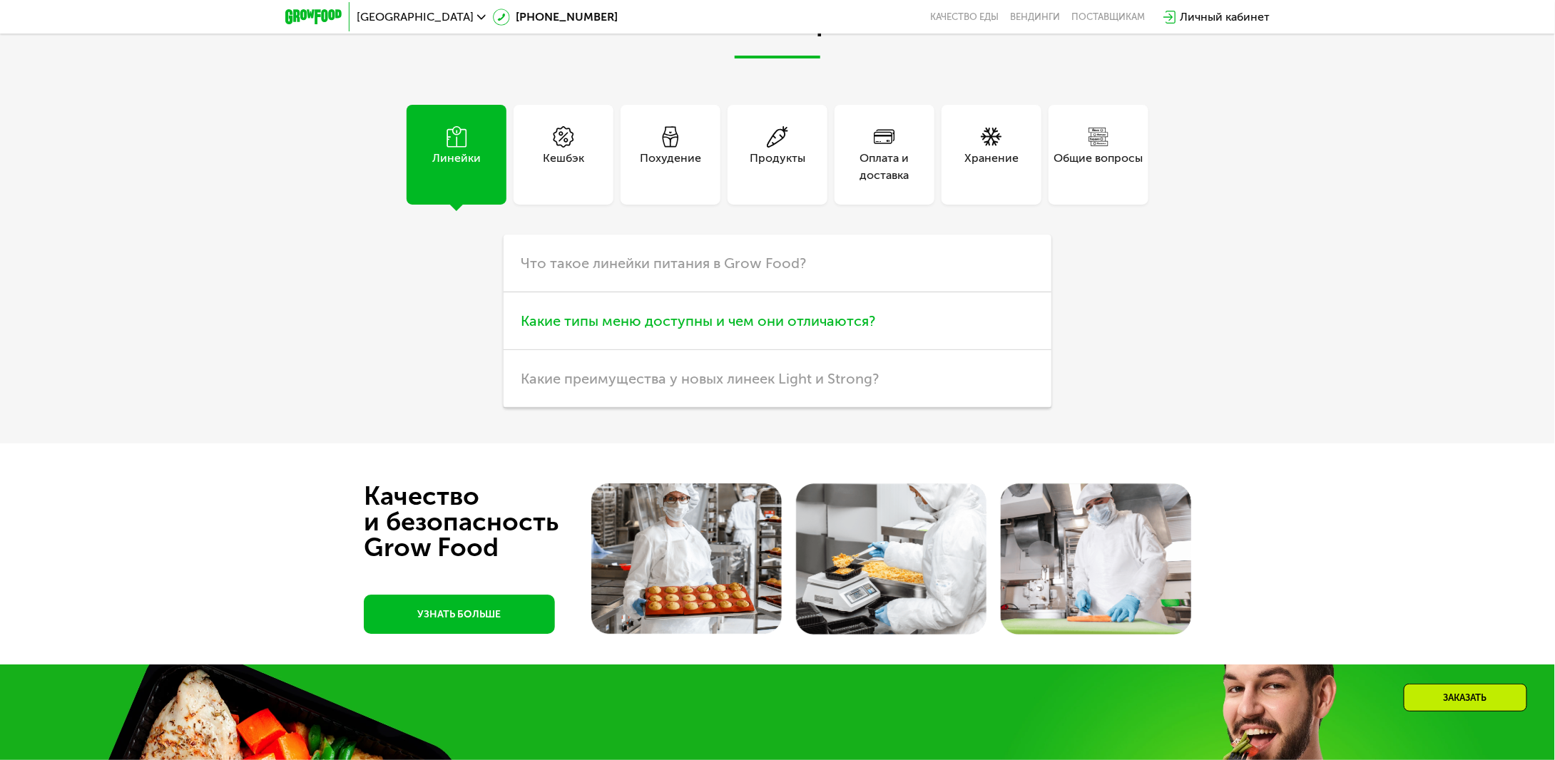
click at [828, 350] on h3 "Какие типы меню доступны и чем они отличаются?" at bounding box center [778, 321] width 548 height 58
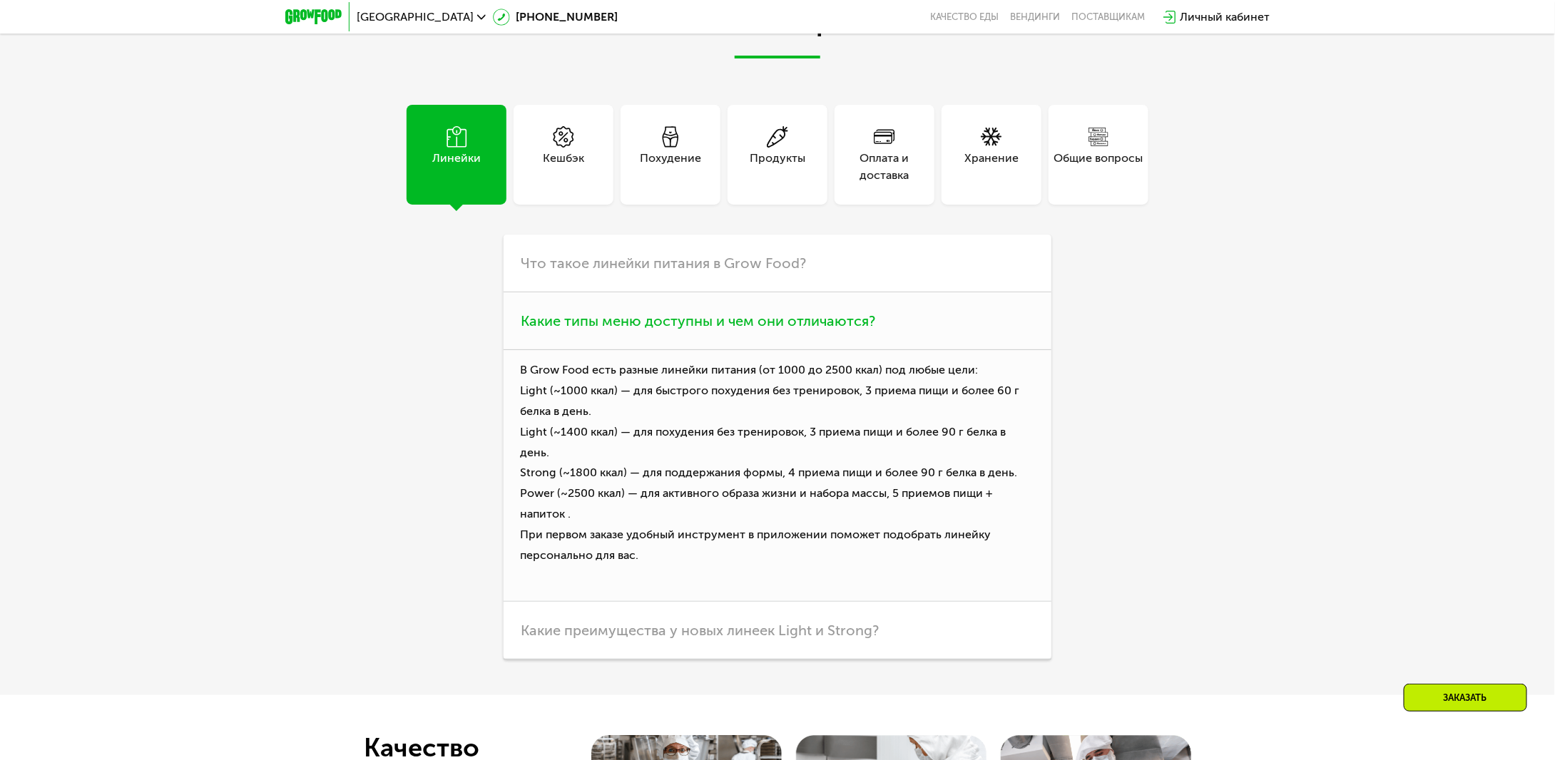
click at [829, 330] on span "Какие типы меню доступны и чем они отличаются?" at bounding box center [698, 320] width 355 height 17
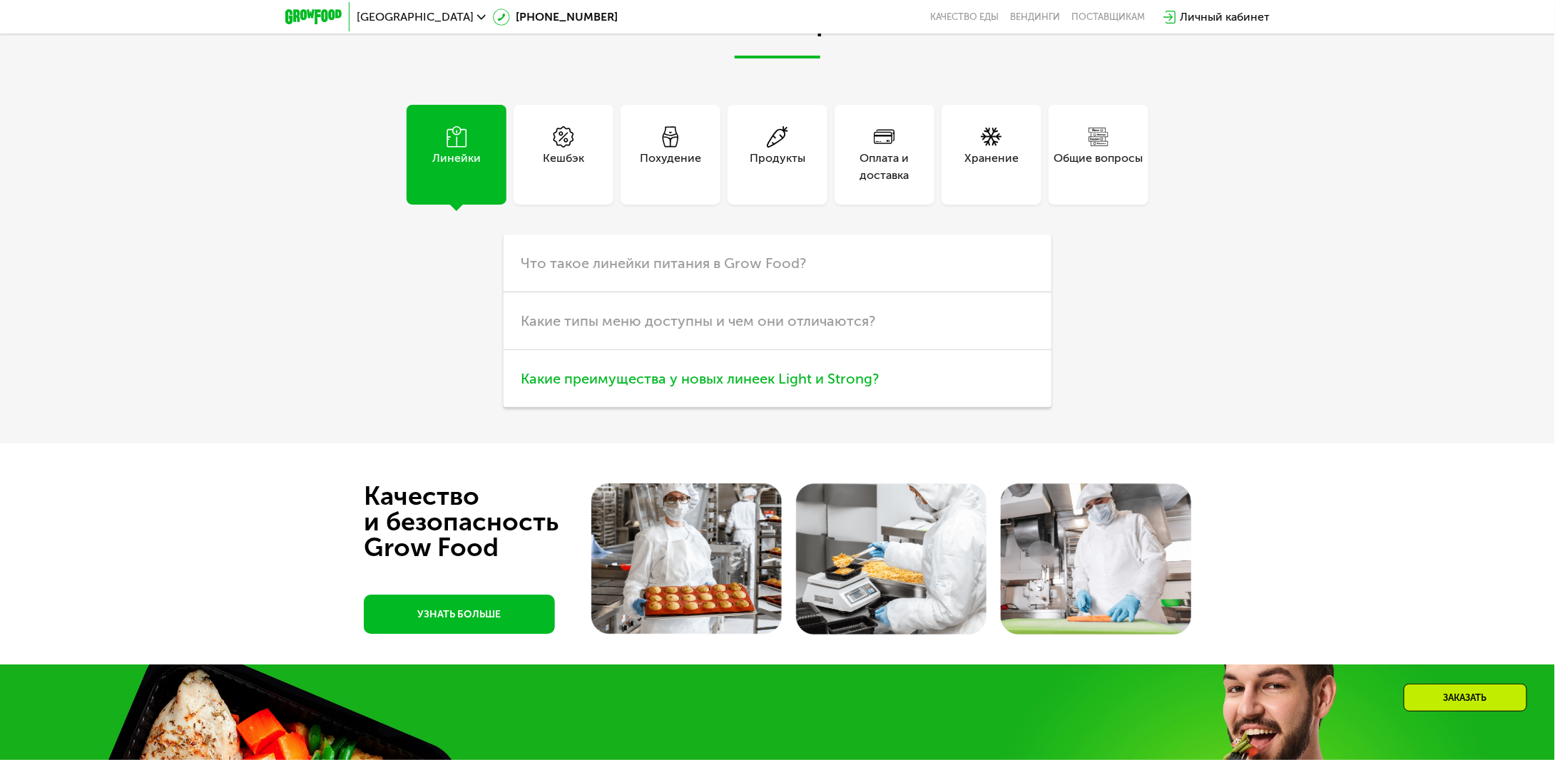
click at [802, 387] on span "Какие преимущества у новых линеек Light и Strong?" at bounding box center [700, 378] width 358 height 17
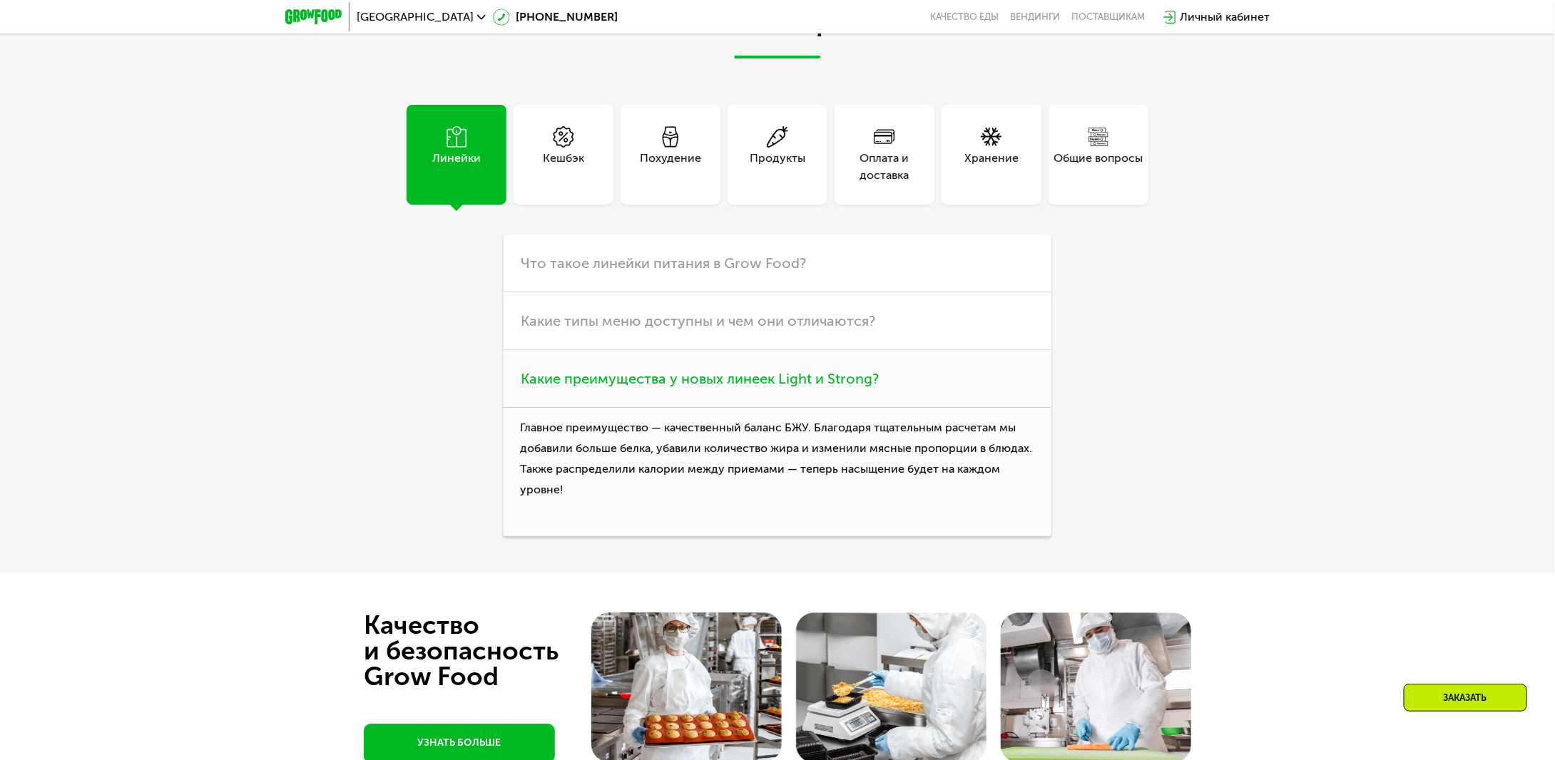
click at [803, 387] on span "Какие преимущества у новых линеек Light и Strong?" at bounding box center [700, 378] width 358 height 17
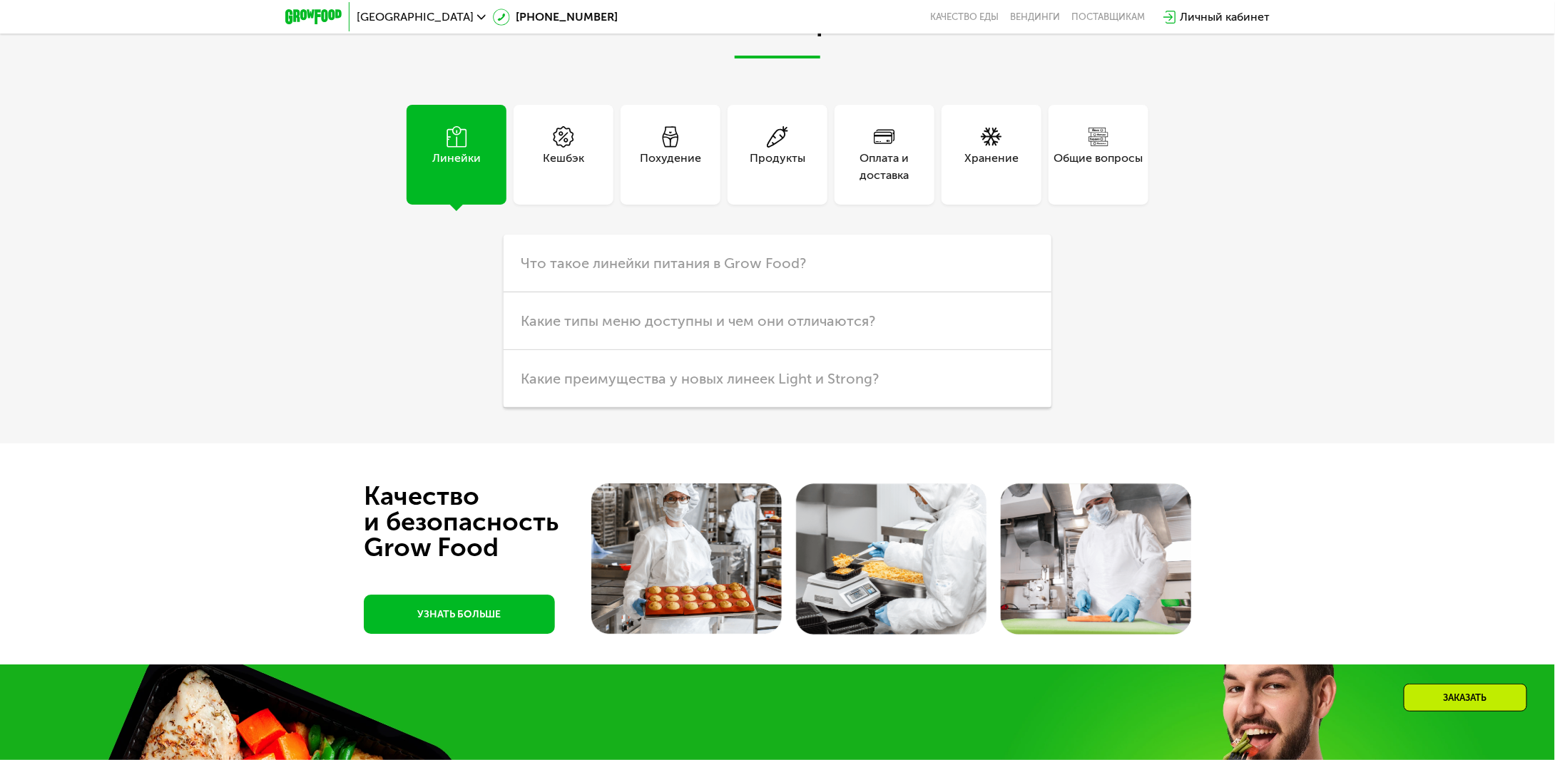
click at [582, 178] on div "Кешбэк" at bounding box center [563, 167] width 41 height 34
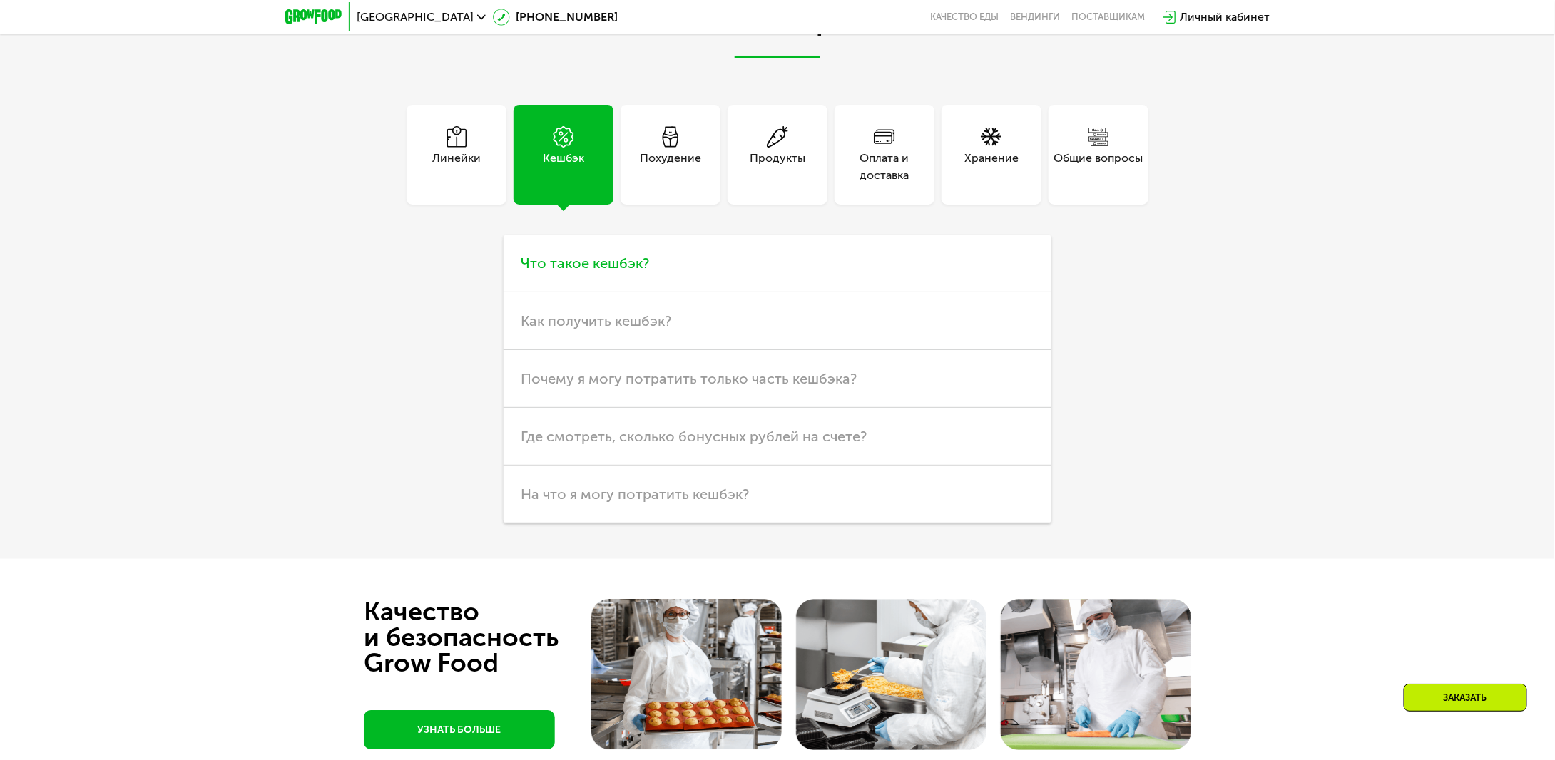
click at [594, 272] on span "Что такое кешбэк?" at bounding box center [585, 263] width 128 height 17
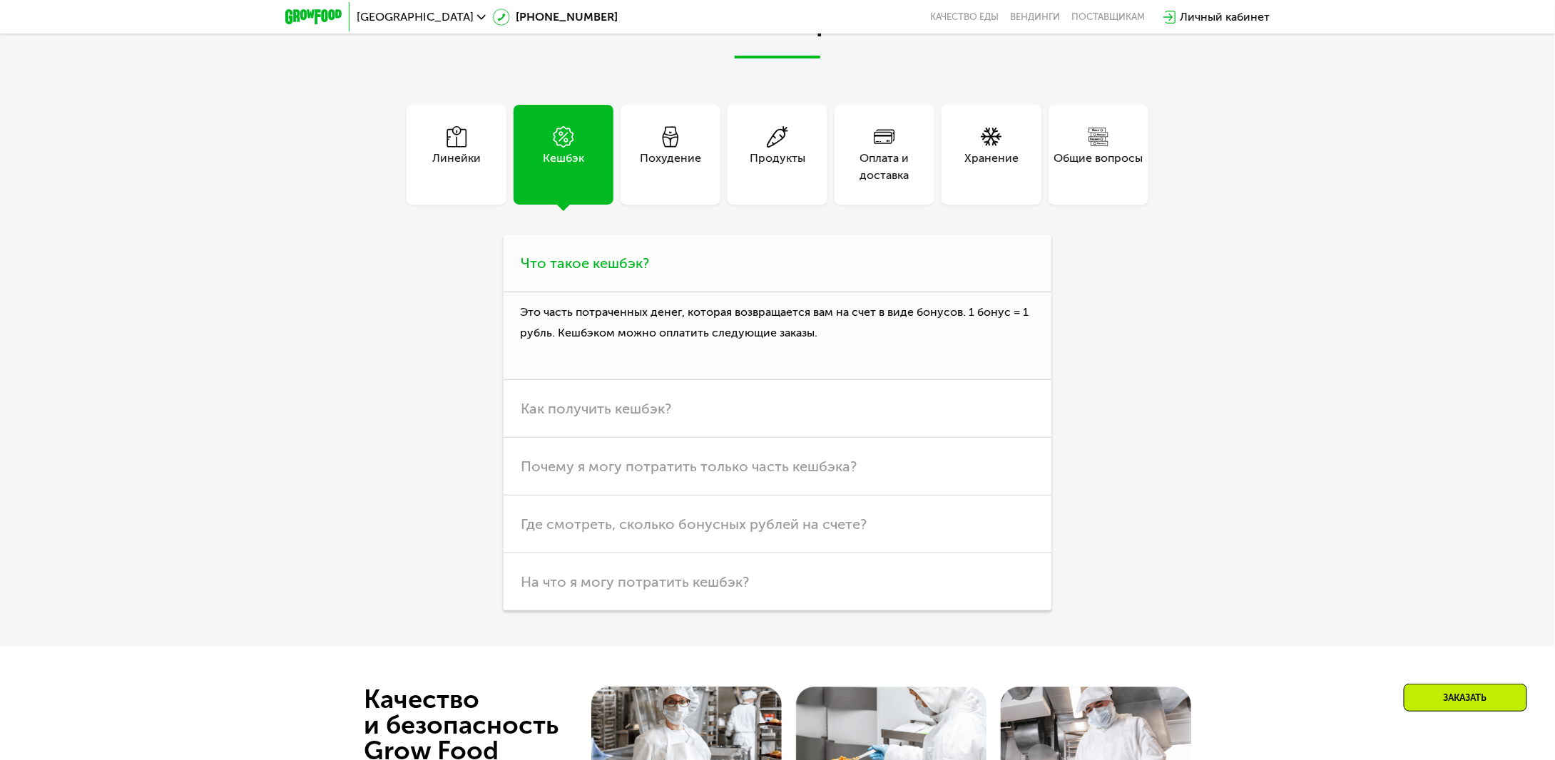
click at [594, 272] on span "Что такое кешбэк?" at bounding box center [585, 263] width 128 height 17
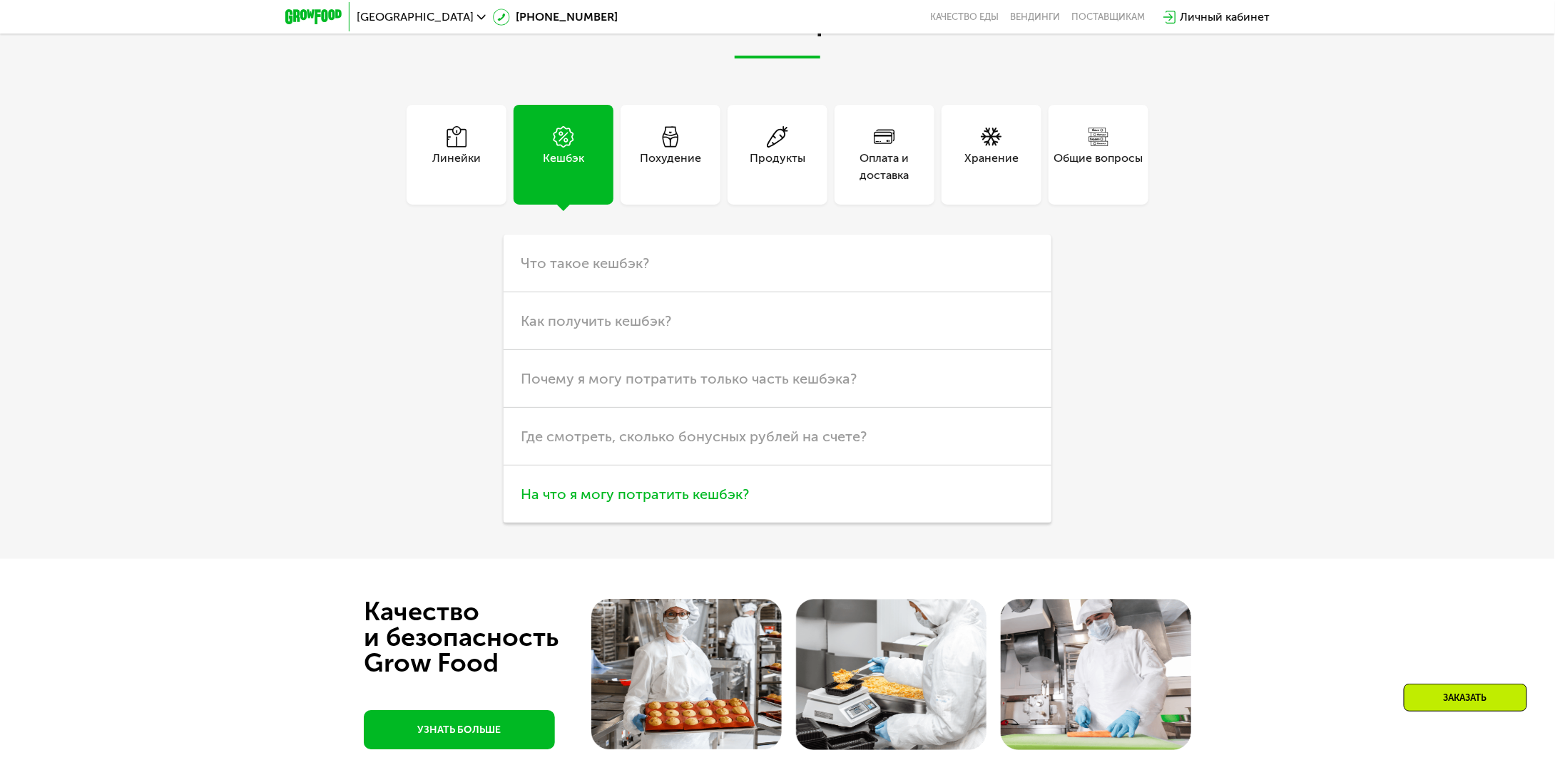
click at [768, 514] on h3 "На что я могу потратить кешбэк?" at bounding box center [778, 495] width 548 height 58
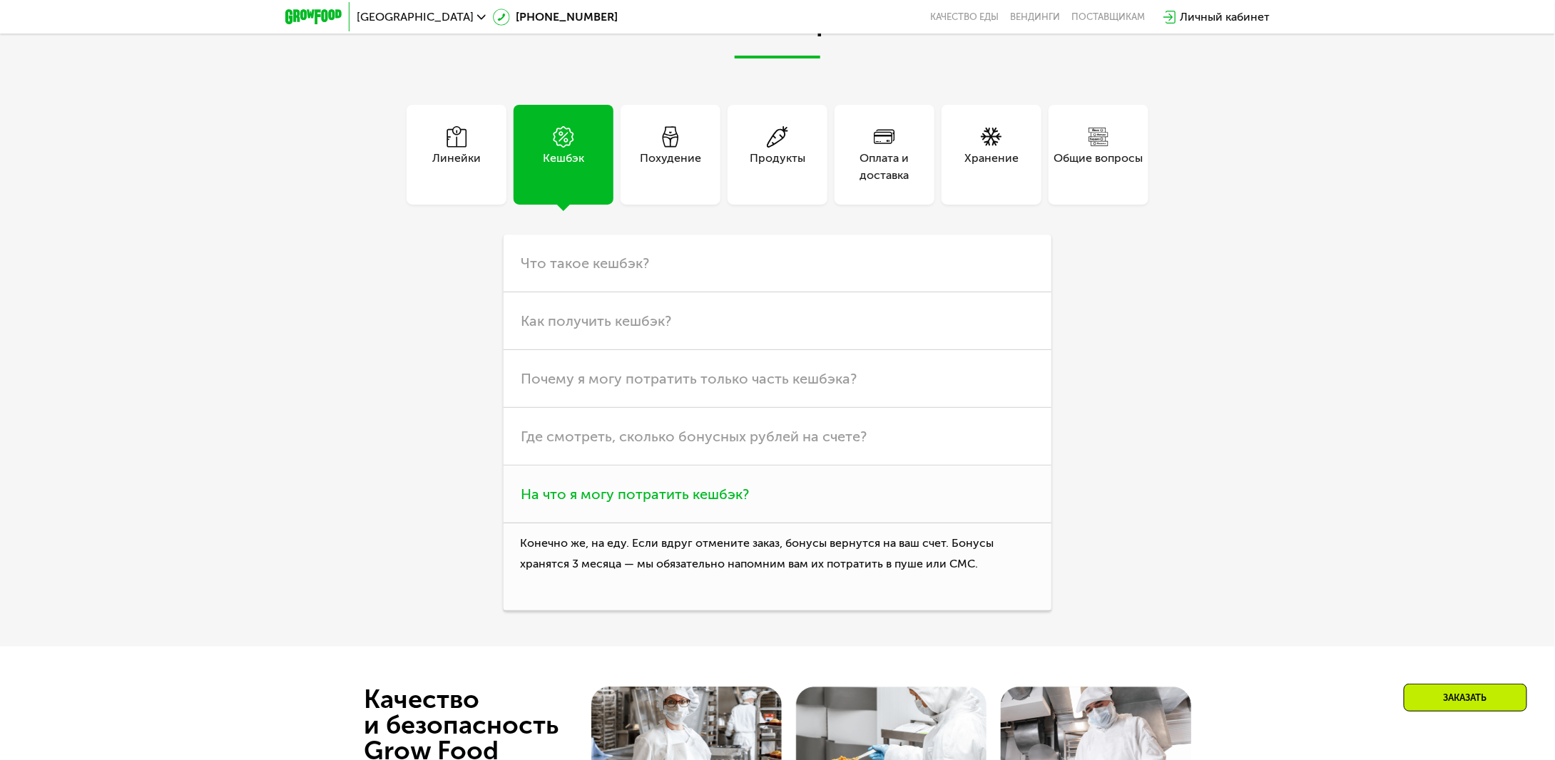
click at [785, 505] on h3 "На что я могу потратить кешбэк?" at bounding box center [778, 495] width 548 height 58
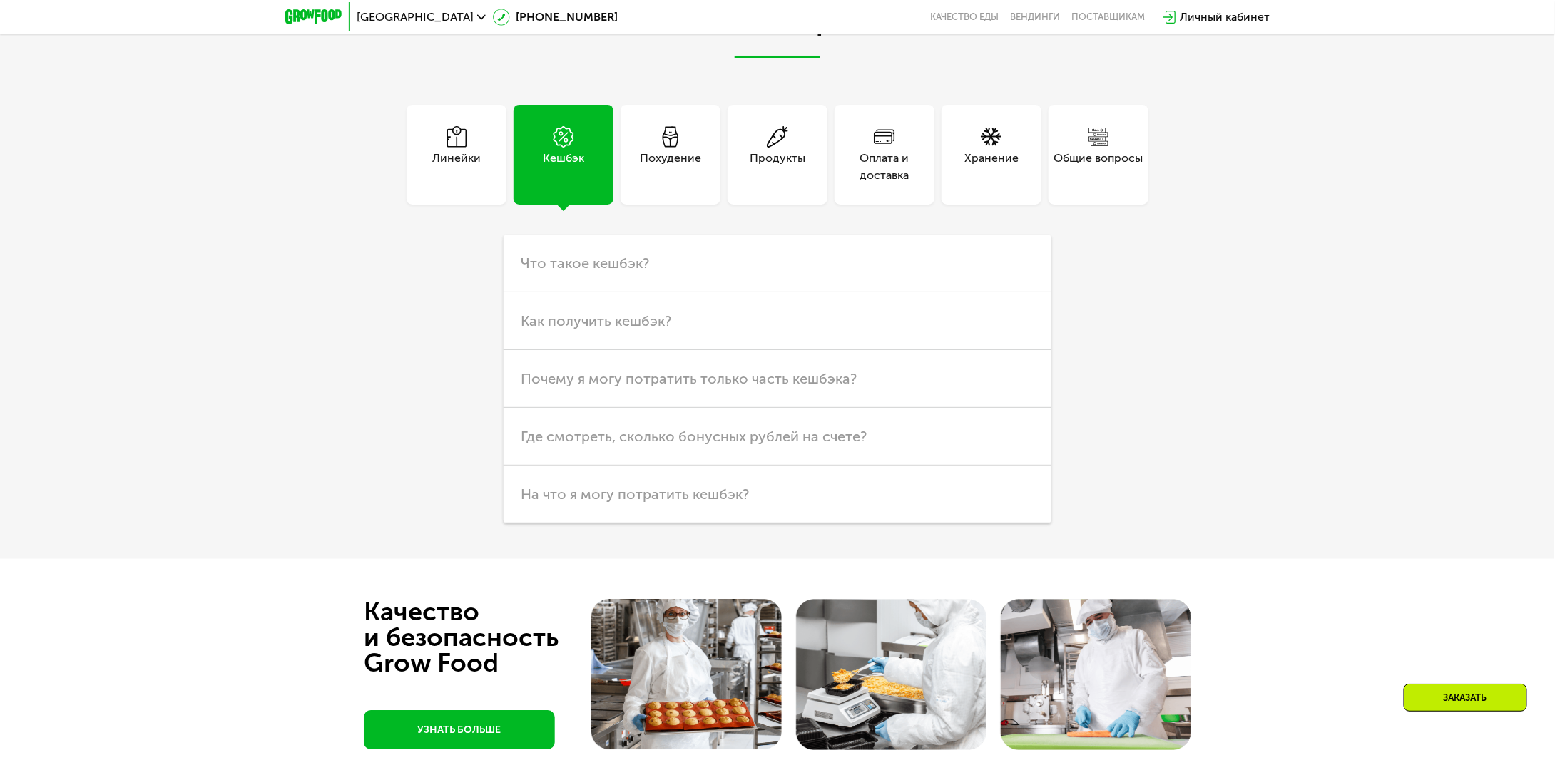
click at [671, 184] on div "Похудение" at bounding box center [670, 167] width 61 height 34
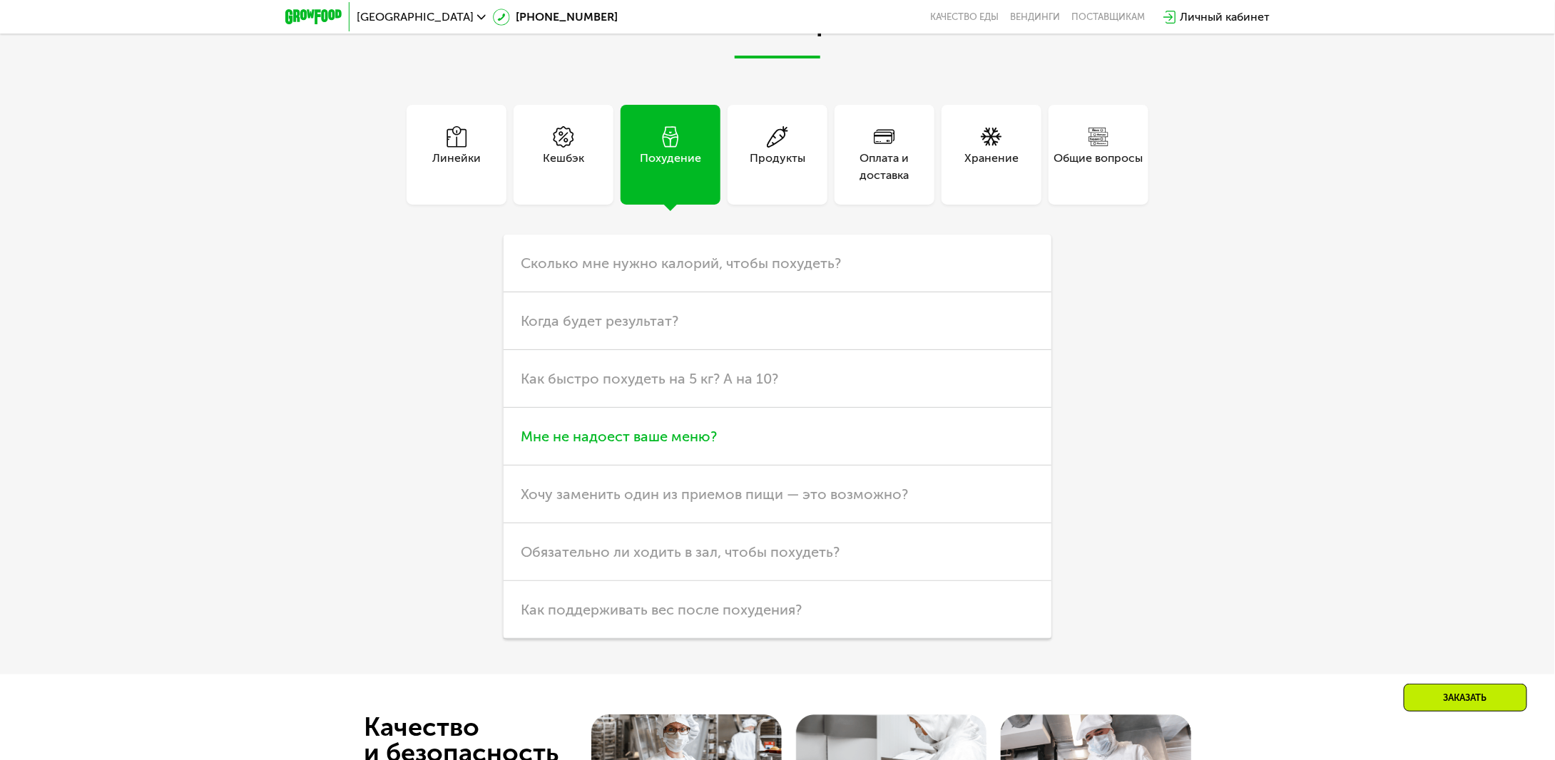
click at [790, 465] on h3 "Мне не надоест ваше меню?" at bounding box center [778, 437] width 548 height 58
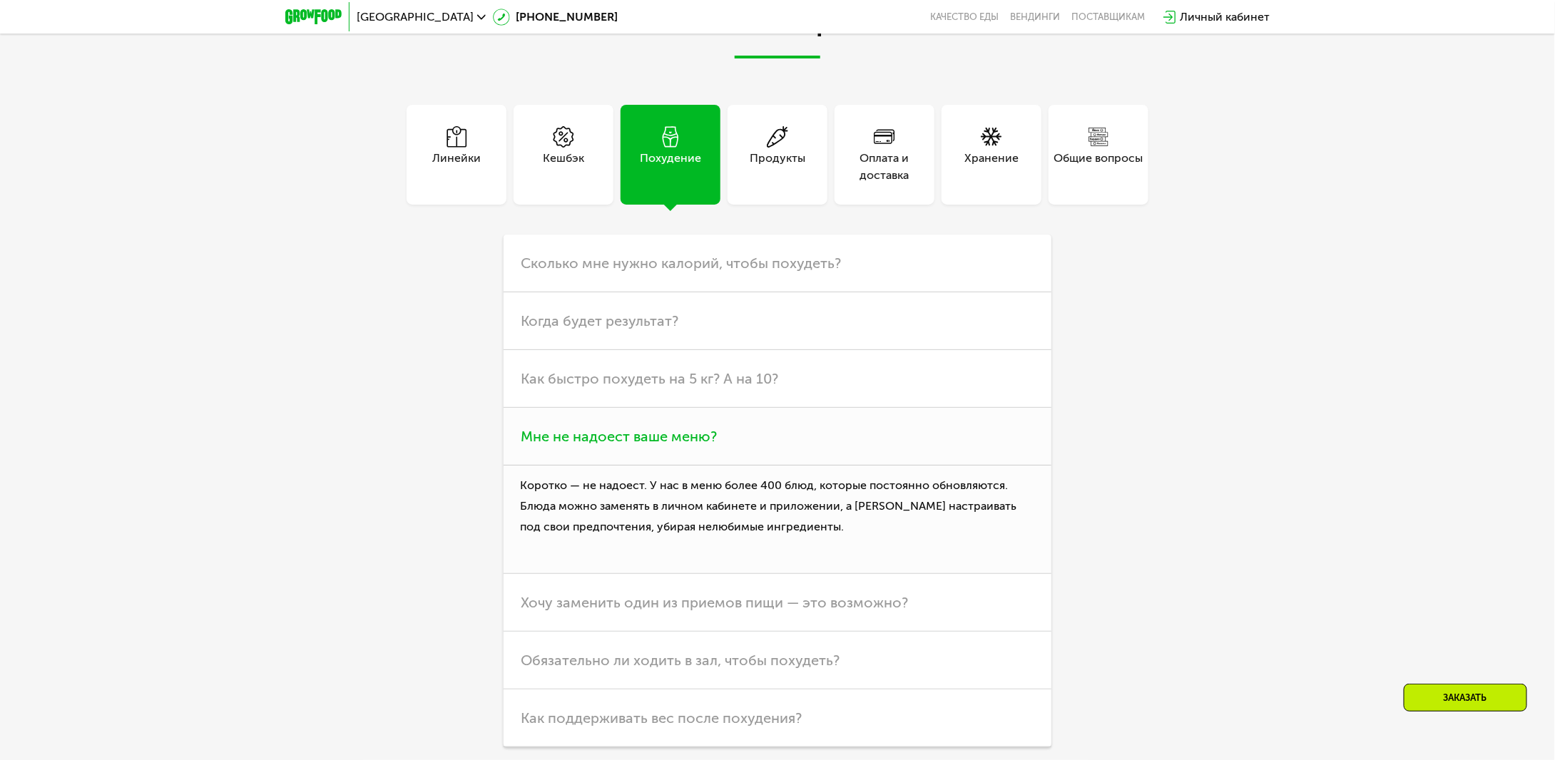
click at [819, 454] on h3 "Мне не надоест ваше меню?" at bounding box center [778, 437] width 548 height 58
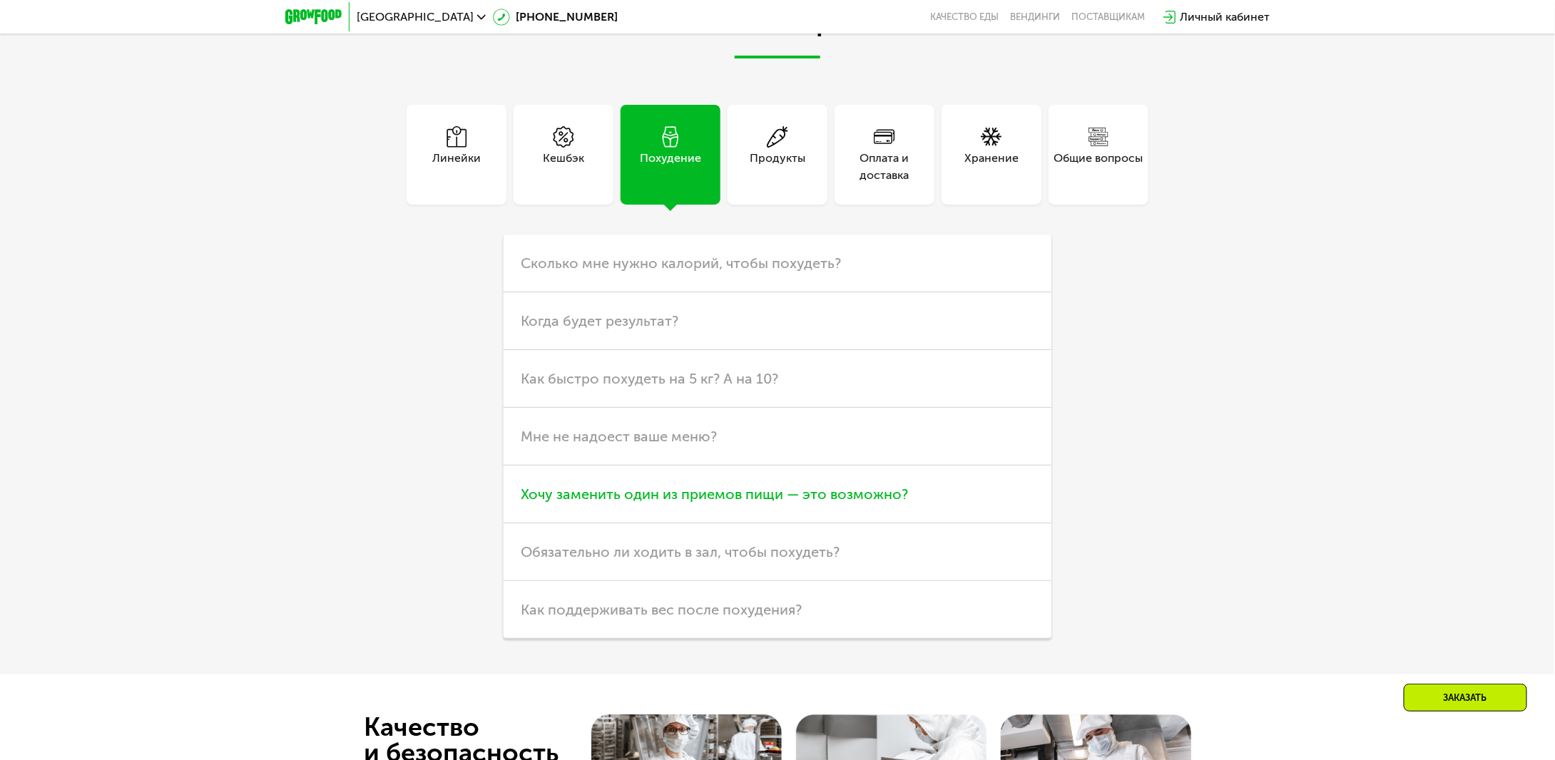
click at [808, 502] on h3 "Хочу заменить один из приемов пищи — это возможно?" at bounding box center [778, 495] width 548 height 58
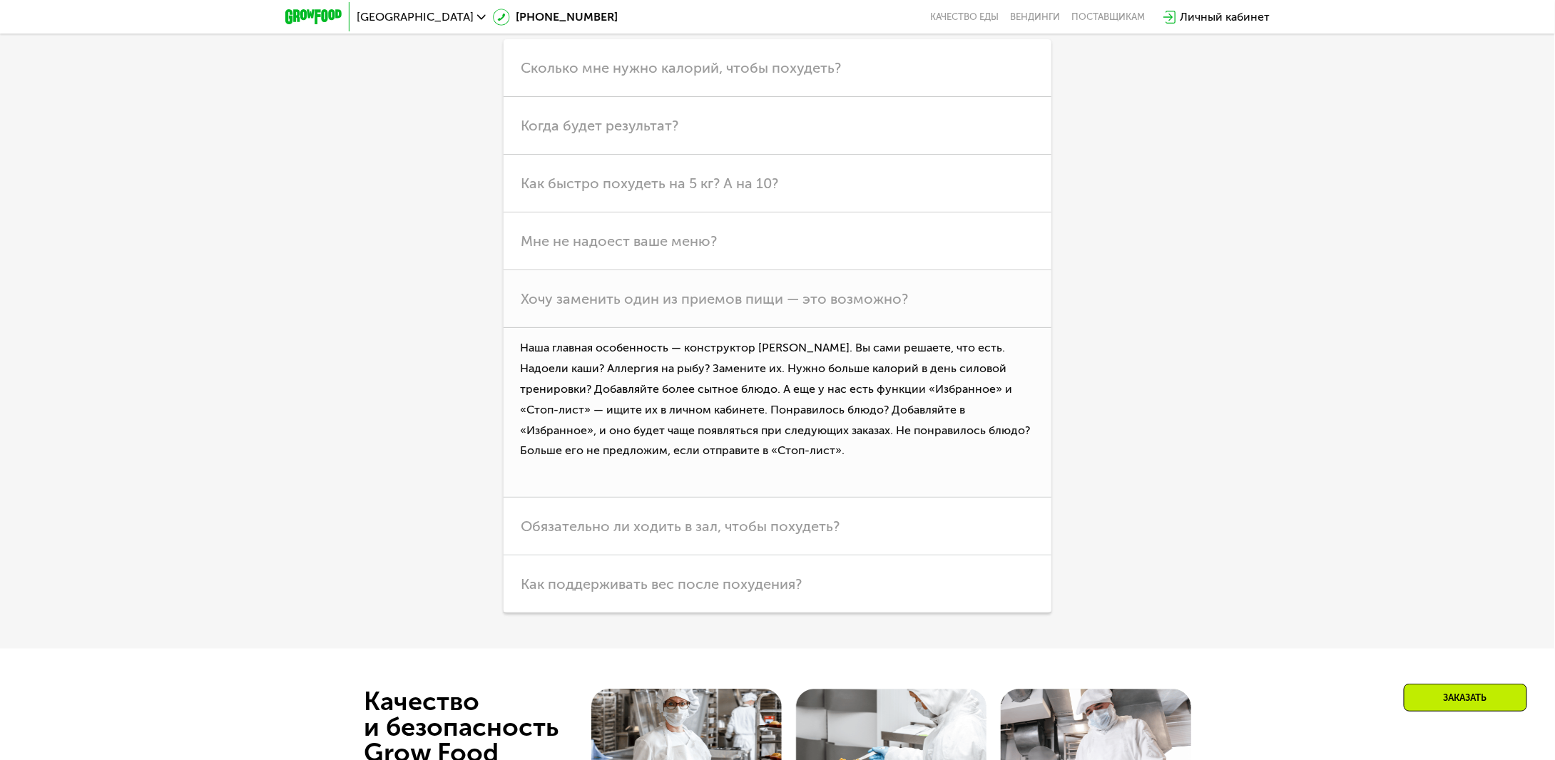
scroll to position [4908, 0]
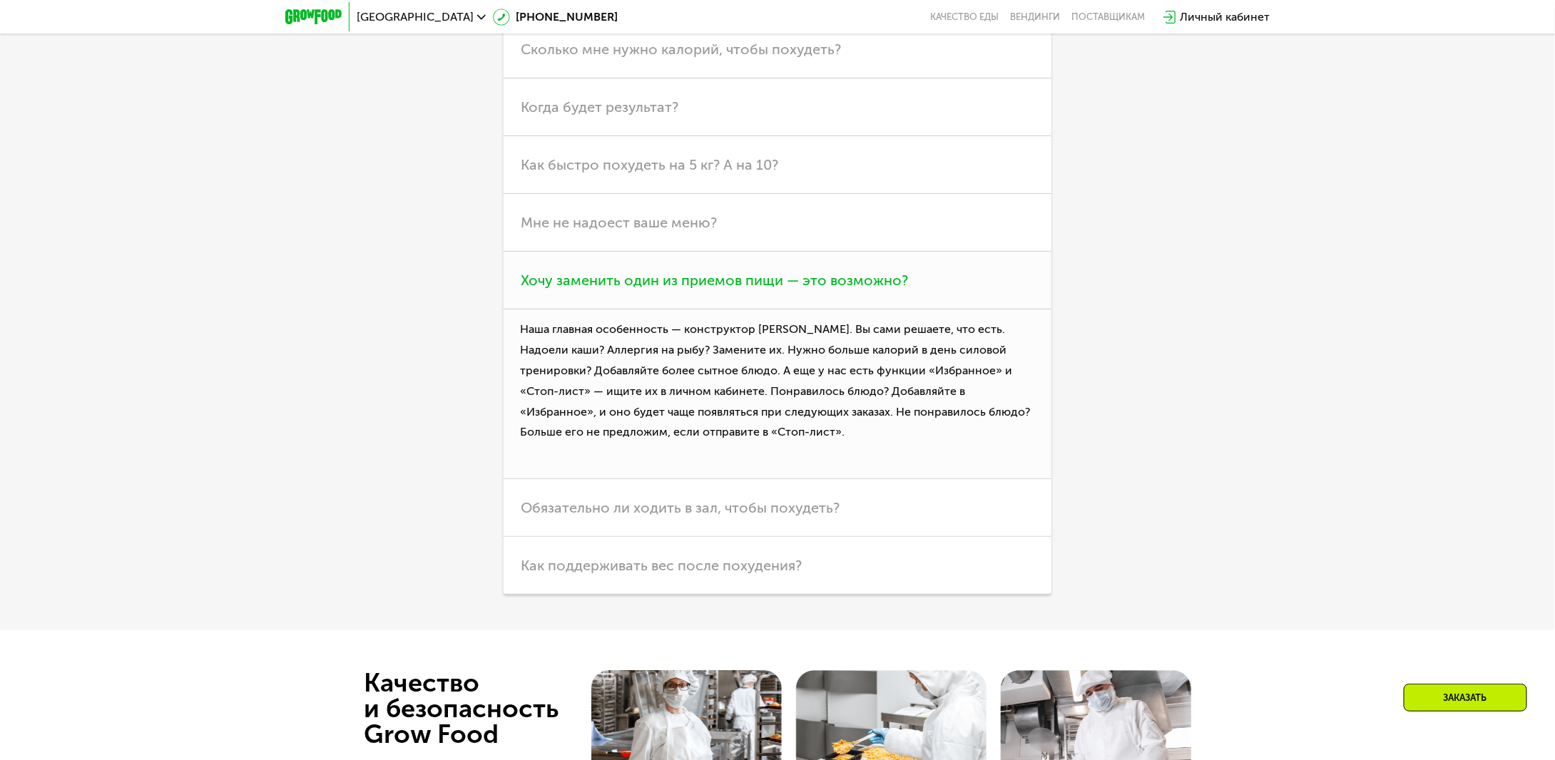
click at [820, 289] on span "Хочу заменить один из приемов пищи — это возможно?" at bounding box center [714, 280] width 387 height 17
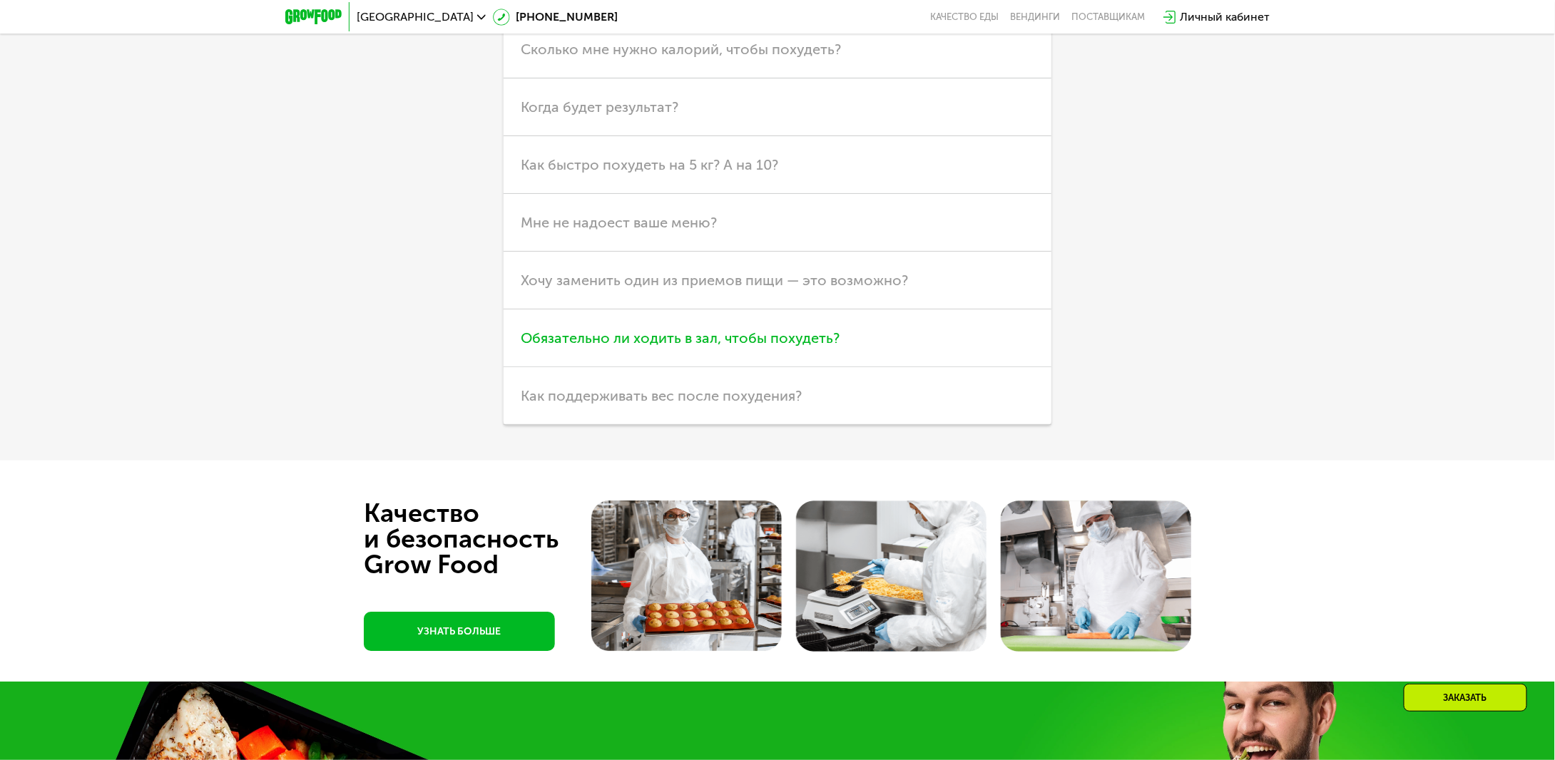
click at [812, 347] on span "Обязательно ли ходить в зал, чтобы похудеть?" at bounding box center [680, 338] width 319 height 17
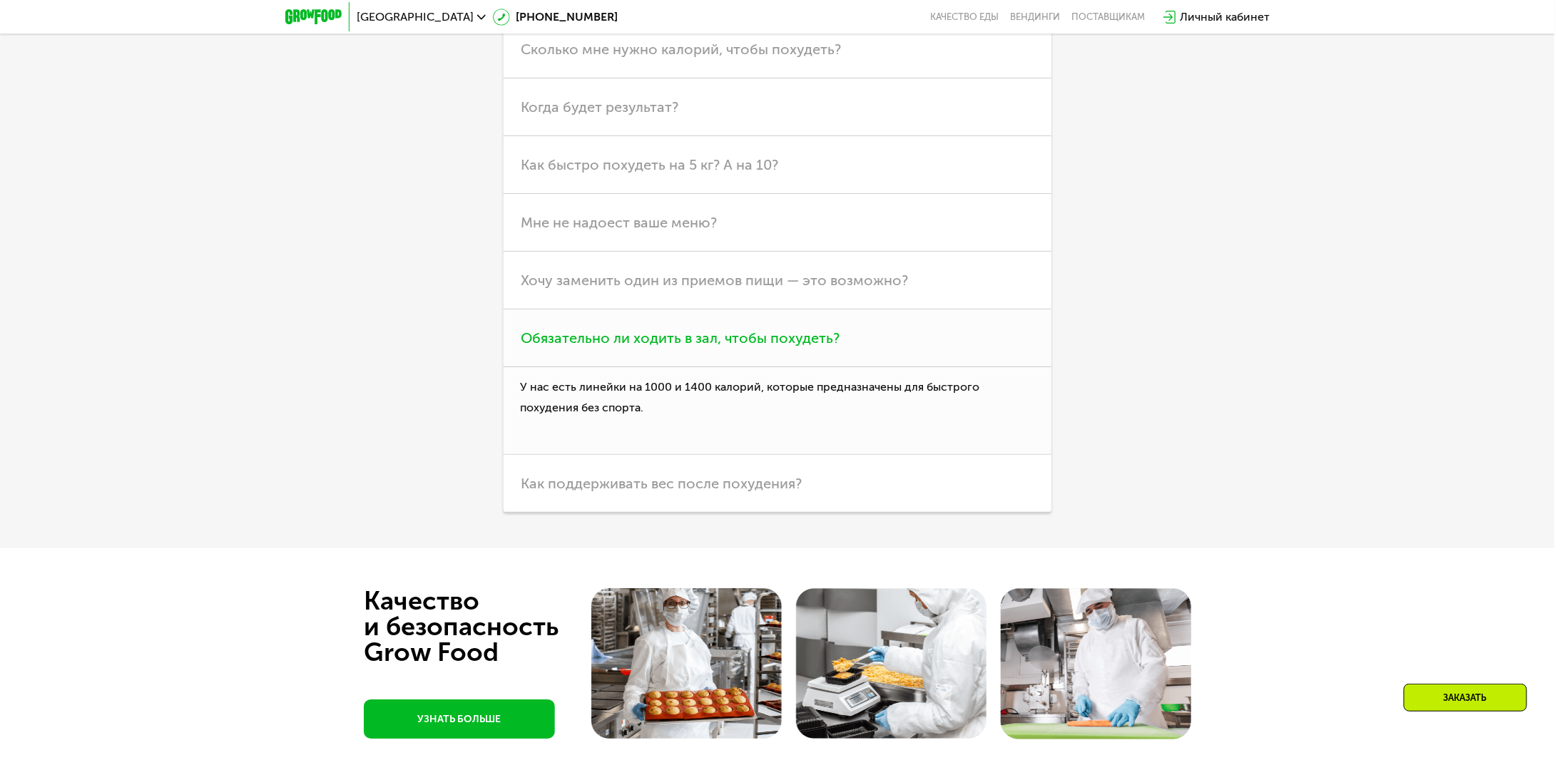
click at [812, 347] on span "Обязательно ли ходить в зал, чтобы похудеть?" at bounding box center [680, 338] width 319 height 17
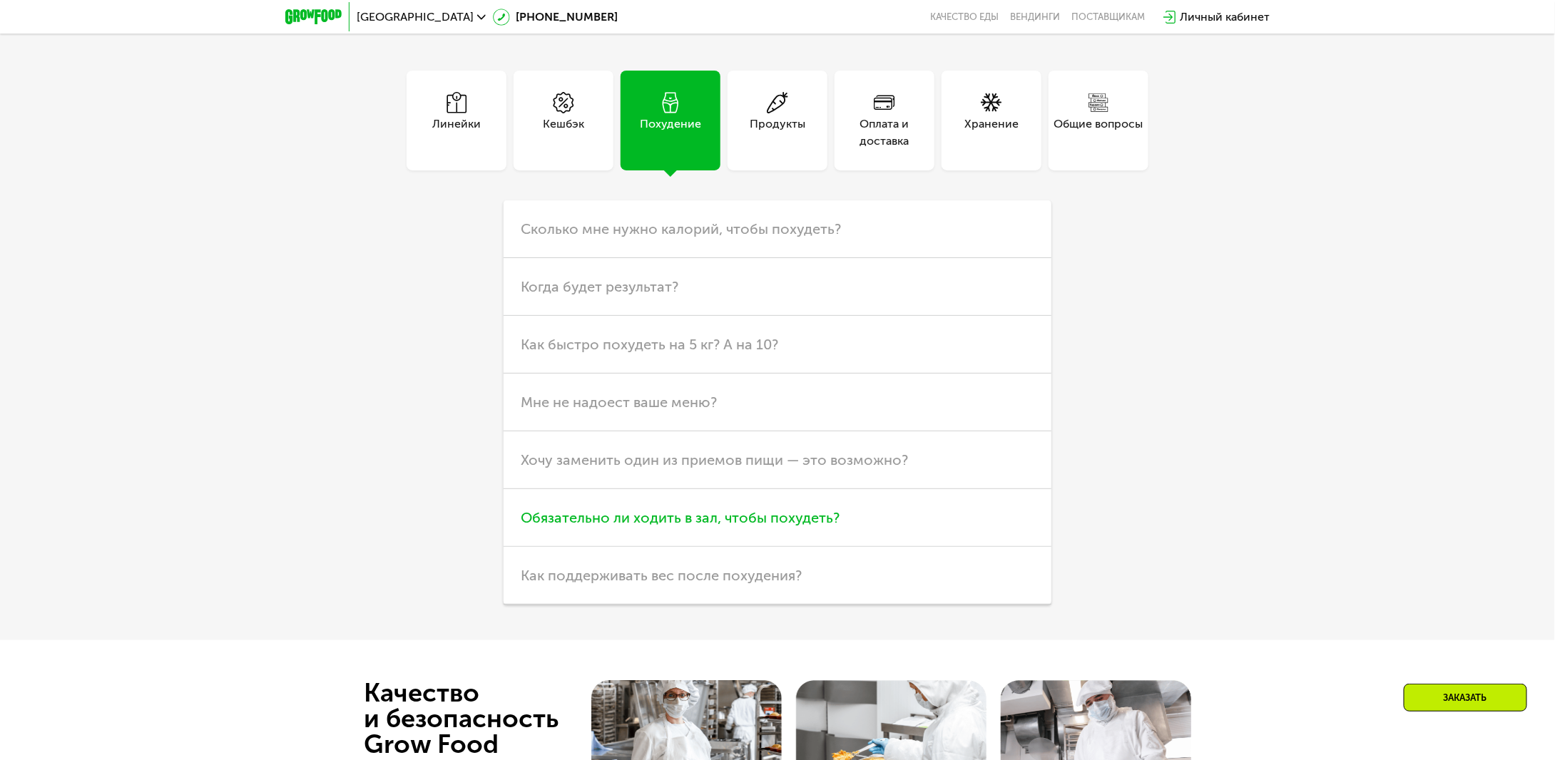
scroll to position [4694, 0]
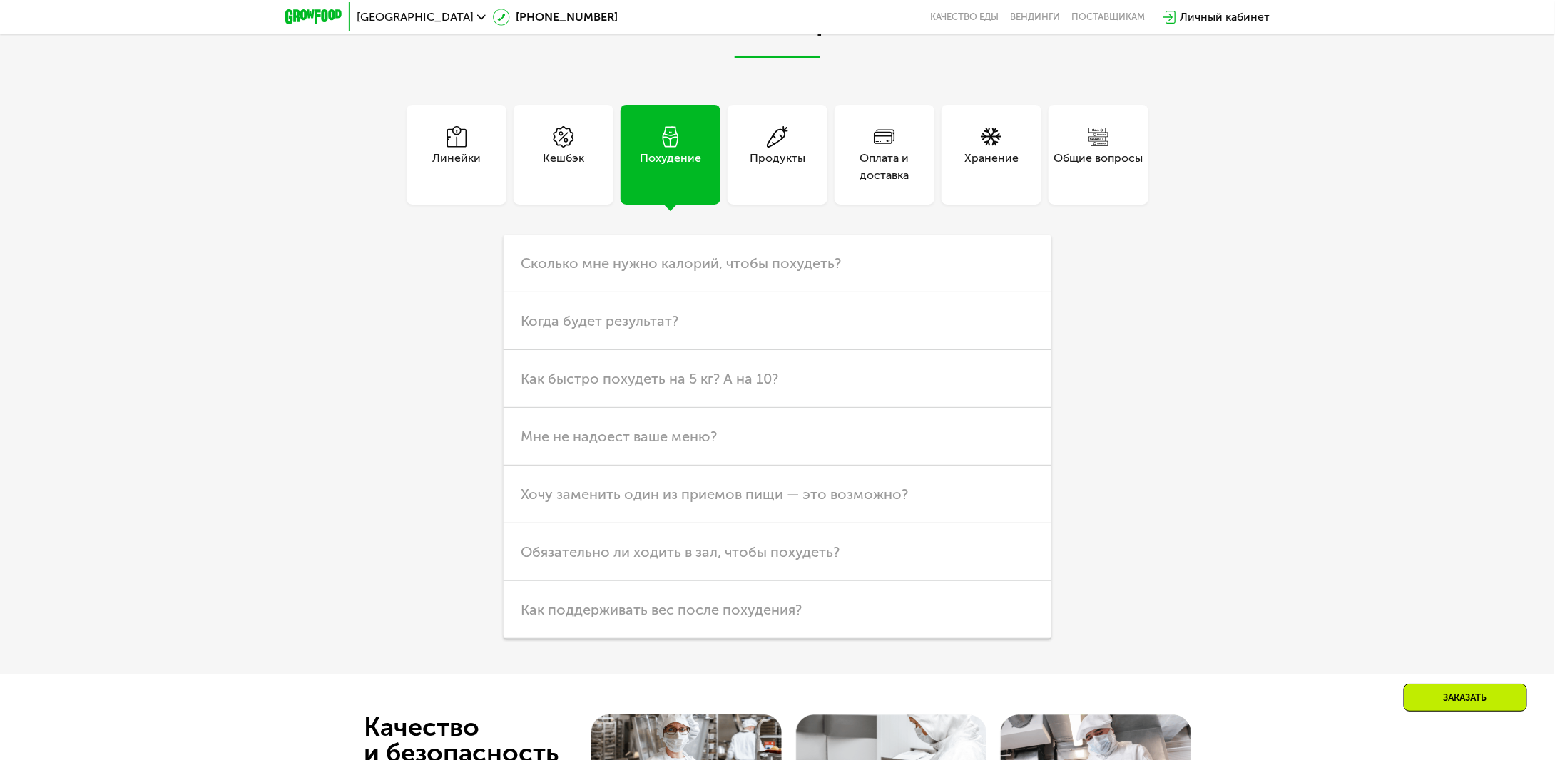
click at [793, 184] on div "Продукты" at bounding box center [778, 167] width 56 height 34
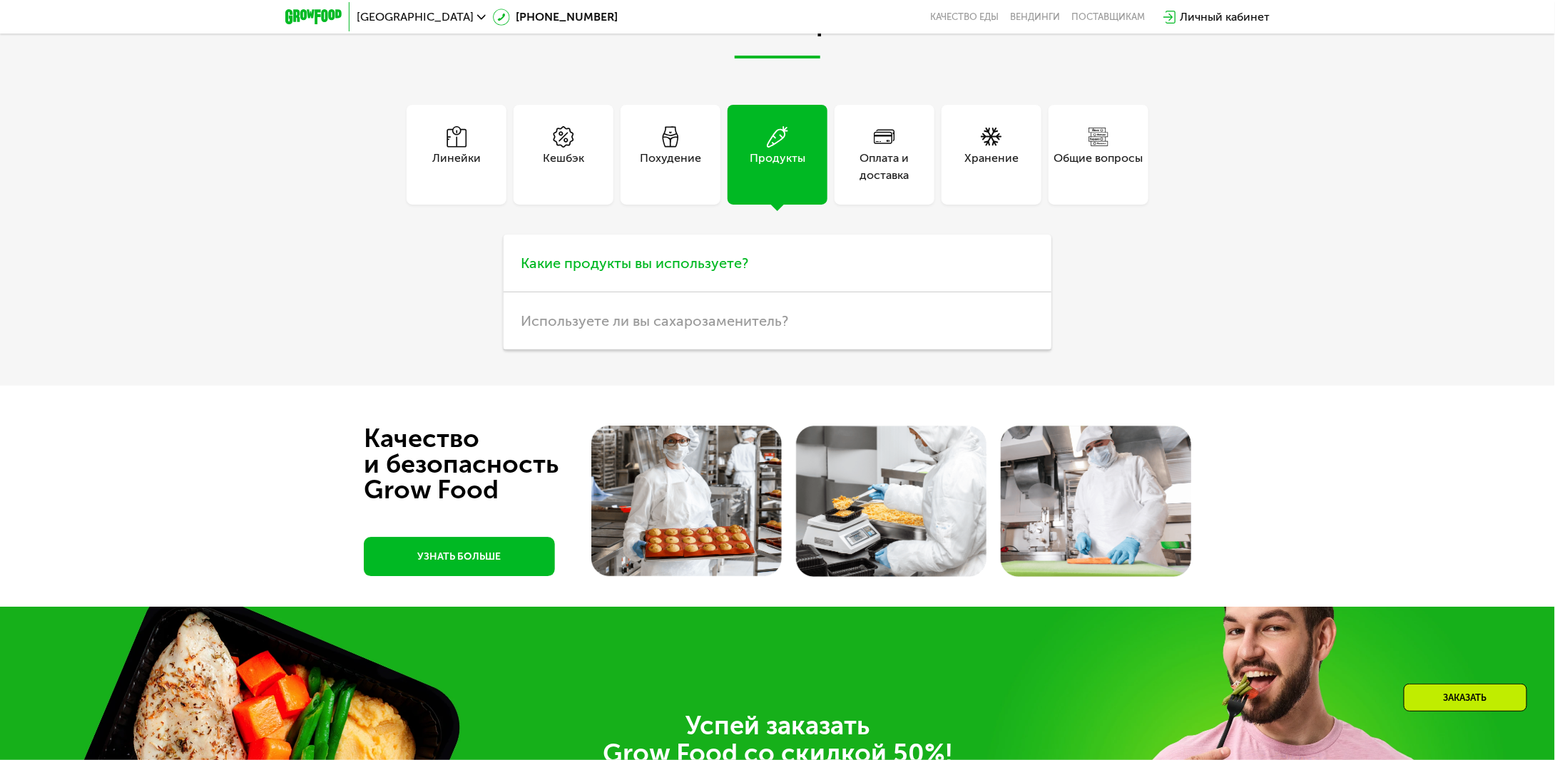
click at [657, 265] on h3 "Какие продукты вы используете?" at bounding box center [778, 264] width 548 height 58
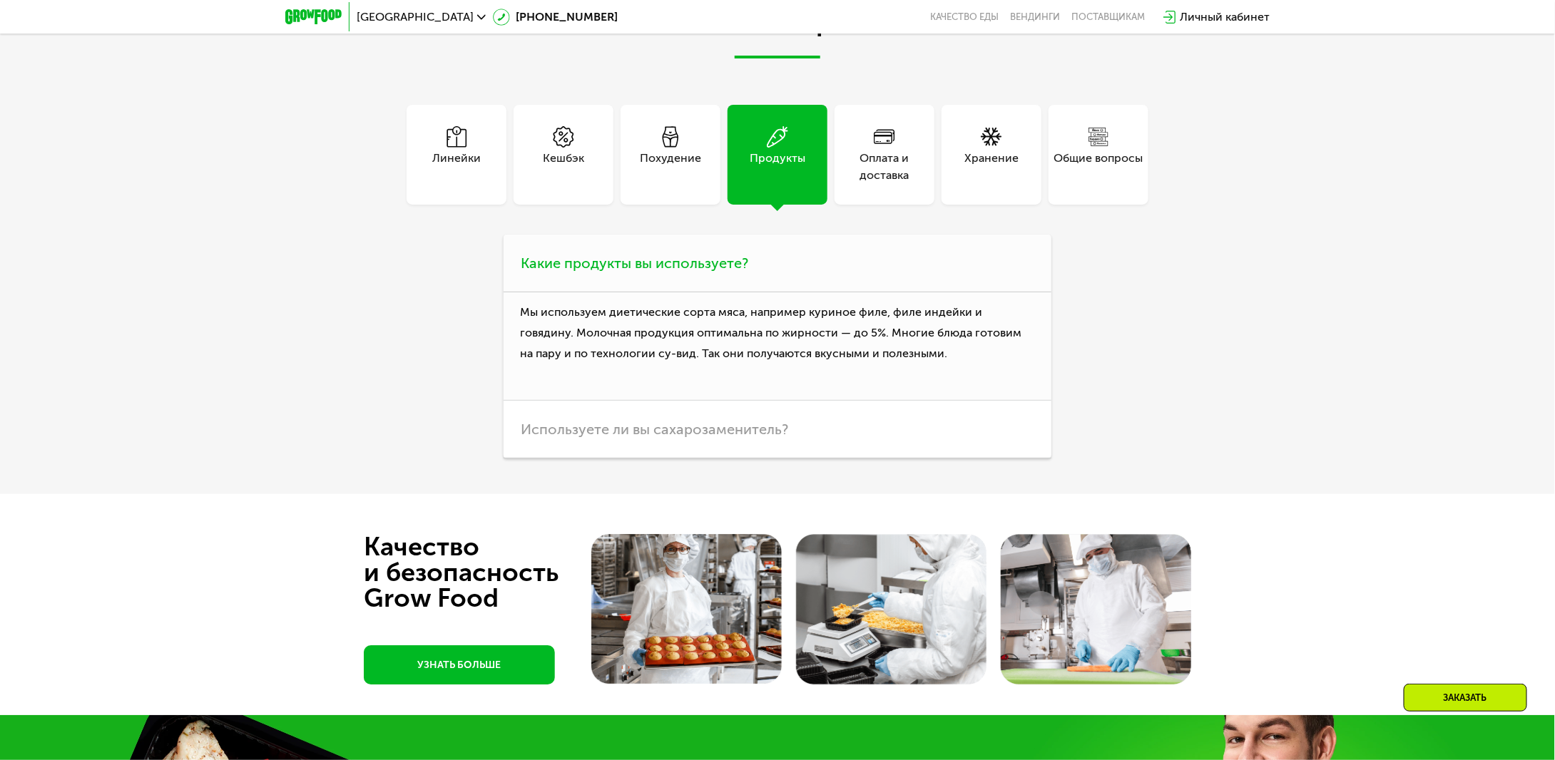
click at [657, 265] on h3 "Какие продукты вы используете?" at bounding box center [778, 264] width 548 height 58
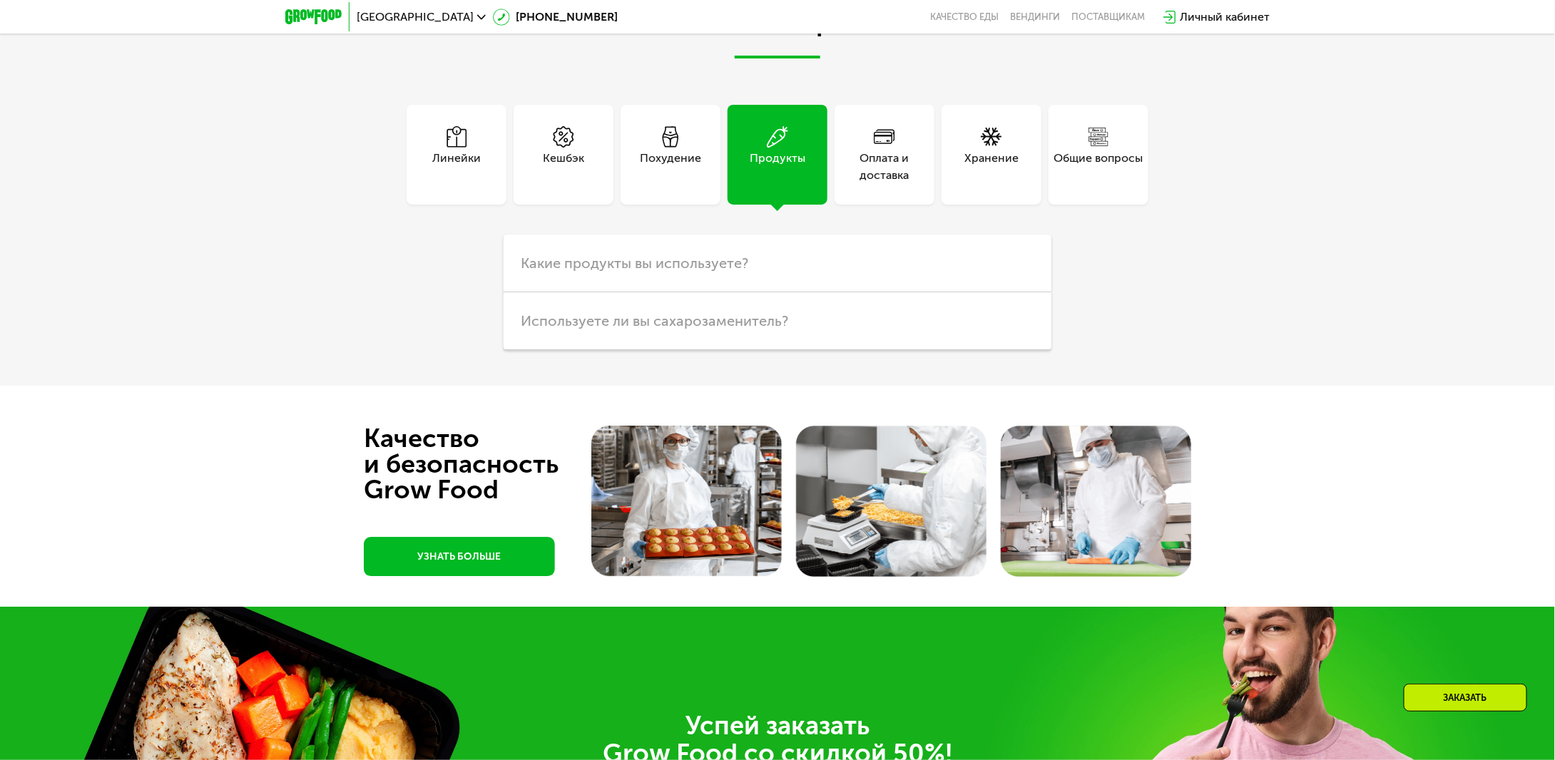
click at [897, 172] on div "Оплата и доставка" at bounding box center [885, 167] width 100 height 34
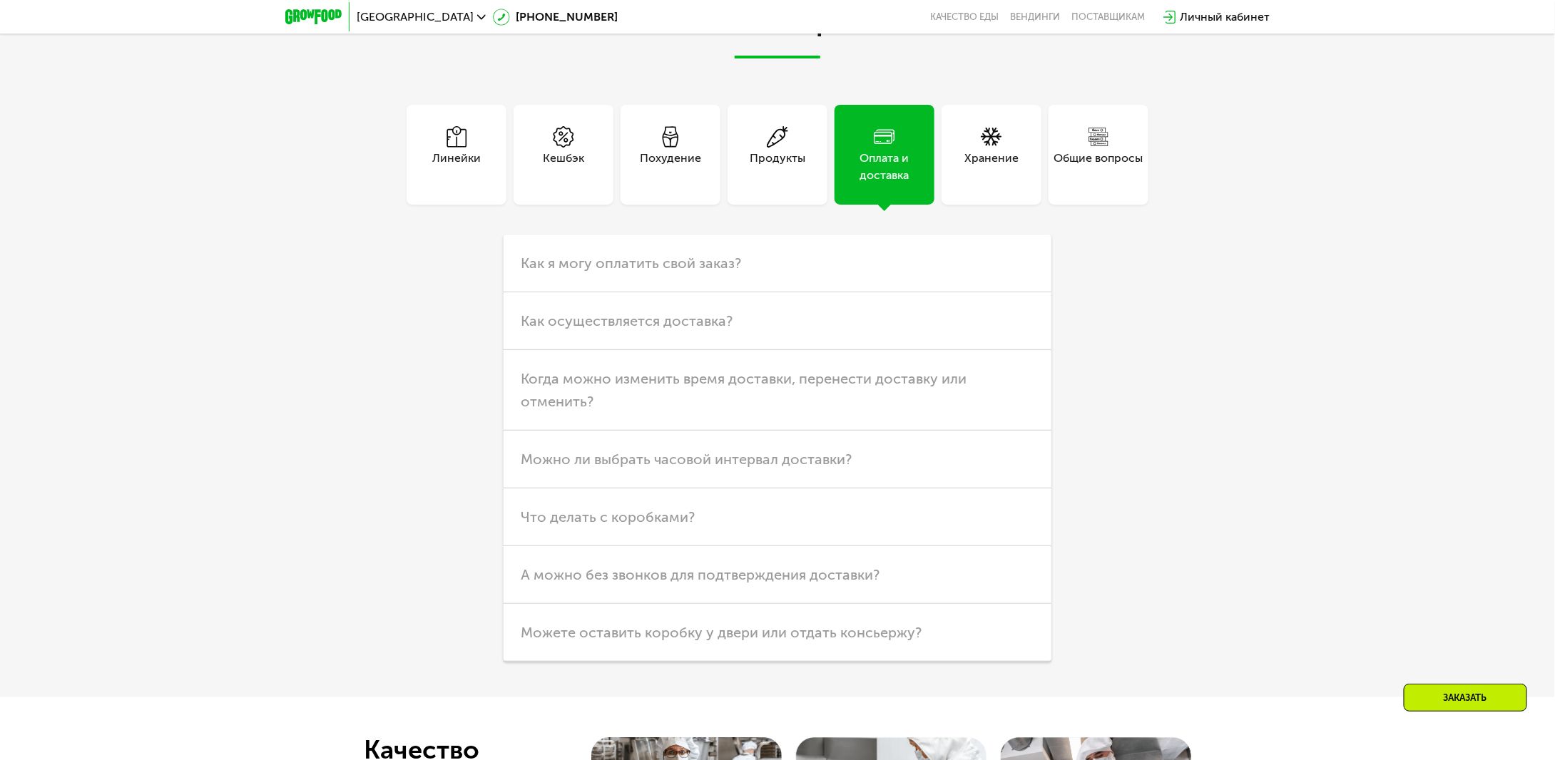
click at [1016, 205] on div "Хранение" at bounding box center [992, 155] width 100 height 100
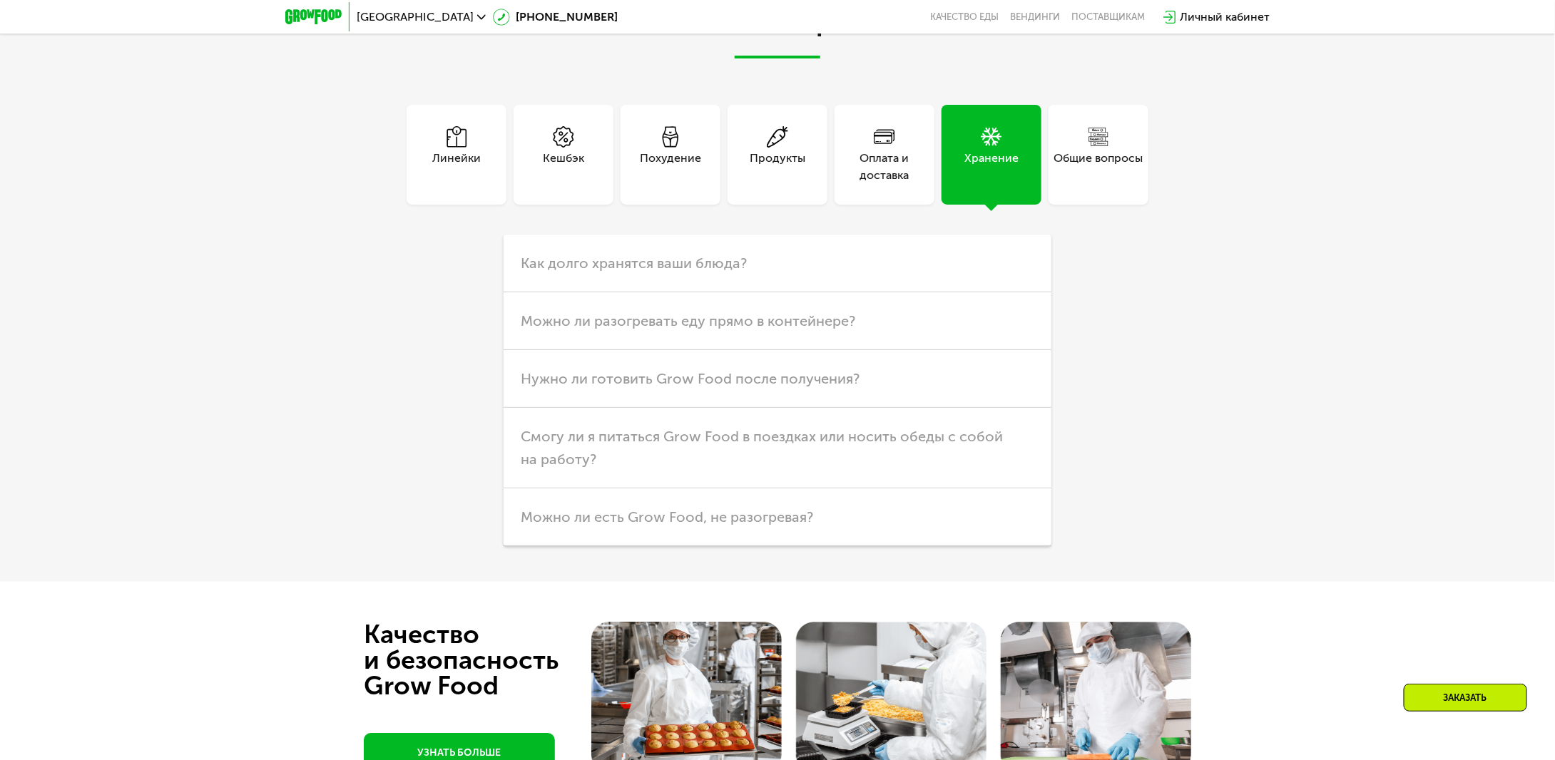
click at [1104, 177] on div "Общие вопросы" at bounding box center [1098, 167] width 89 height 34
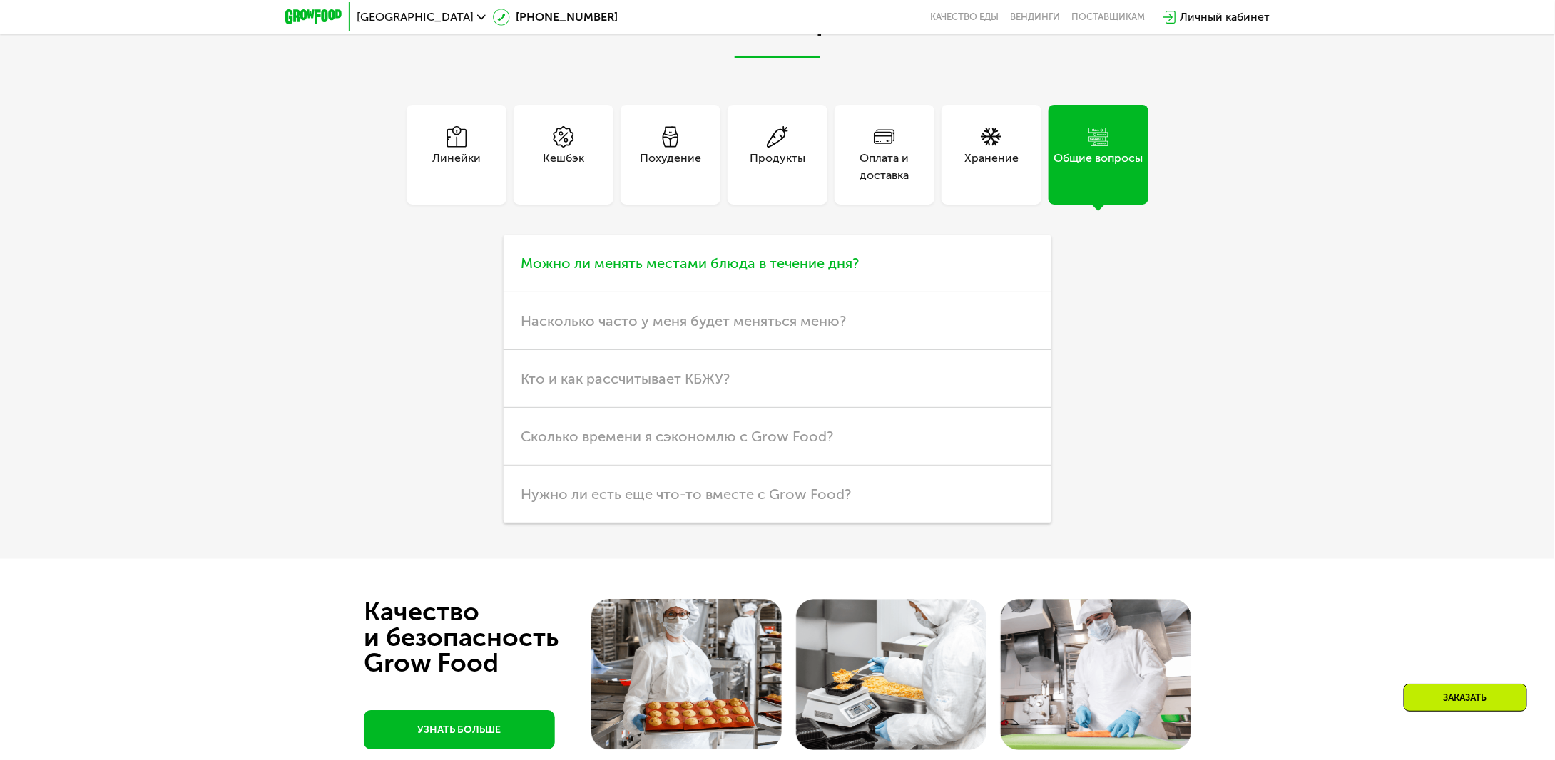
click at [772, 272] on span "Можно ли менять местами блюда в течение дня?" at bounding box center [690, 263] width 338 height 17
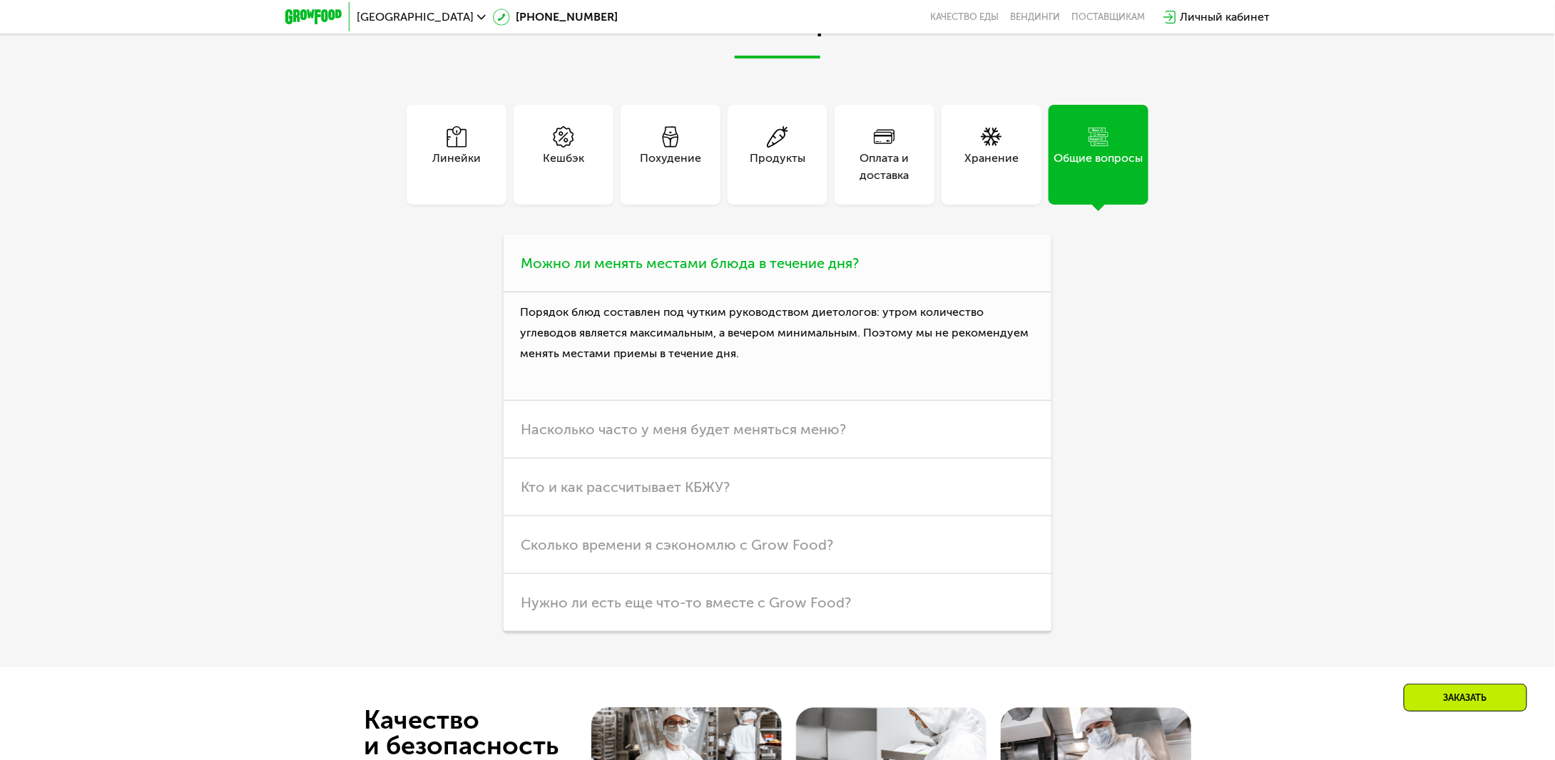
click at [772, 272] on span "Можно ли менять местами блюда в течение дня?" at bounding box center [690, 263] width 338 height 17
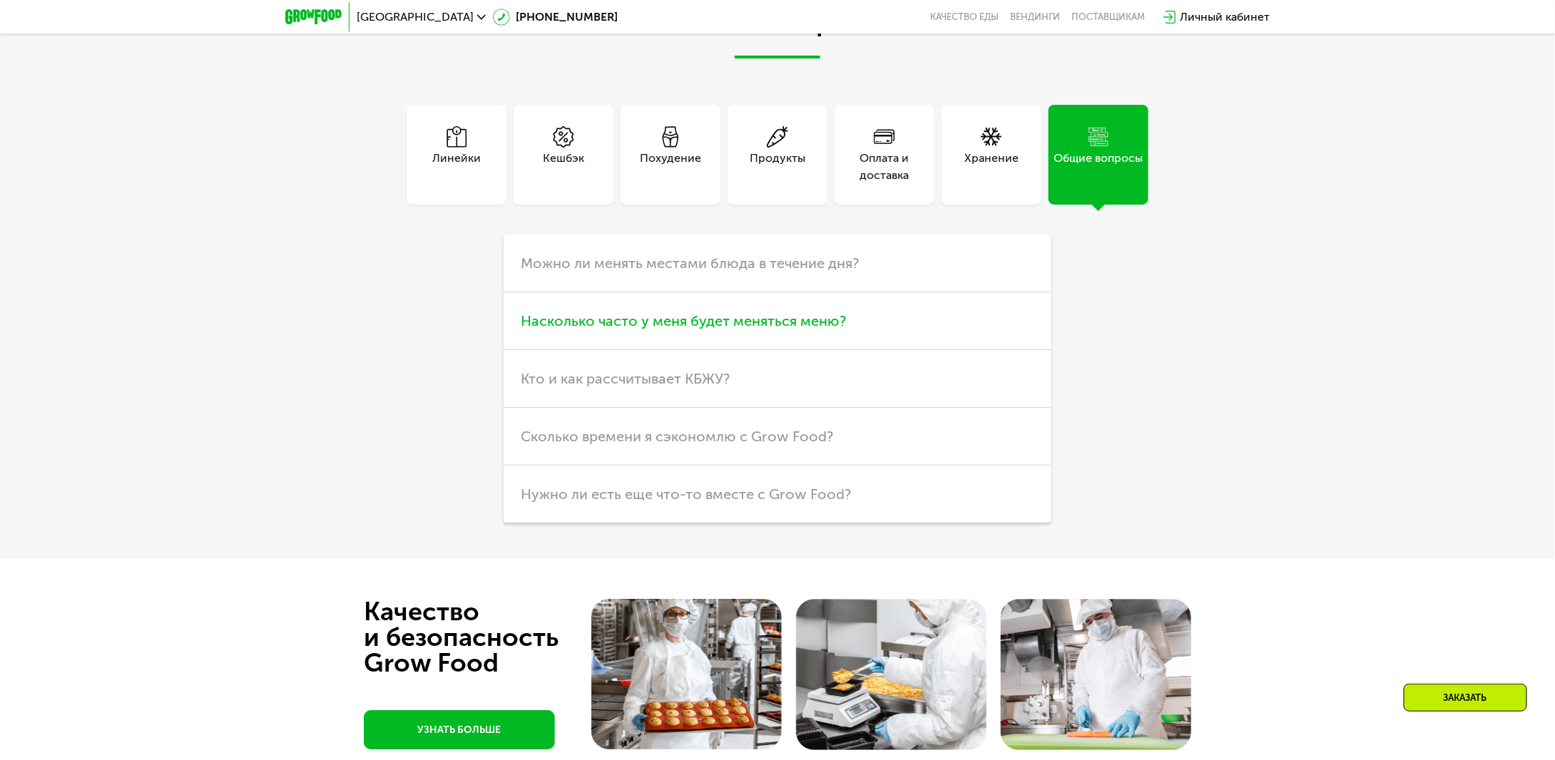
click at [796, 330] on span "Насколько часто у меня будет меняться меню?" at bounding box center [683, 320] width 325 height 17
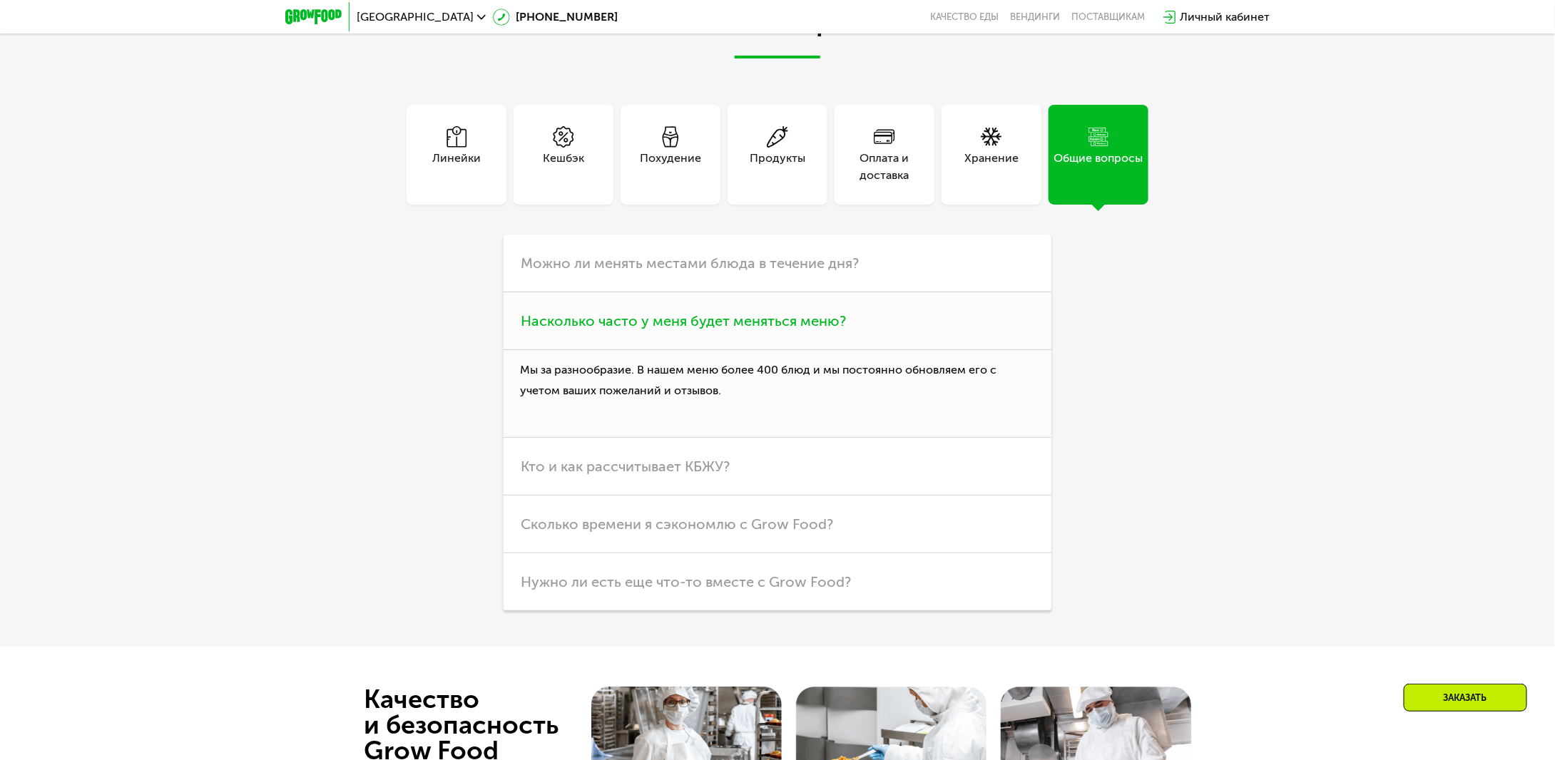
click at [796, 330] on span "Насколько часто у меня будет меняться меню?" at bounding box center [683, 320] width 325 height 17
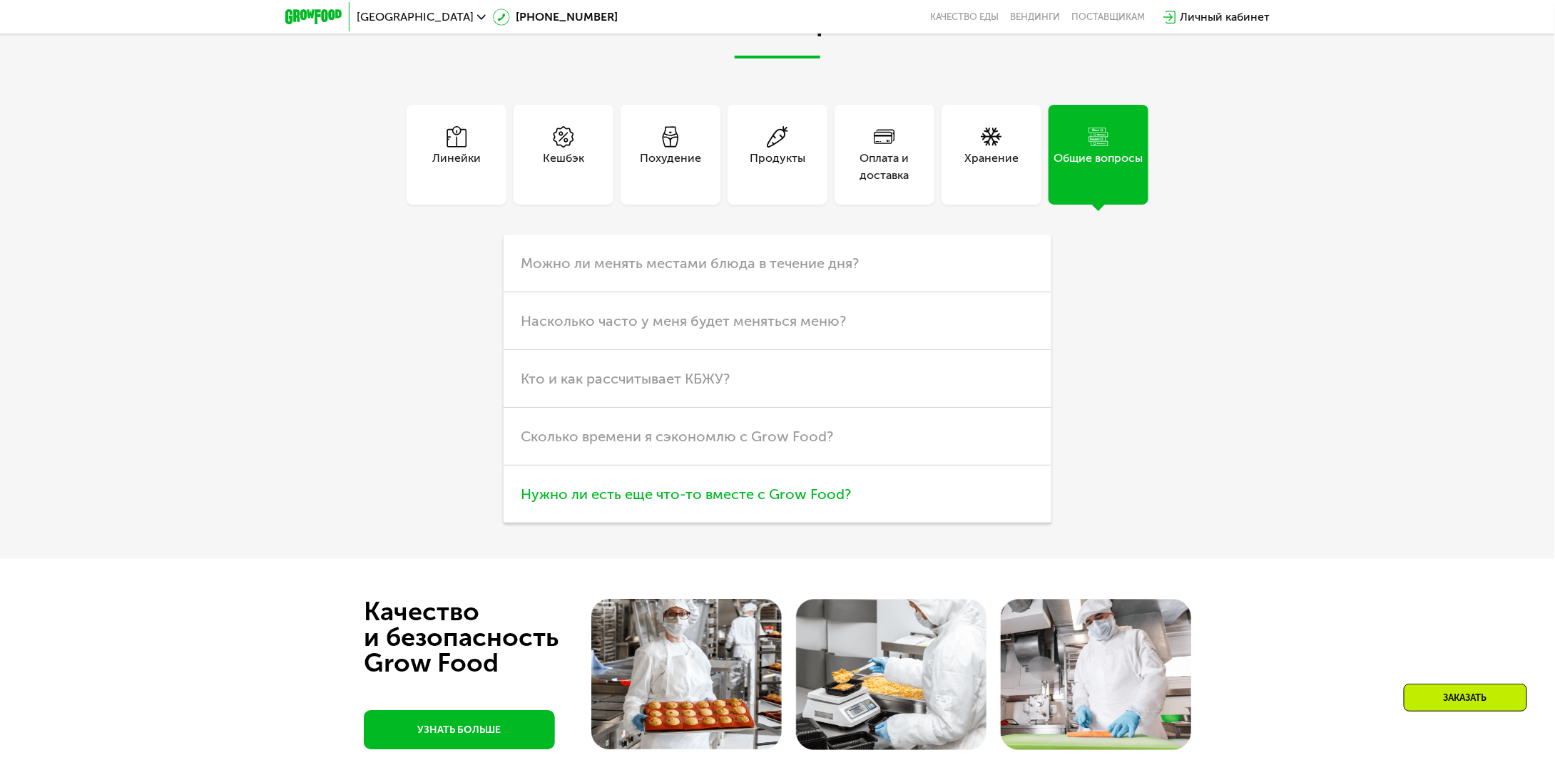
click at [795, 503] on span "Нужно ли есть еще что-то вместе с Grow Food?" at bounding box center [686, 494] width 330 height 17
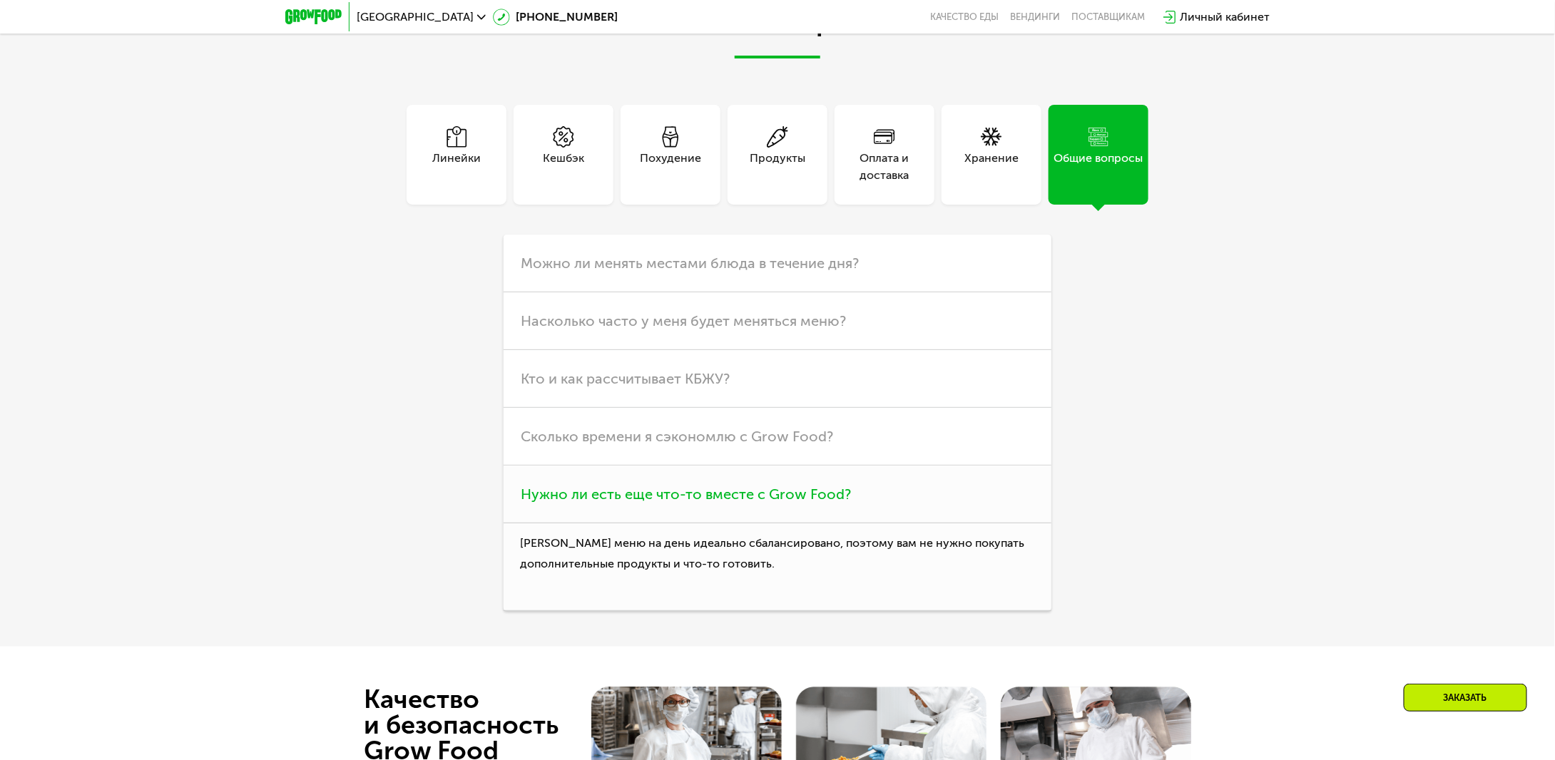
click at [821, 503] on span "Нужно ли есть еще что-то вместе с Grow Food?" at bounding box center [686, 494] width 330 height 17
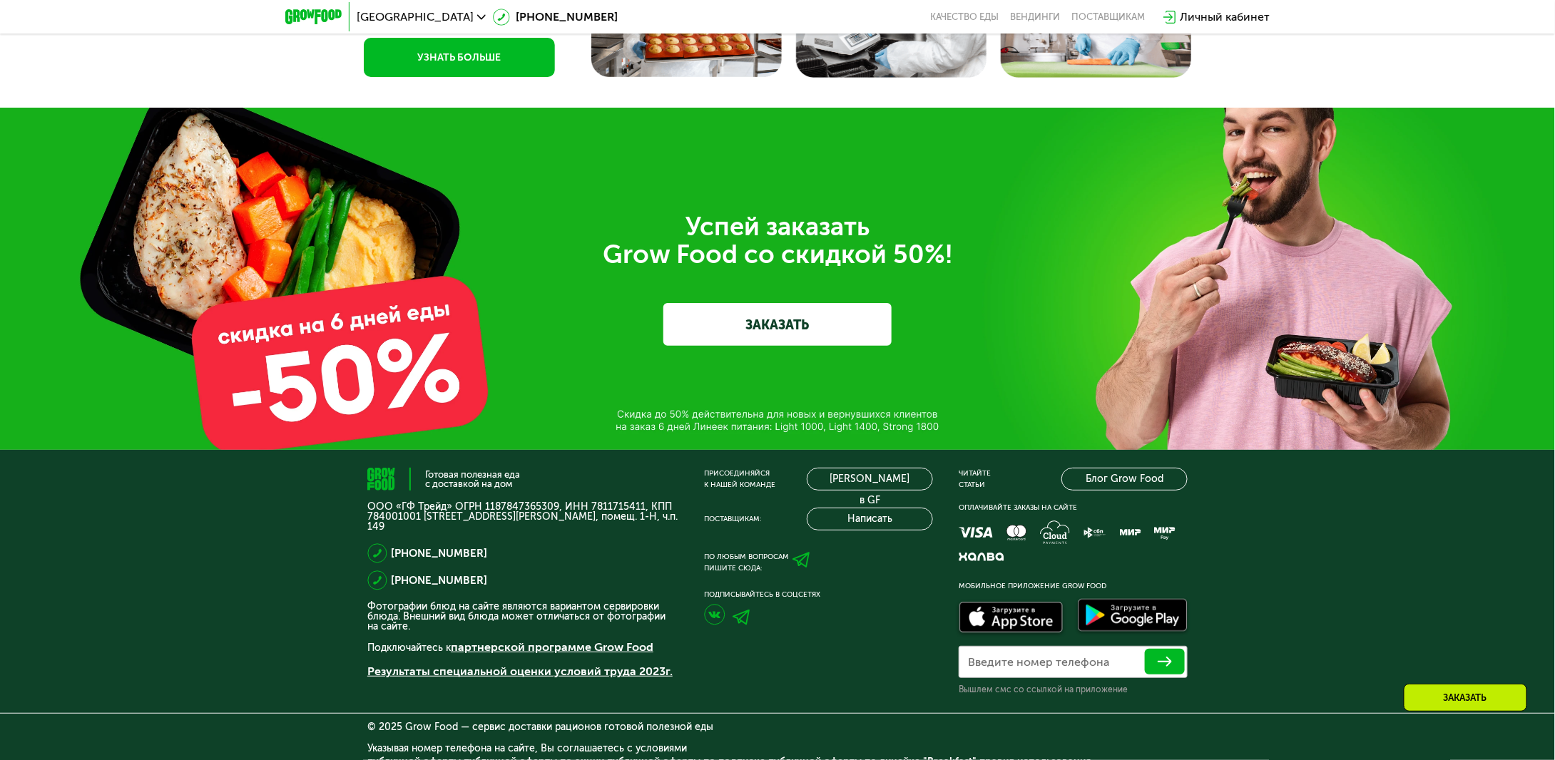
scroll to position [5419, 0]
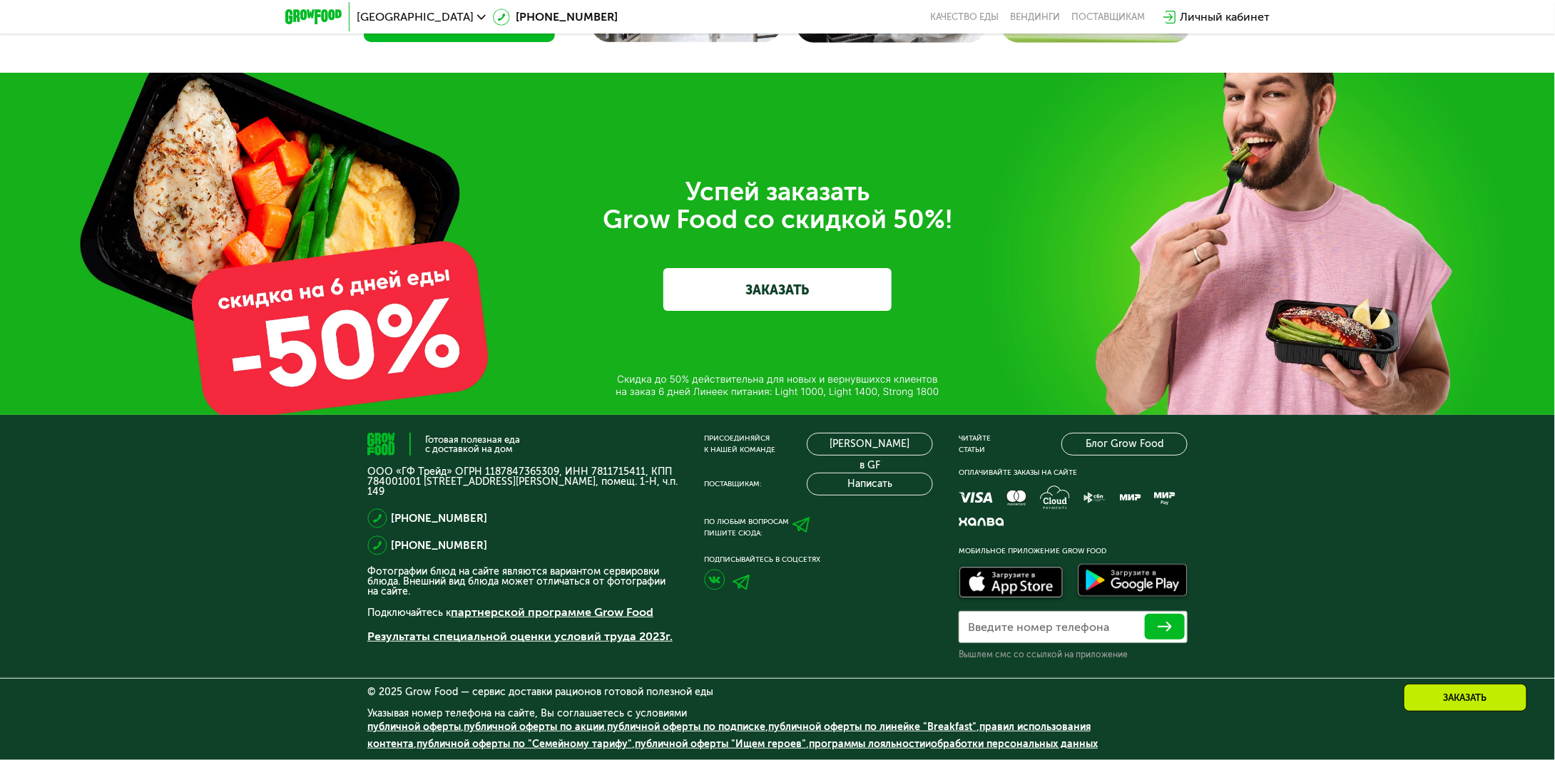
click at [719, 579] on img at bounding box center [714, 579] width 21 height 21
drag, startPoint x: 740, startPoint y: 579, endPoint x: 750, endPoint y: 579, distance: 9.3
click at [740, 579] on img at bounding box center [742, 583] width 18 height 16
